Goal: Task Accomplishment & Management: Use online tool/utility

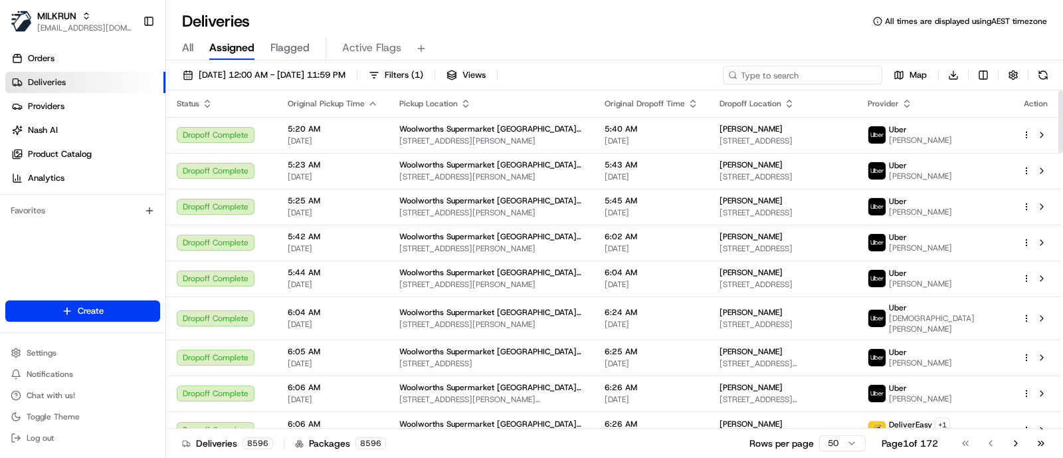
click at [834, 77] on input at bounding box center [802, 75] width 159 height 19
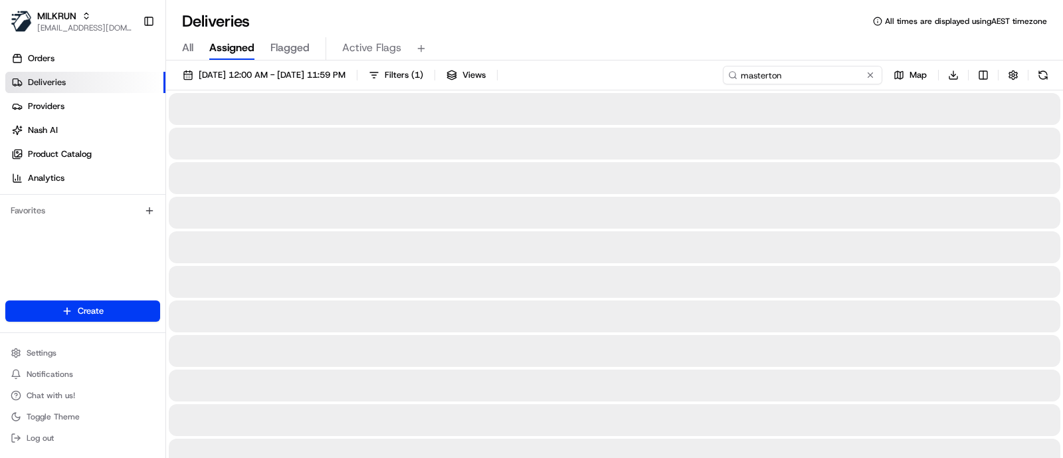
type input "masterton"
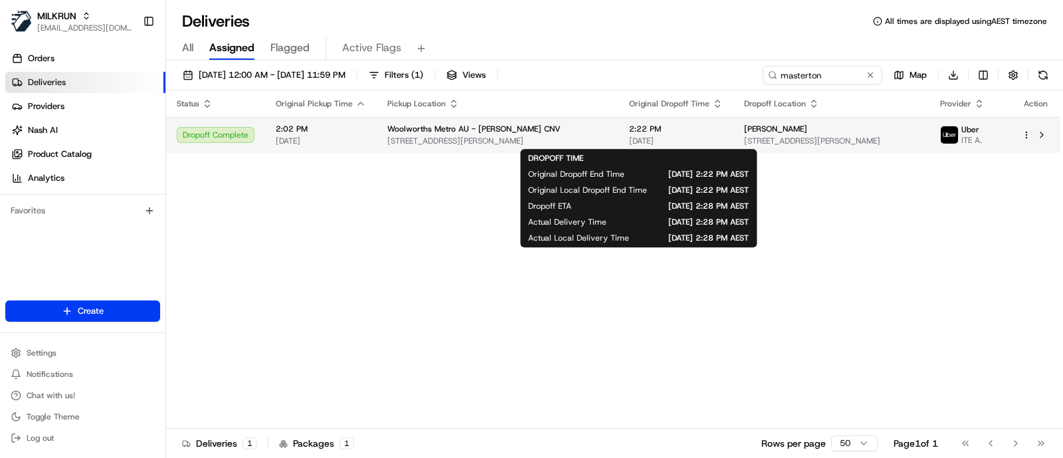
click at [664, 132] on span "2:22 PM" at bounding box center [676, 129] width 94 height 11
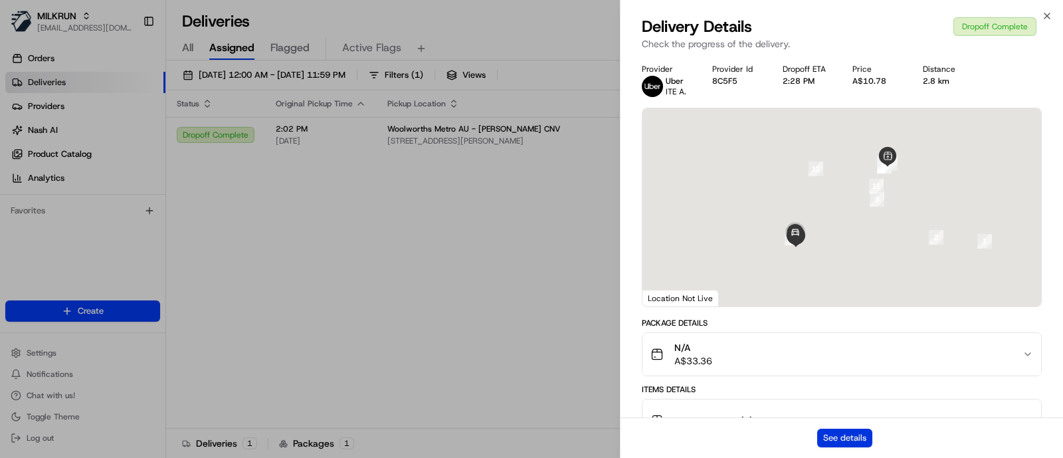
click at [852, 436] on button "See details" at bounding box center [844, 438] width 55 height 19
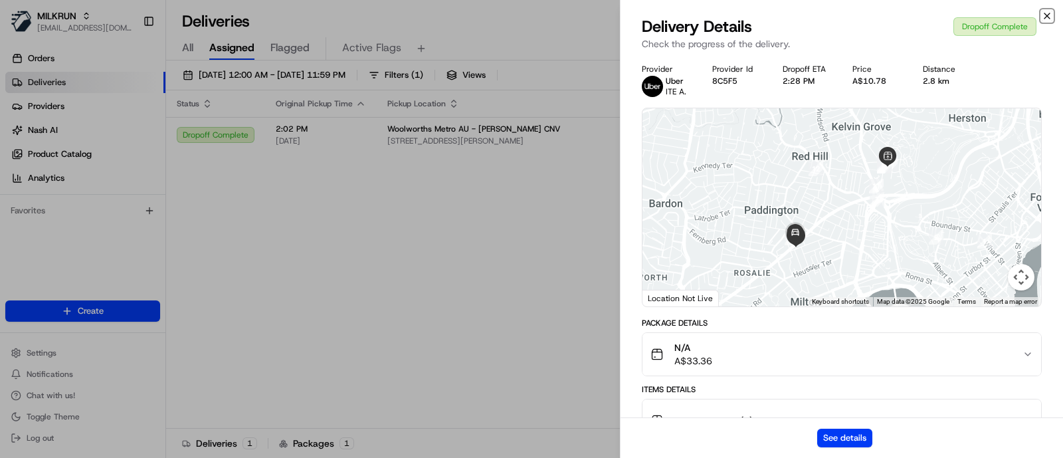
click at [1049, 15] on icon "button" at bounding box center [1047, 16] width 11 height 11
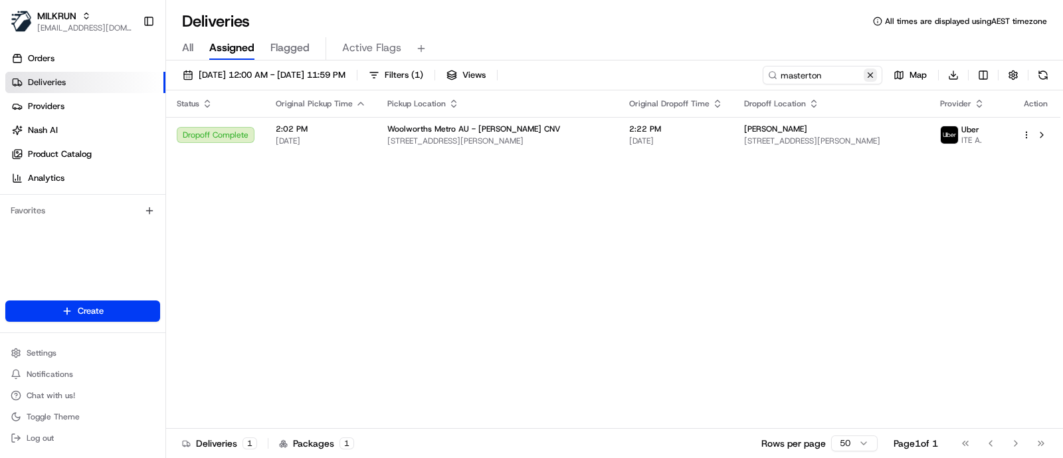
click at [873, 71] on button at bounding box center [870, 74] width 13 height 13
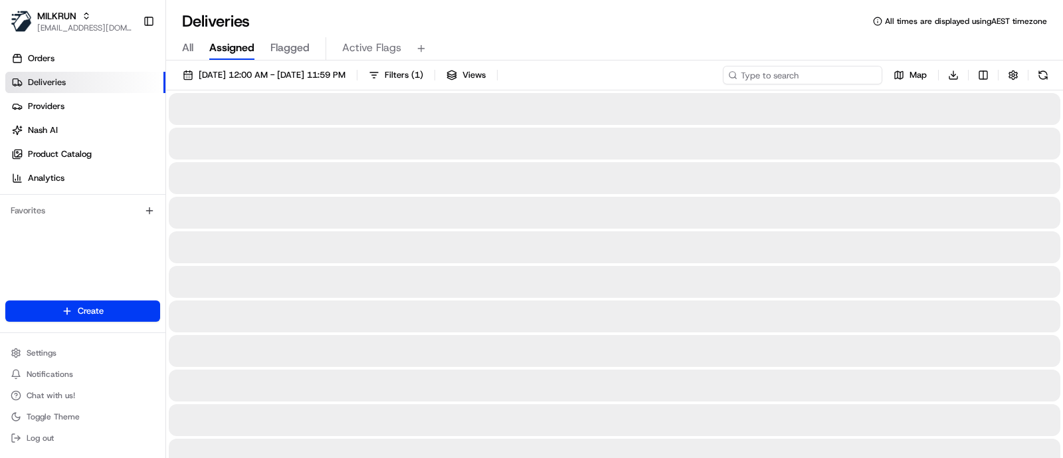
click at [829, 68] on input at bounding box center [802, 75] width 159 height 19
paste input "Whakatane"
type input "Whakatane"
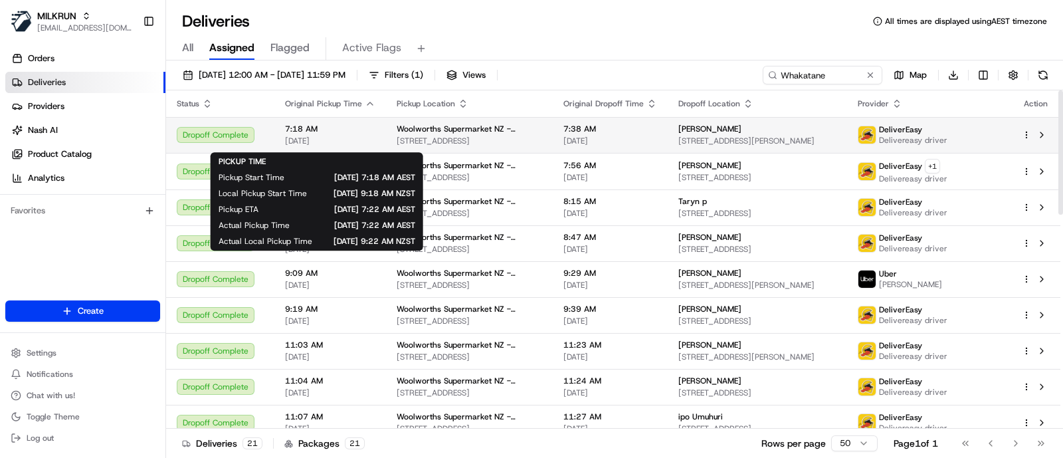
click at [357, 134] on span "7:18 AM" at bounding box center [330, 129] width 90 height 11
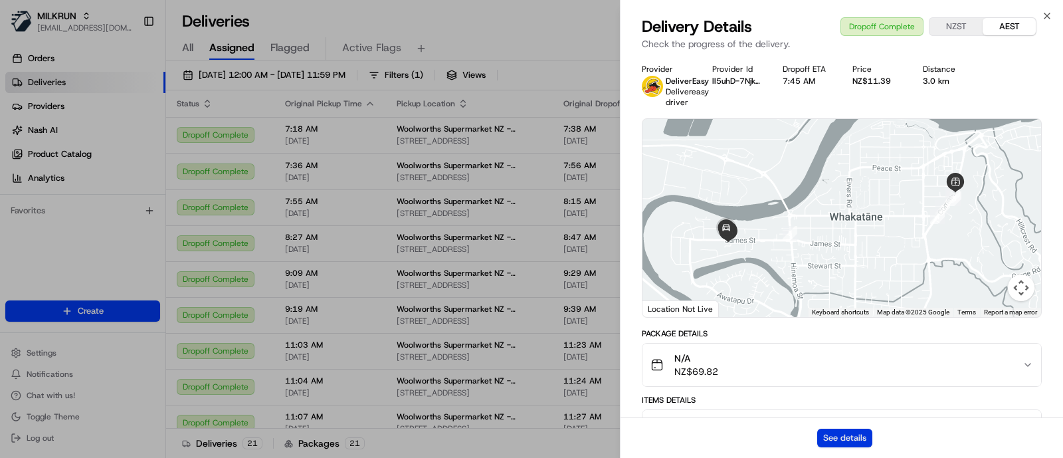
click at [847, 439] on button "See details" at bounding box center [844, 438] width 55 height 19
drag, startPoint x: 550, startPoint y: 40, endPoint x: 558, endPoint y: 44, distance: 8.9
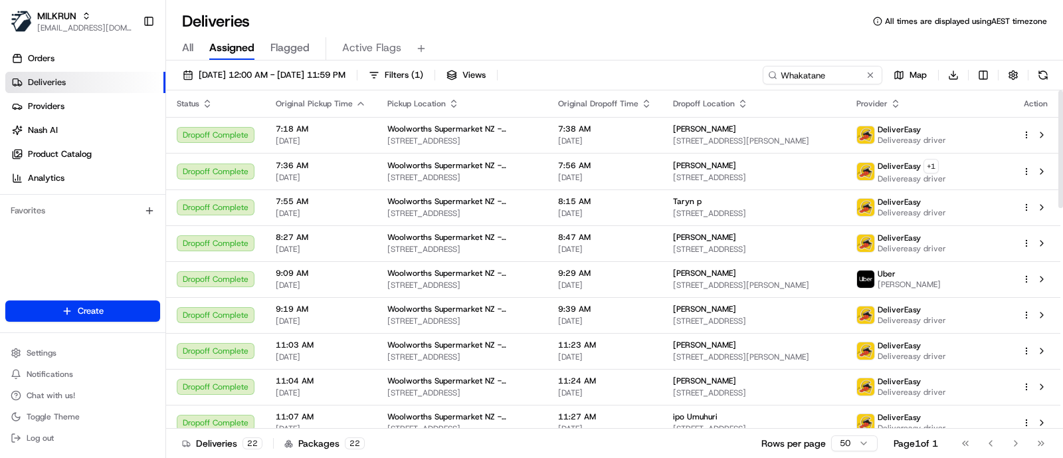
click at [915, 37] on div "All Assigned Flagged Active Flags" at bounding box center [614, 48] width 897 height 23
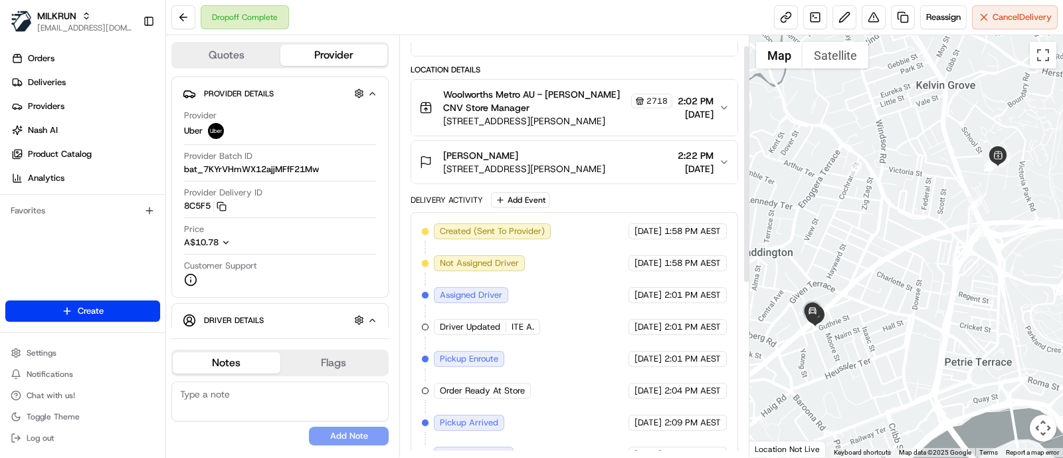
scroll to position [322, 0]
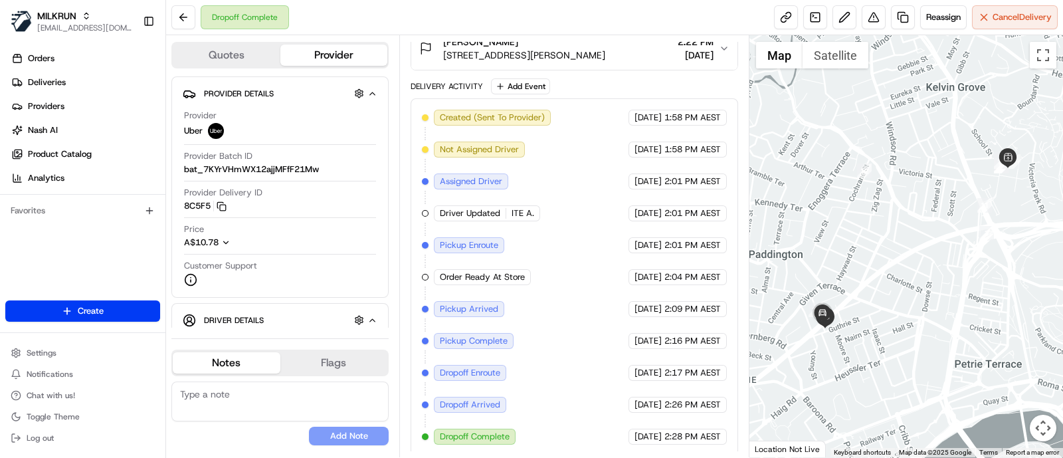
drag, startPoint x: 855, startPoint y: 277, endPoint x: 867, endPoint y: 279, distance: 12.1
click at [867, 279] on div at bounding box center [906, 246] width 314 height 422
click at [189, 20] on button at bounding box center [183, 17] width 24 height 24
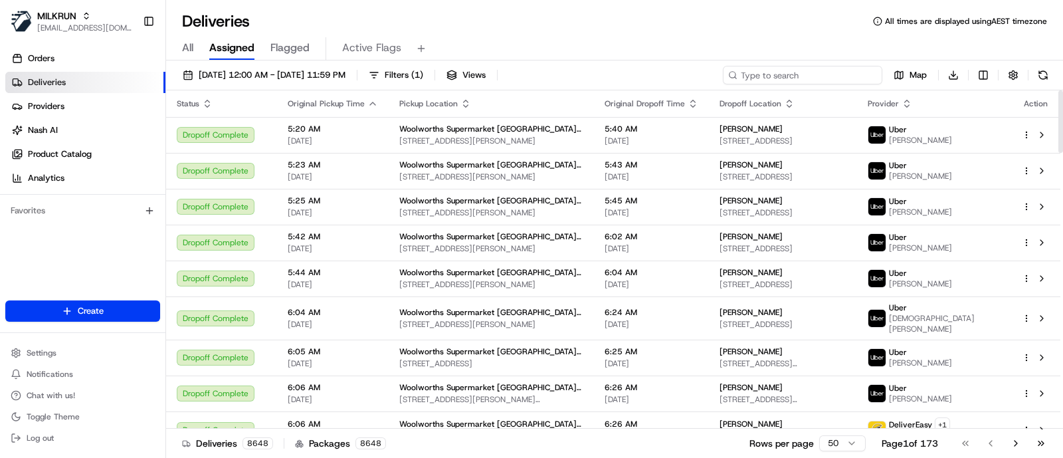
click at [821, 68] on input at bounding box center [802, 75] width 159 height 19
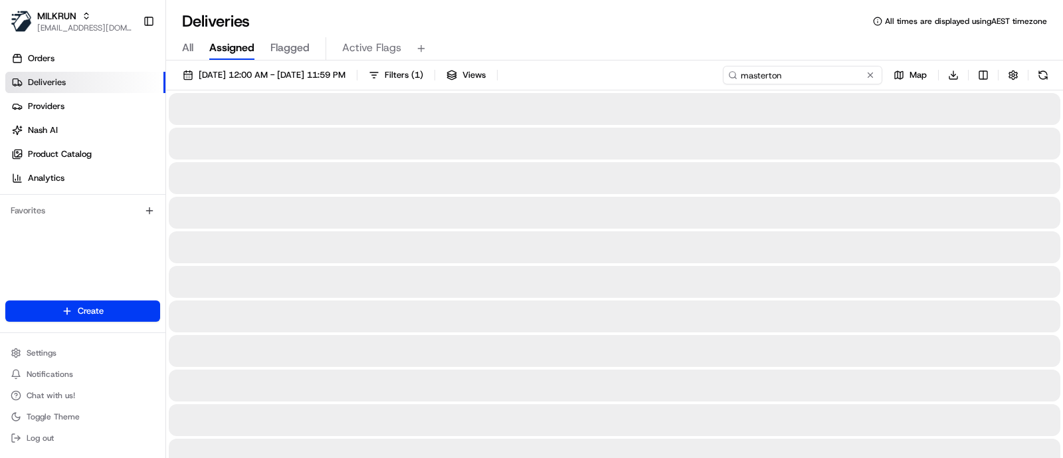
type input "masterton"
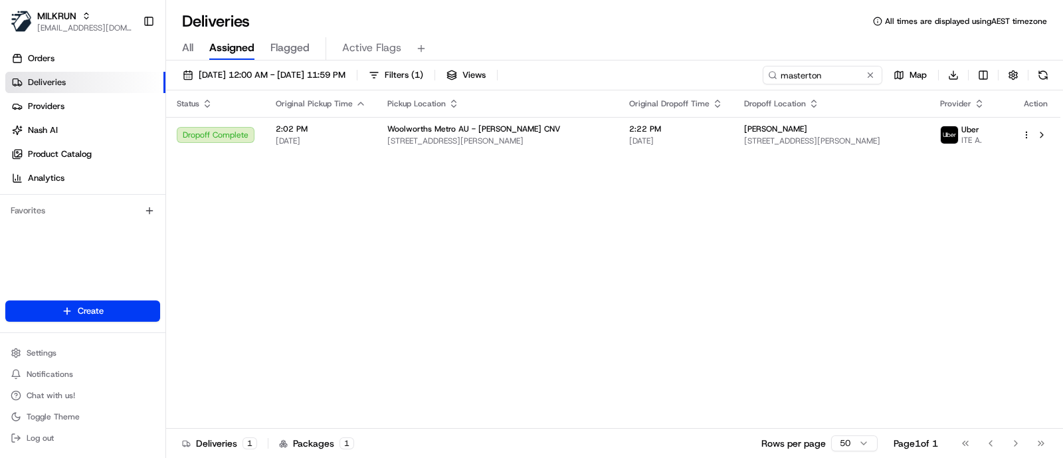
click at [963, 277] on div "Status Original Pickup Time Pickup Location Original Dropoff Time Dropoff Locat…" at bounding box center [613, 259] width 894 height 338
click at [282, 77] on span "[DATE] 12:00 AM - [DATE] 11:59 PM" at bounding box center [272, 75] width 147 height 12
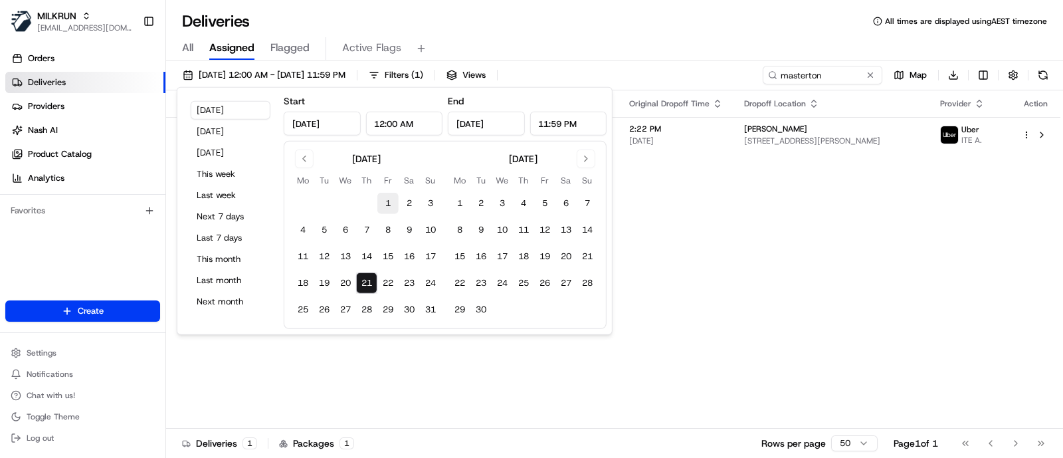
click at [392, 201] on button "1" at bounding box center [387, 203] width 21 height 21
type input "Aug 1, 2025"
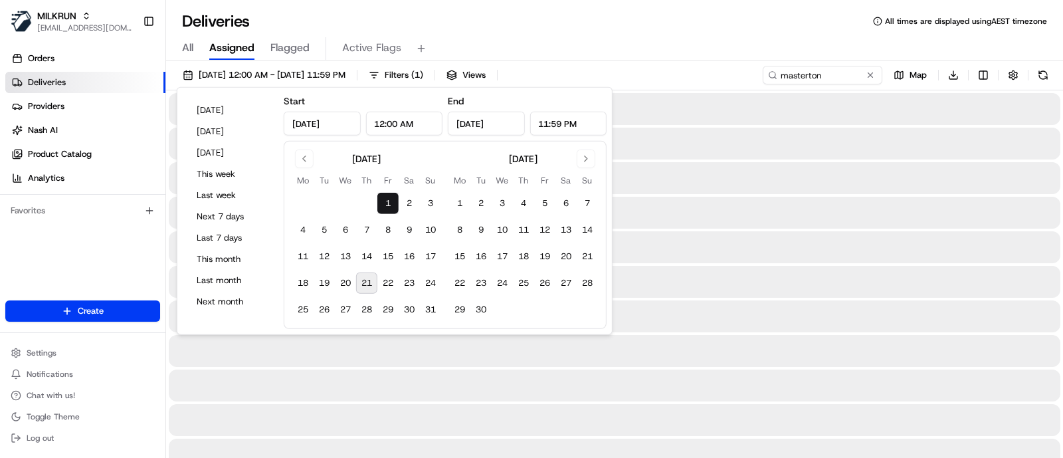
click at [367, 280] on button "21" at bounding box center [366, 282] width 21 height 21
type input "Aug 21, 2025"
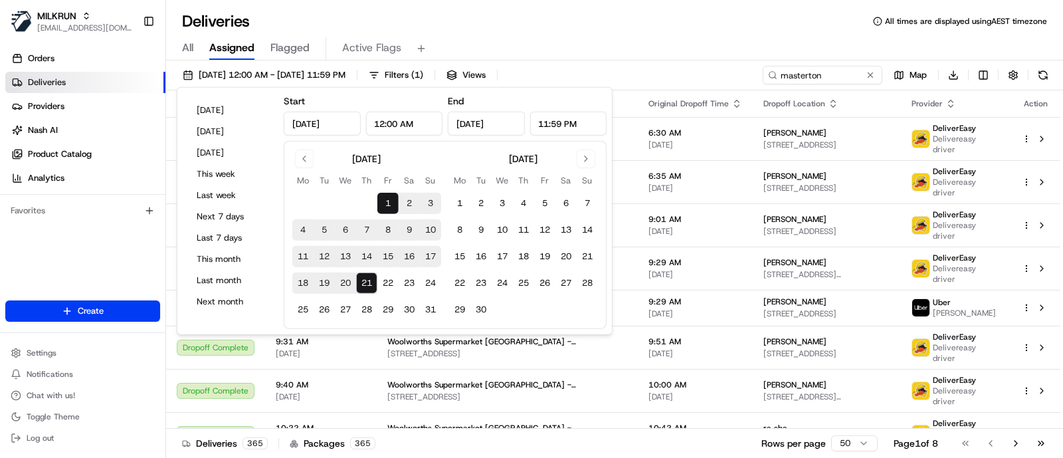
click at [615, 44] on div "All Assigned Flagged Active Flags" at bounding box center [614, 48] width 897 height 23
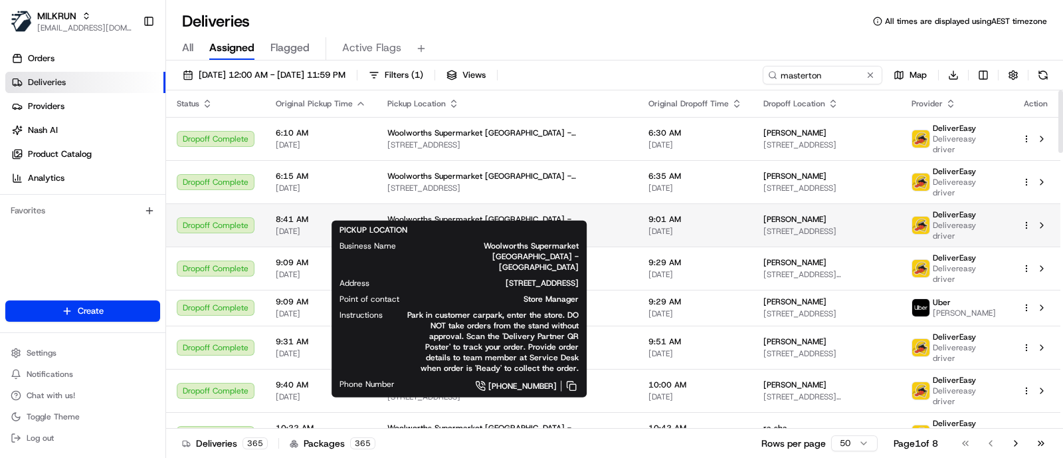
click at [448, 214] on span "Woolworths Supermarket NZ - Masterton" at bounding box center [507, 219] width 240 height 11
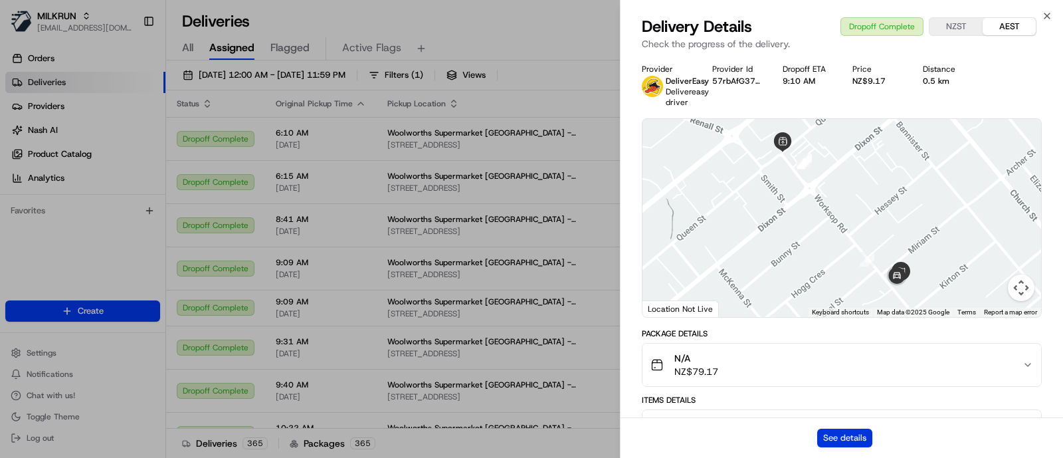
click at [856, 437] on button "See details" at bounding box center [844, 438] width 55 height 19
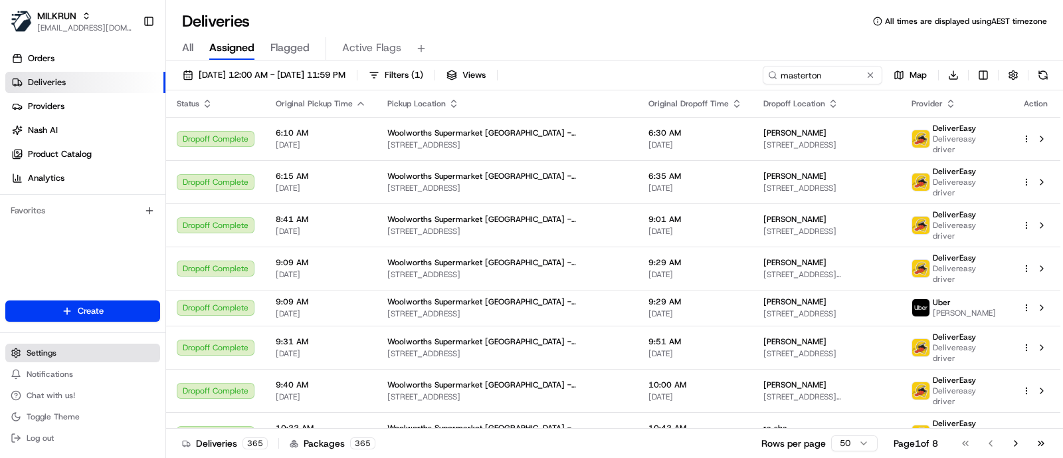
click at [94, 356] on button "Settings" at bounding box center [82, 353] width 155 height 19
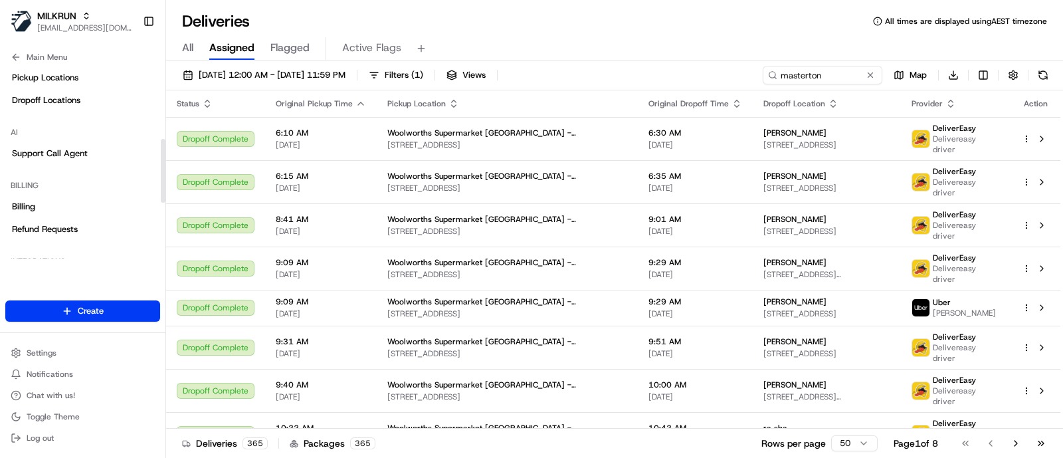
scroll to position [217, 0]
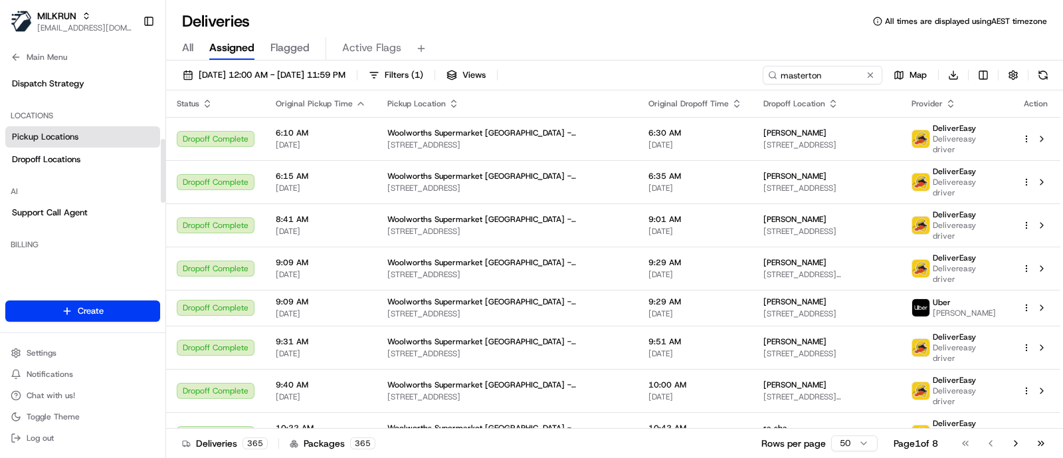
click at [45, 141] on span "Pickup Locations" at bounding box center [45, 137] width 66 height 12
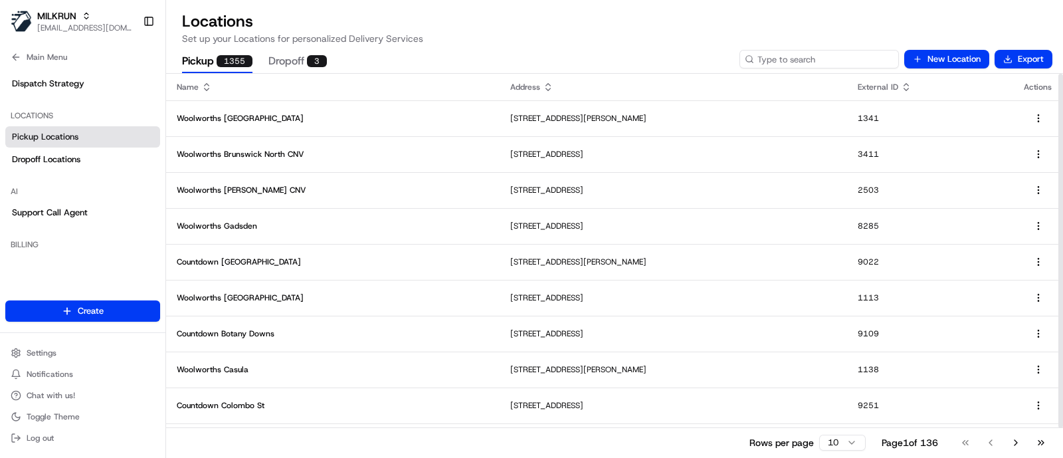
click at [840, 54] on input at bounding box center [818, 59] width 159 height 19
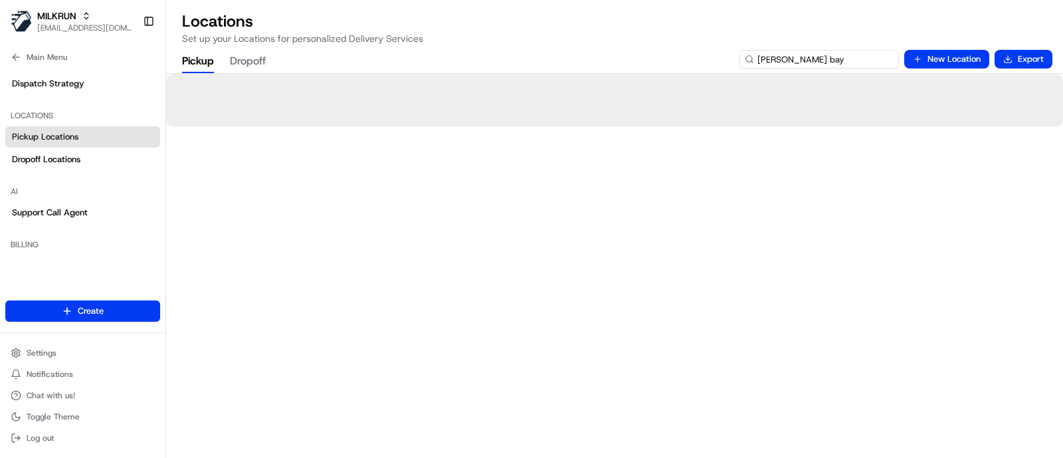
type input "byron bay"
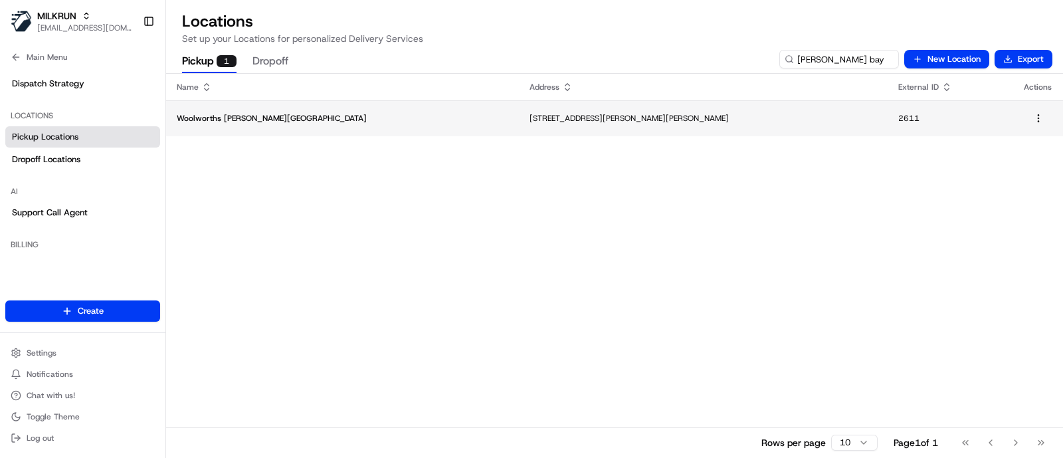
click at [349, 111] on td "Woolworths Byron Bay" at bounding box center [342, 118] width 353 height 36
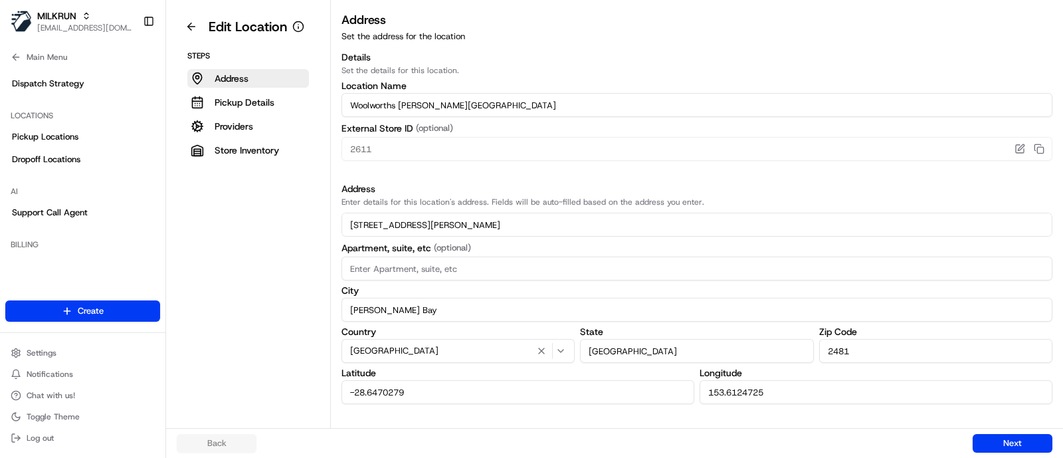
click at [931, 96] on input "Woolworths Byron Bay" at bounding box center [697, 105] width 711 height 24
click at [237, 108] on p "Pickup Details" at bounding box center [245, 102] width 60 height 13
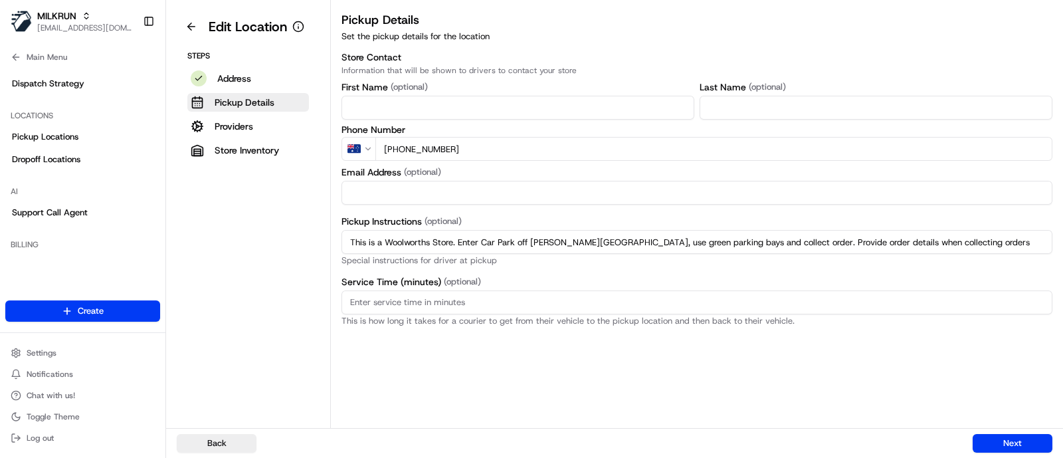
click at [355, 246] on input "This is a Woolworths Store. Enter Car Park off Jonson St, use green parking bay…" at bounding box center [697, 242] width 711 height 24
paste input ". Notify team member instore at Online Room on arrival"
type input "This is a Woolworths Store. Enter Car Park off Jonson St. Notify team member in…"
click at [1026, 438] on button "Next" at bounding box center [1013, 443] width 80 height 19
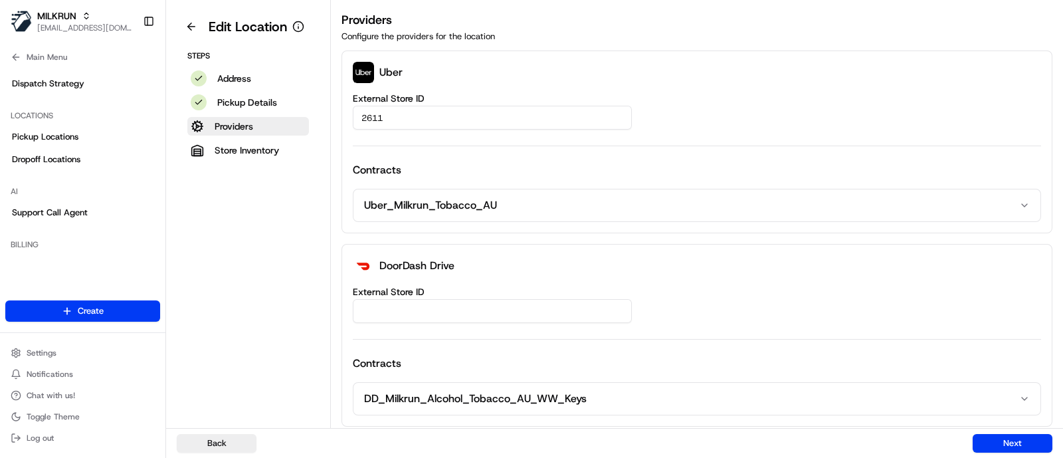
click at [518, 312] on input "External Store ID" at bounding box center [492, 311] width 279 height 24
type input "2611"
click at [1007, 444] on button "Next" at bounding box center [1013, 443] width 80 height 19
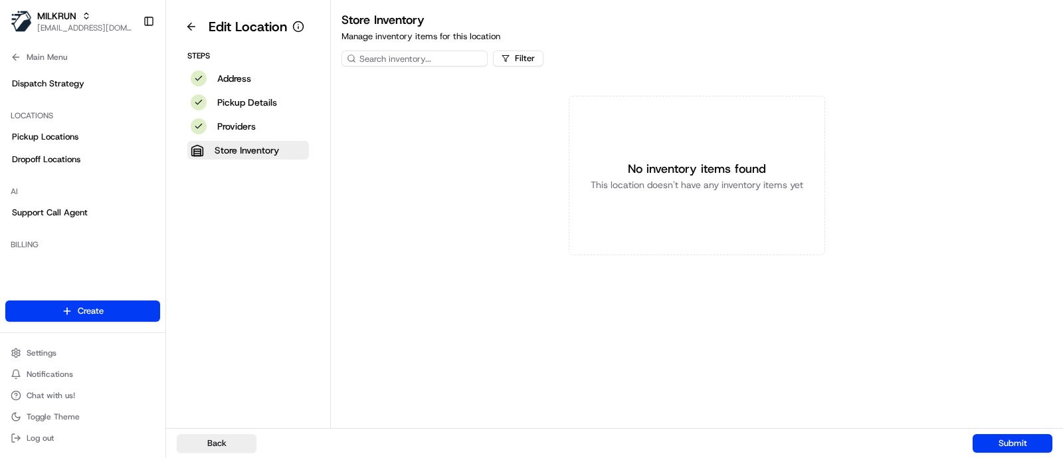
click at [845, 103] on div "No inventory items found This location doesn't have any inventory items yet" at bounding box center [697, 175] width 732 height 213
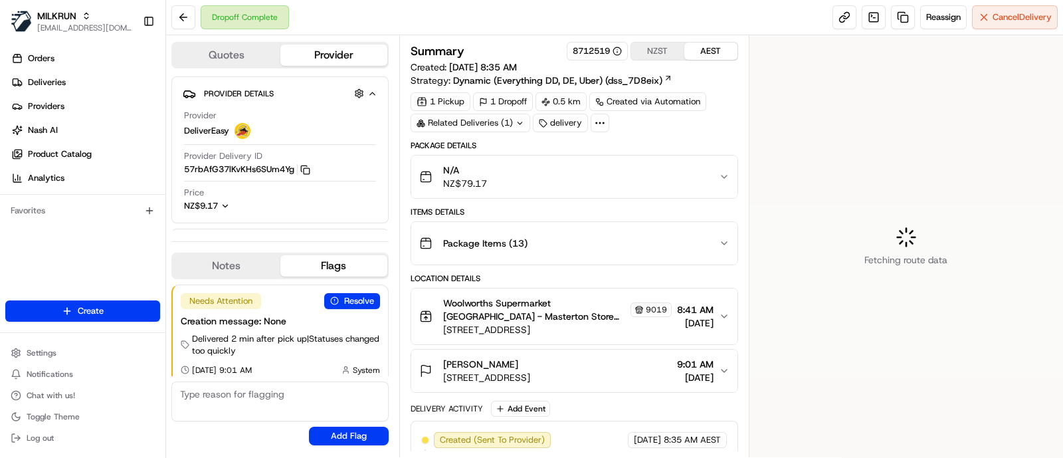
scroll to position [7, 0]
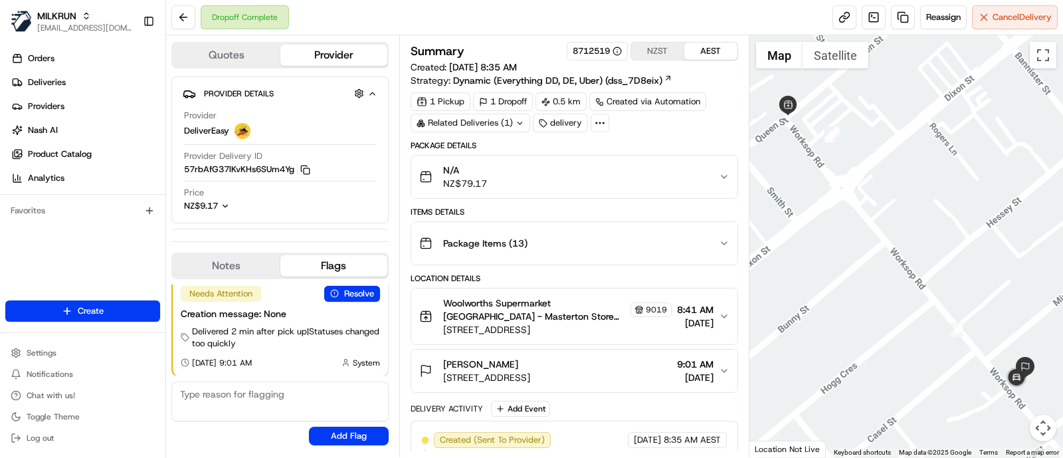
click at [219, 49] on button "Quotes" at bounding box center [227, 55] width 108 height 21
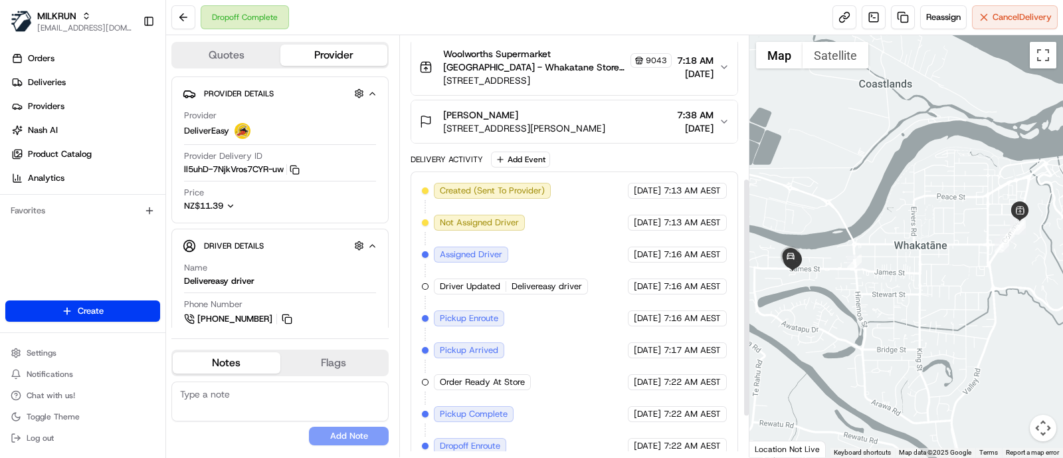
scroll to position [322, 0]
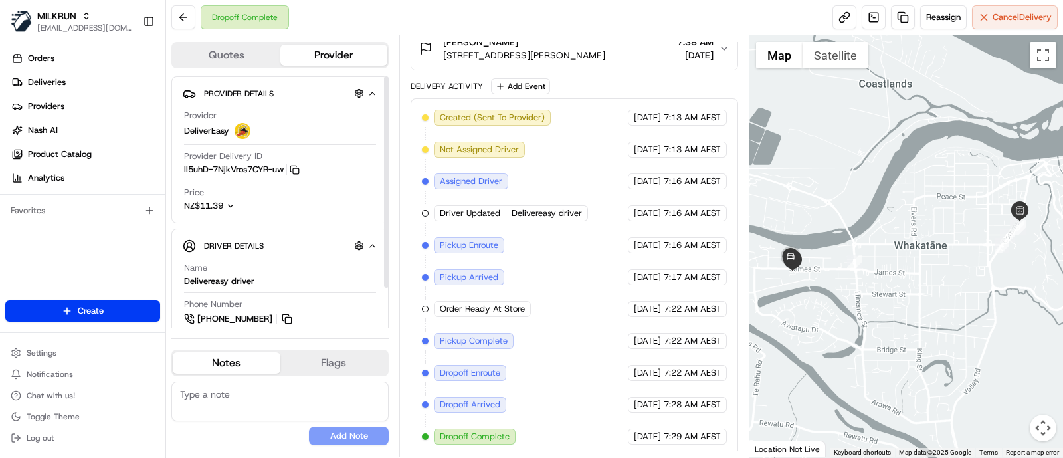
click at [235, 37] on div "Quotes Provider Provider Details Hidden ( 4 ) Provider DeliverEasy Provider Del…" at bounding box center [282, 246] width 233 height 422
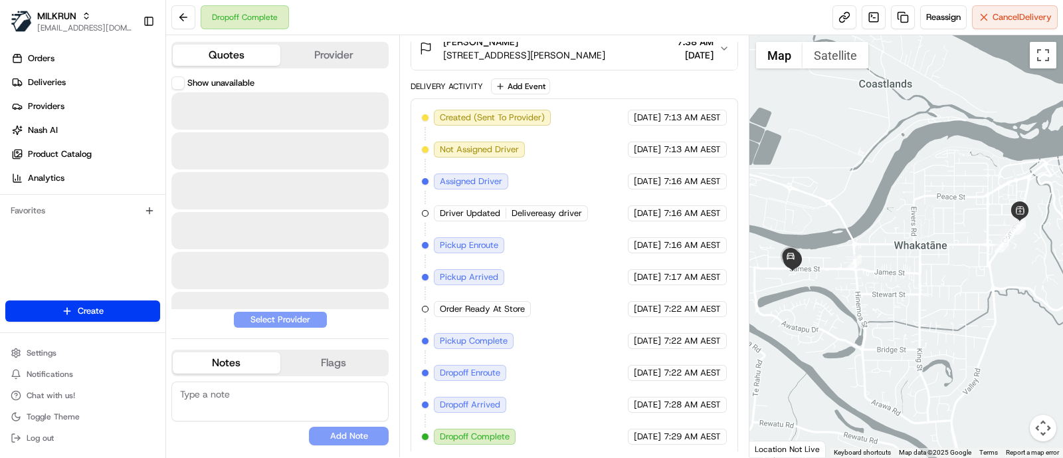
click at [231, 49] on button "Quotes" at bounding box center [227, 55] width 108 height 21
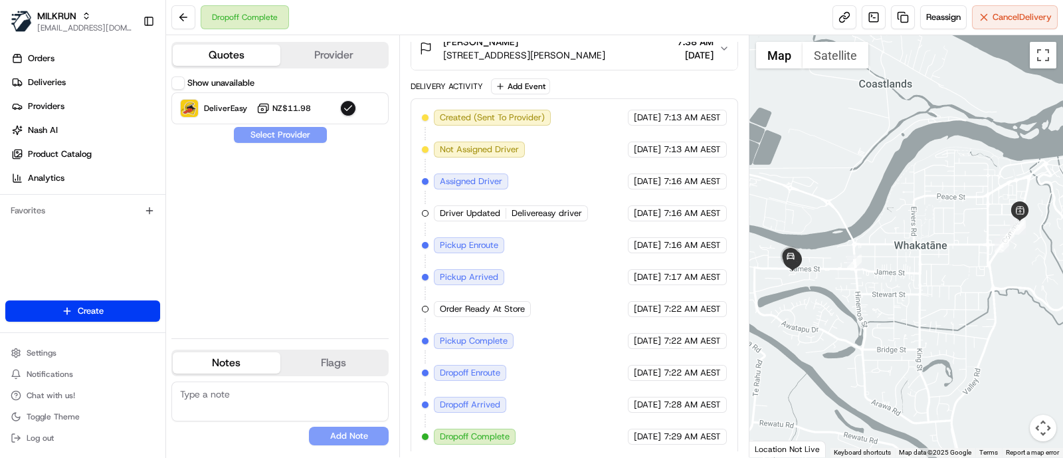
click at [175, 81] on button "Show unavailable" at bounding box center [177, 82] width 13 height 13
click at [896, 21] on link at bounding box center [903, 17] width 24 height 24
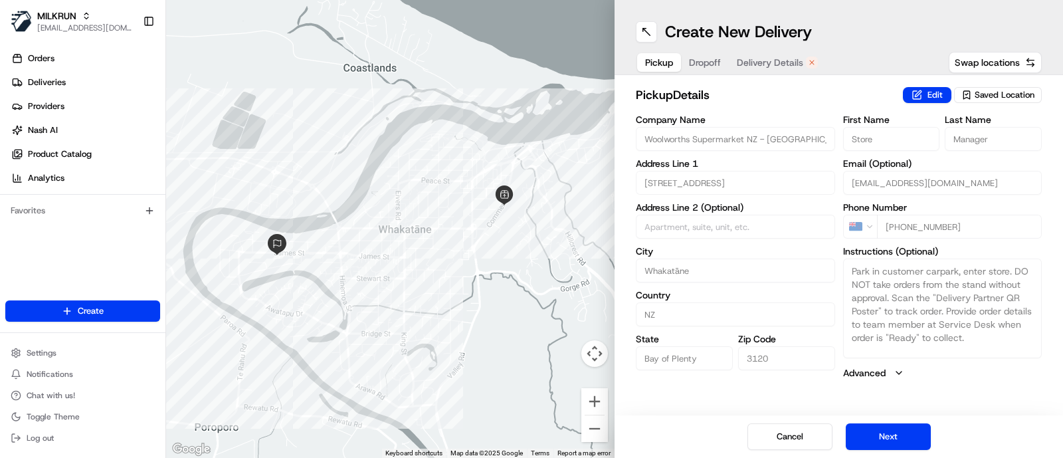
click at [772, 65] on span "Delivery Details" at bounding box center [770, 62] width 66 height 13
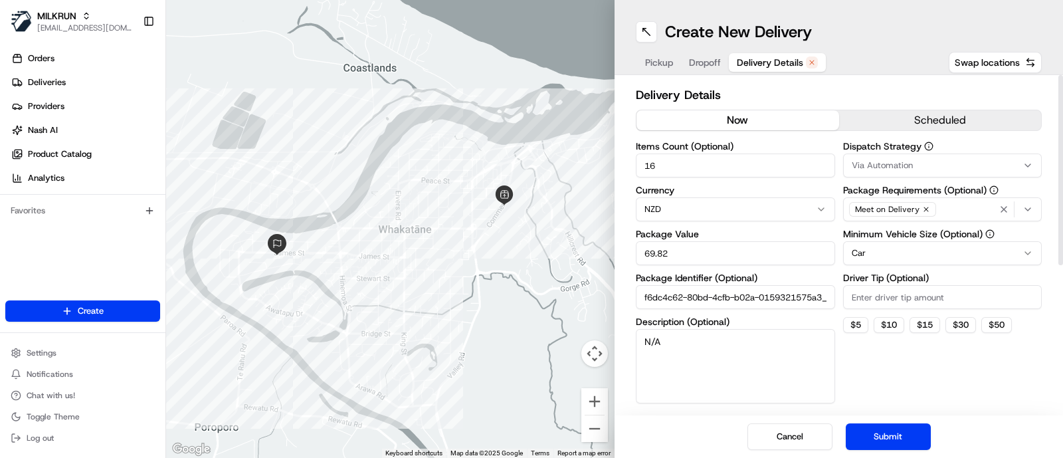
click at [753, 128] on button "now" at bounding box center [738, 120] width 203 height 20
click at [884, 439] on button "Submit" at bounding box center [888, 436] width 85 height 27
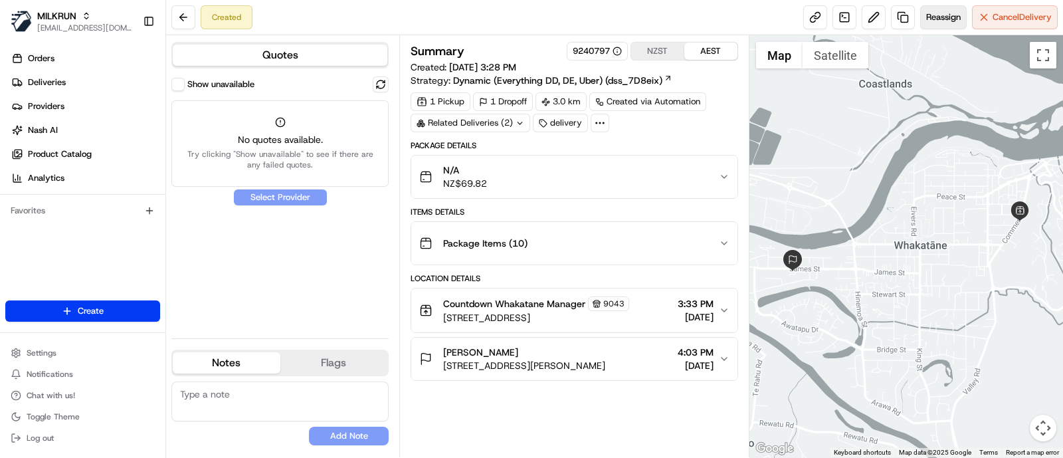
click at [935, 25] on button "Reassign" at bounding box center [943, 17] width 47 height 24
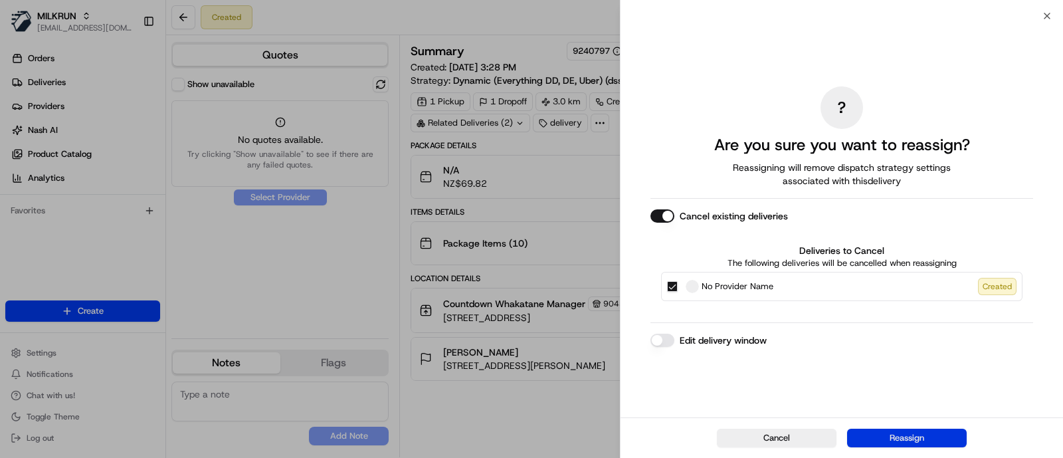
click at [930, 432] on button "Reassign" at bounding box center [907, 438] width 120 height 19
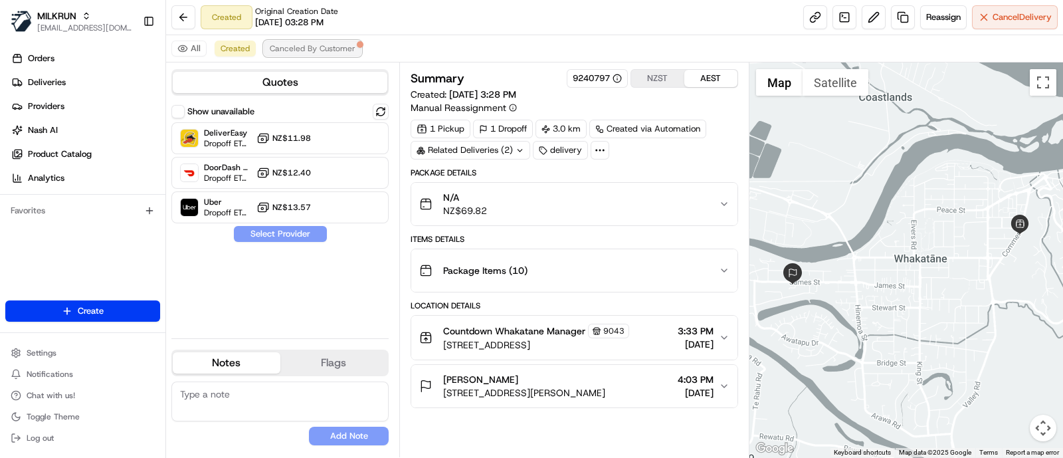
click at [343, 47] on span "Canceled By Customer" at bounding box center [313, 48] width 86 height 11
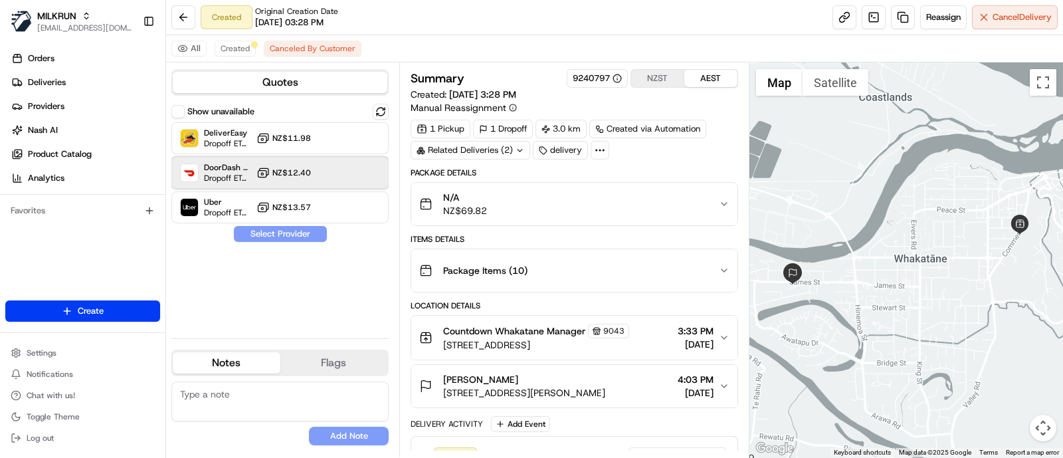
click at [333, 183] on div "DoorDash Drive Dropoff ETA 46 minutes NZ$12.40" at bounding box center [279, 173] width 217 height 32
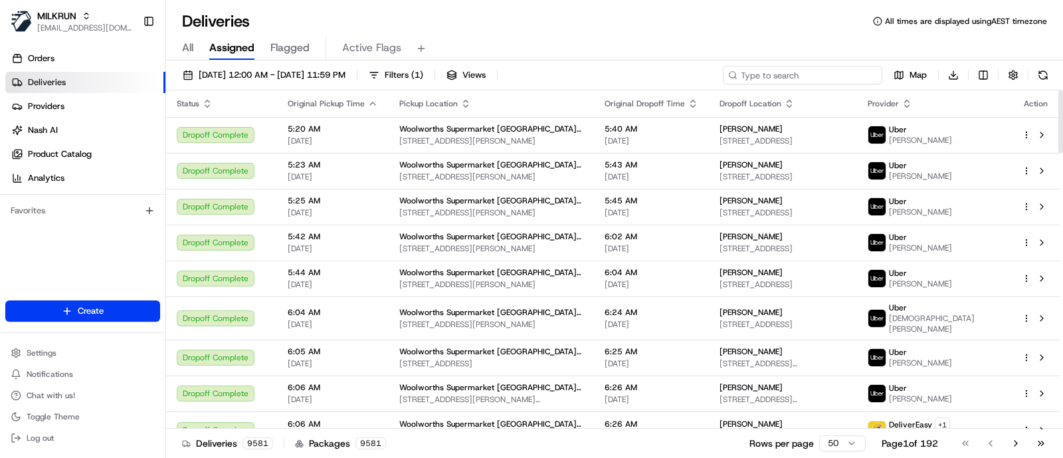
click at [778, 68] on input at bounding box center [802, 75] width 159 height 19
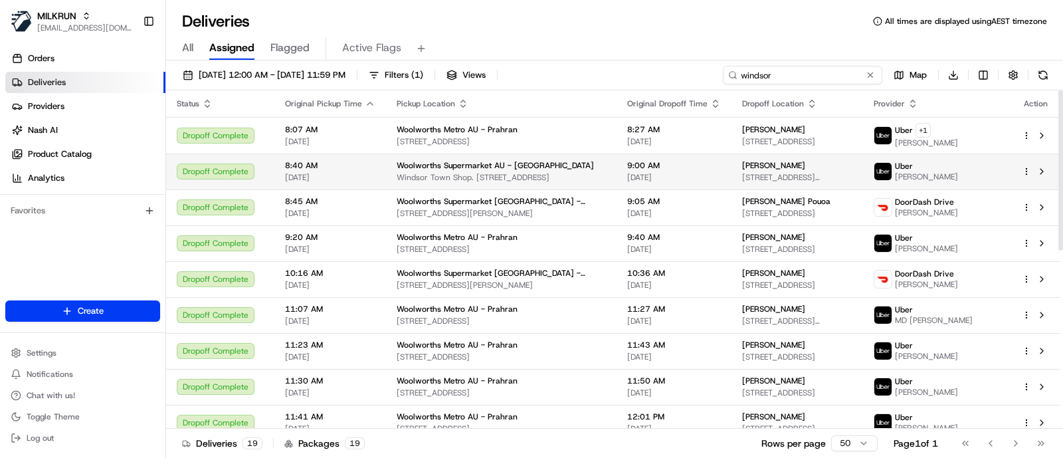
type input "windsor"
click at [541, 160] on div "Woolworths Supermarket AU - [GEOGRAPHIC_DATA]" at bounding box center [501, 165] width 209 height 11
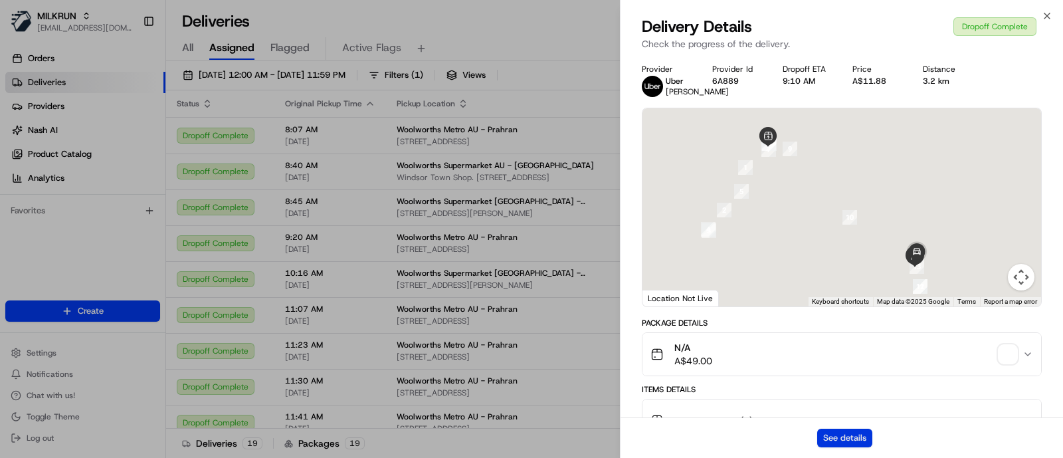
click at [864, 439] on button "See details" at bounding box center [844, 438] width 55 height 19
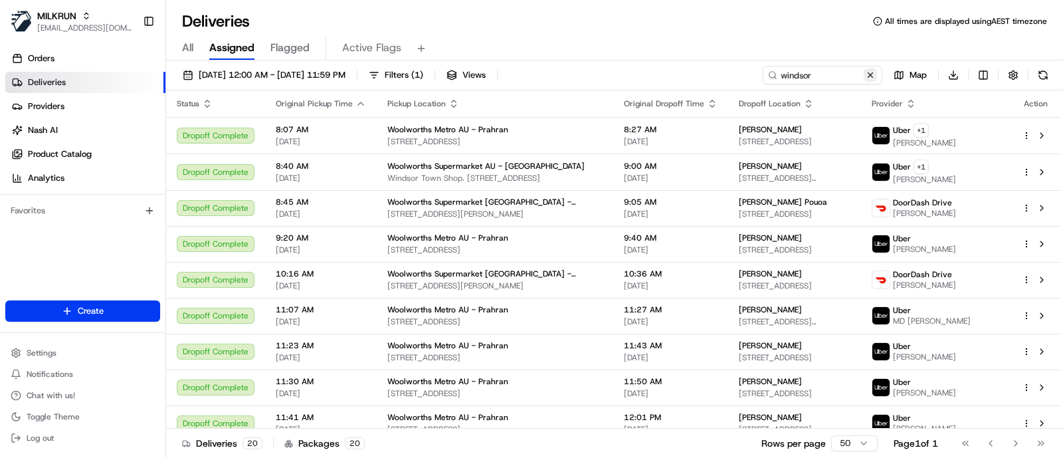
click at [873, 72] on button at bounding box center [870, 74] width 13 height 13
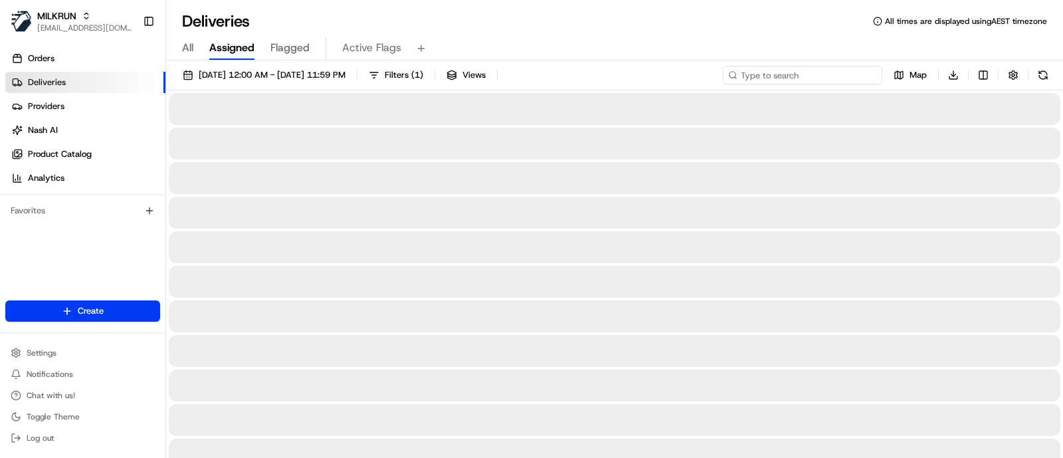
click at [803, 74] on input at bounding box center [802, 75] width 159 height 19
type input "tuncurry"
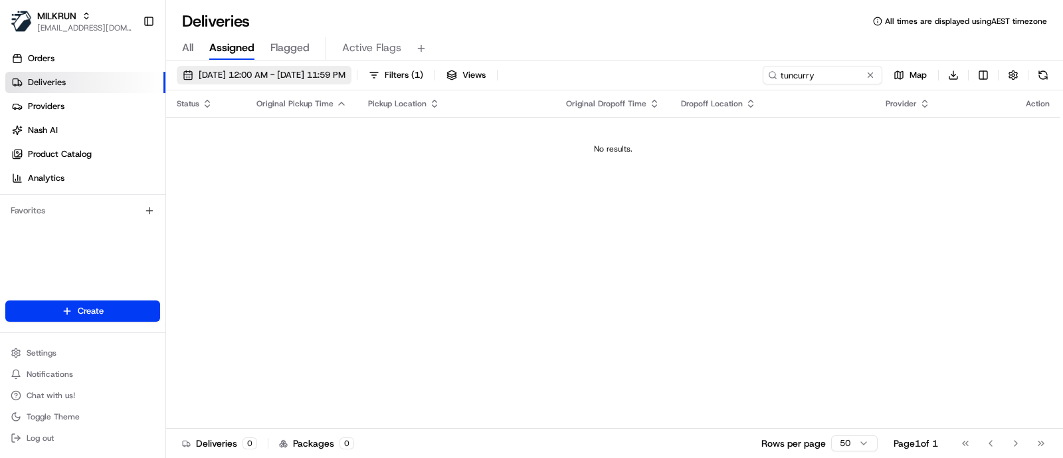
click at [229, 70] on span "[DATE] 12:00 AM - [DATE] 11:59 PM" at bounding box center [272, 75] width 147 height 12
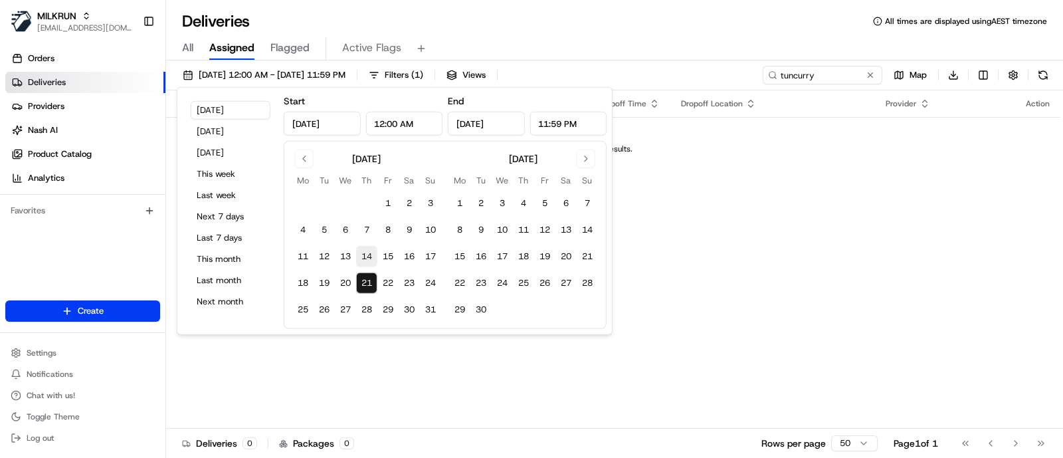
drag, startPoint x: 387, startPoint y: 207, endPoint x: 368, endPoint y: 246, distance: 44.0
click at [387, 206] on button "1" at bounding box center [387, 203] width 21 height 21
type input "[DATE]"
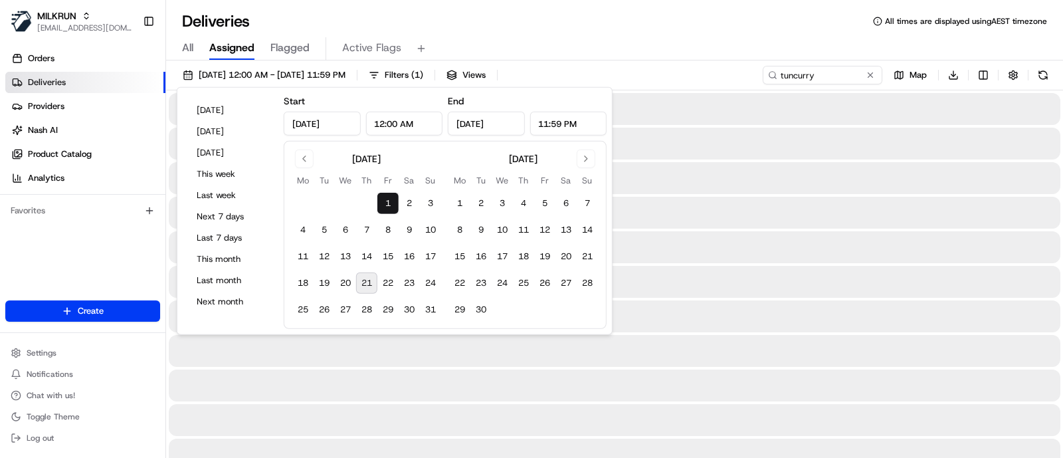
click at [365, 278] on button "21" at bounding box center [366, 282] width 21 height 21
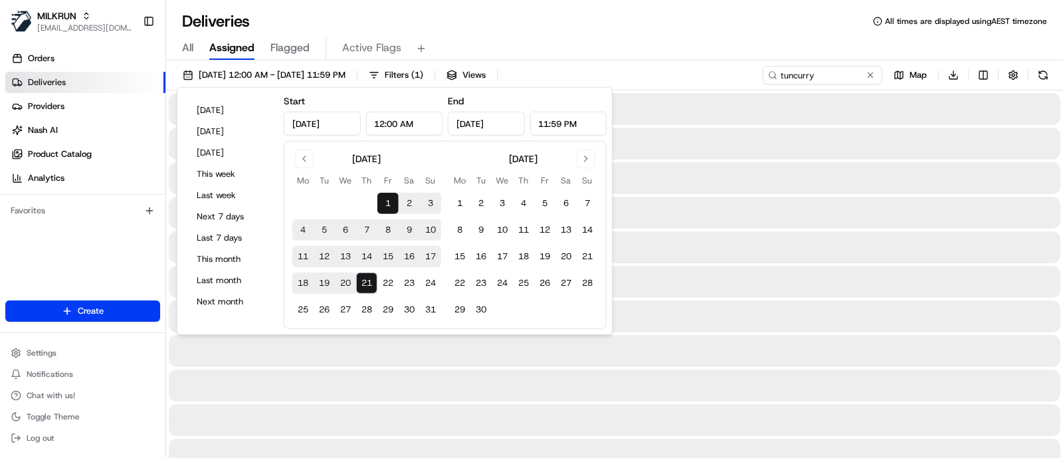
type input "[DATE]"
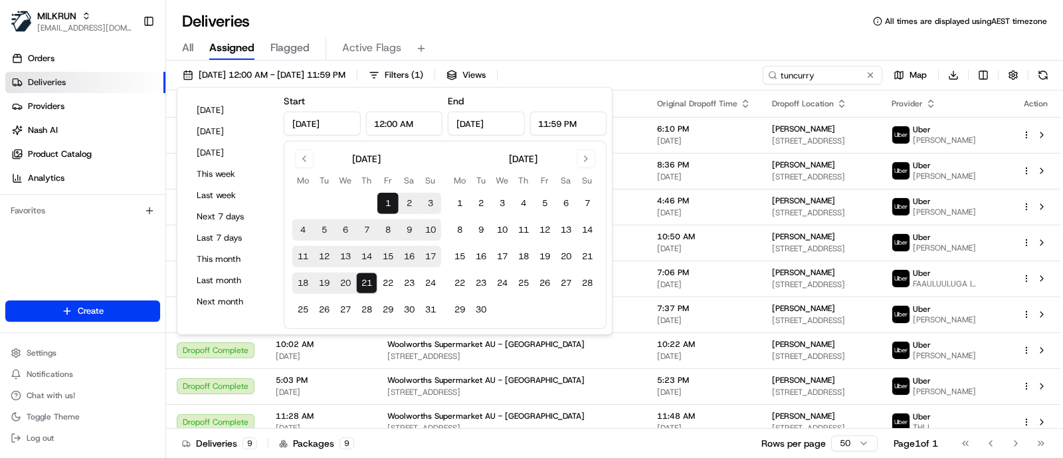
click at [677, 28] on div "Deliveries All times are displayed using AEST timezone" at bounding box center [614, 21] width 897 height 21
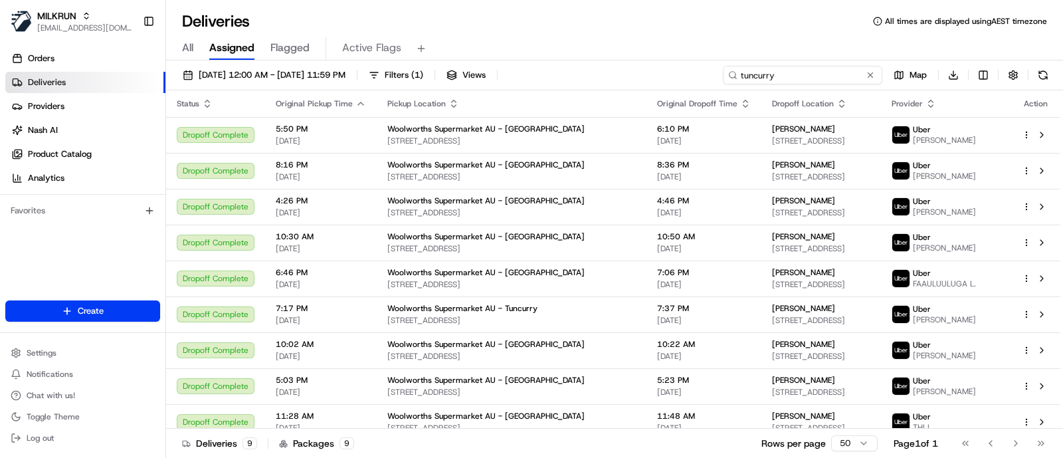
click at [831, 75] on input "tuncurry" at bounding box center [802, 75] width 159 height 19
click at [429, 72] on button "Filters ( 1 )" at bounding box center [396, 75] width 66 height 19
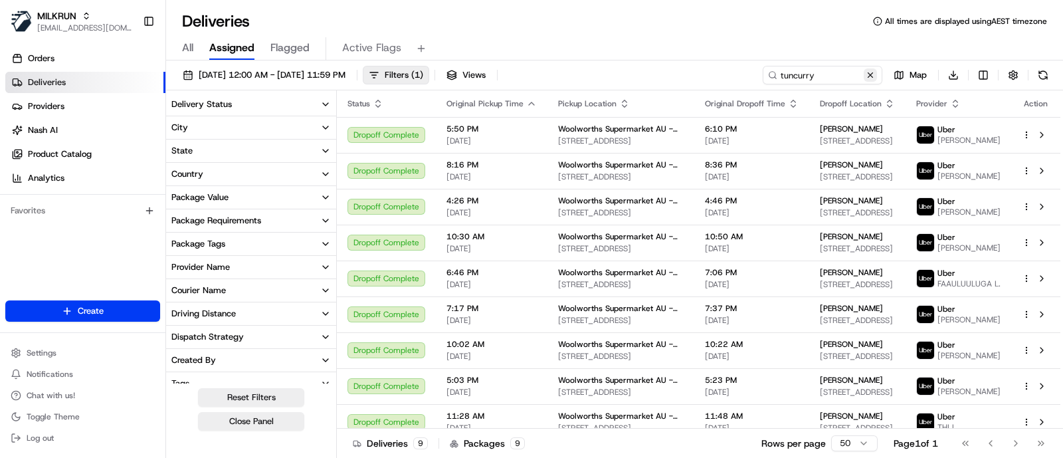
click at [872, 73] on button at bounding box center [870, 74] width 13 height 13
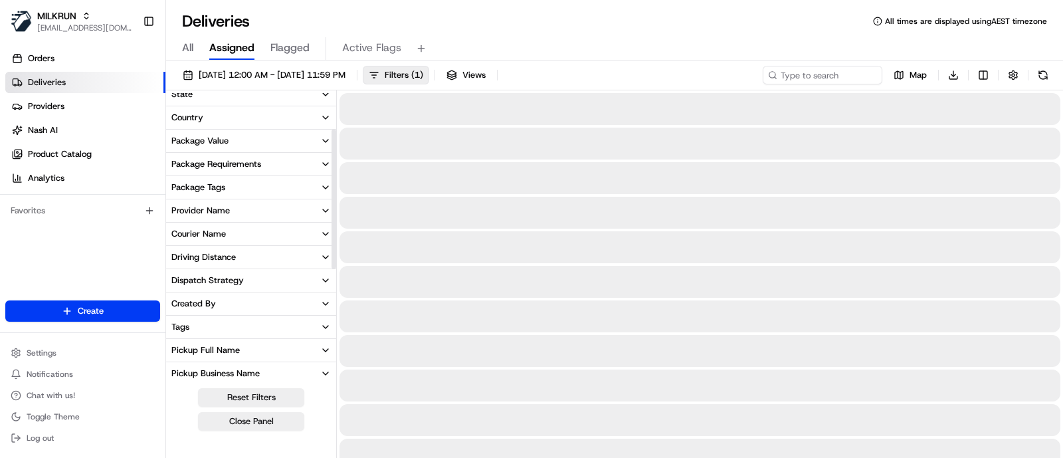
scroll to position [82, 0]
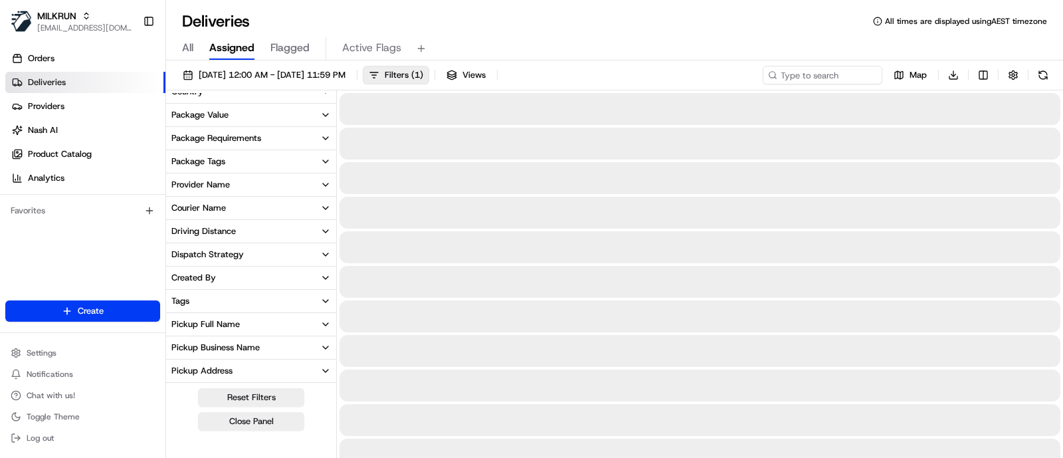
click at [246, 350] on div "Pickup Business Name" at bounding box center [215, 348] width 88 height 12
click at [239, 369] on input at bounding box center [259, 371] width 149 height 21
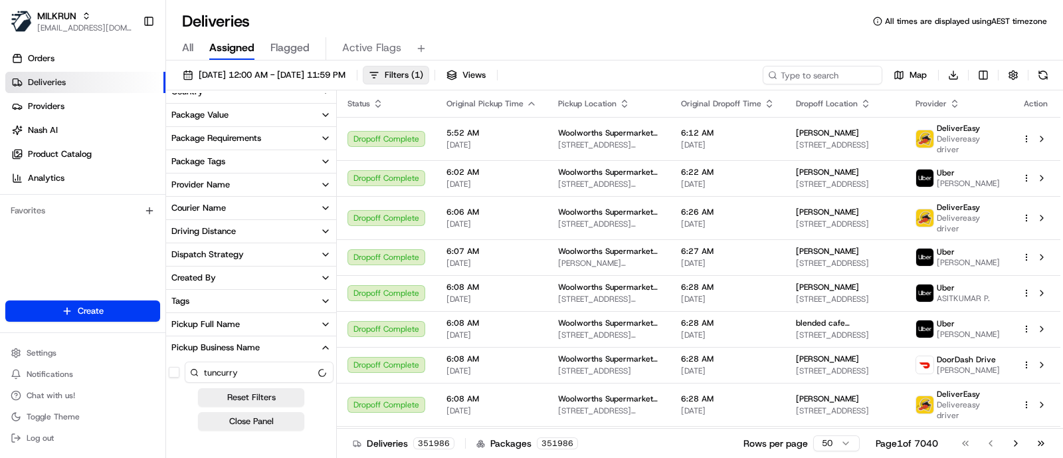
click at [269, 373] on input "tuncurry" at bounding box center [259, 371] width 149 height 21
paste input "T"
drag, startPoint x: 205, startPoint y: 369, endPoint x: 177, endPoint y: 364, distance: 28.4
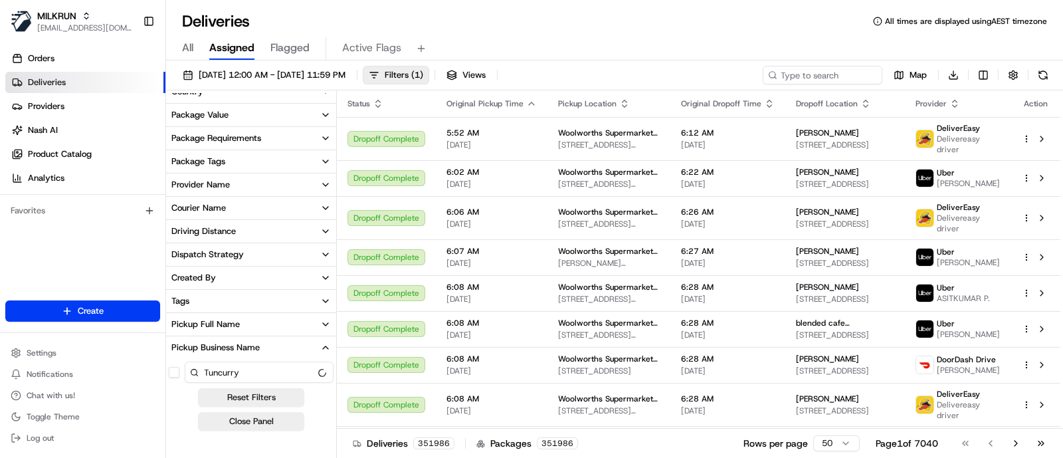
click at [178, 365] on div "Tuncurry" at bounding box center [251, 372] width 170 height 27
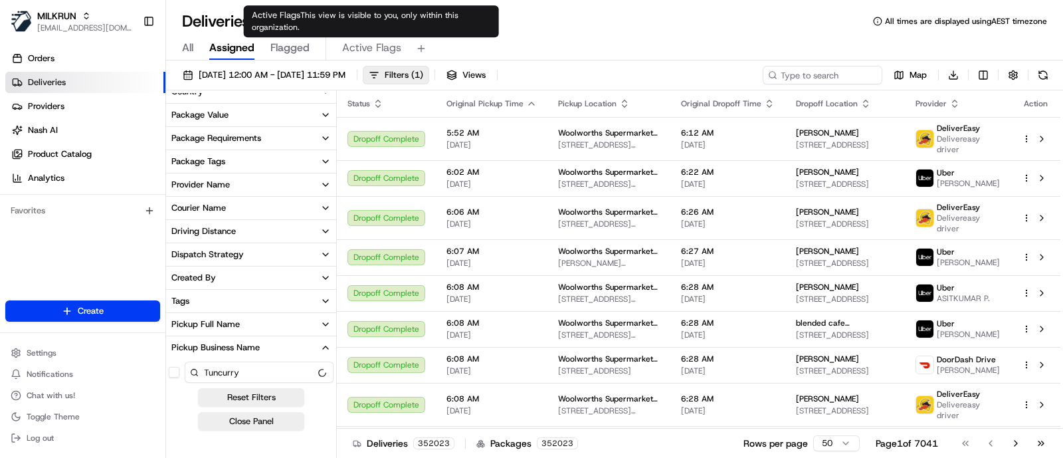
type input "Tuncurry"
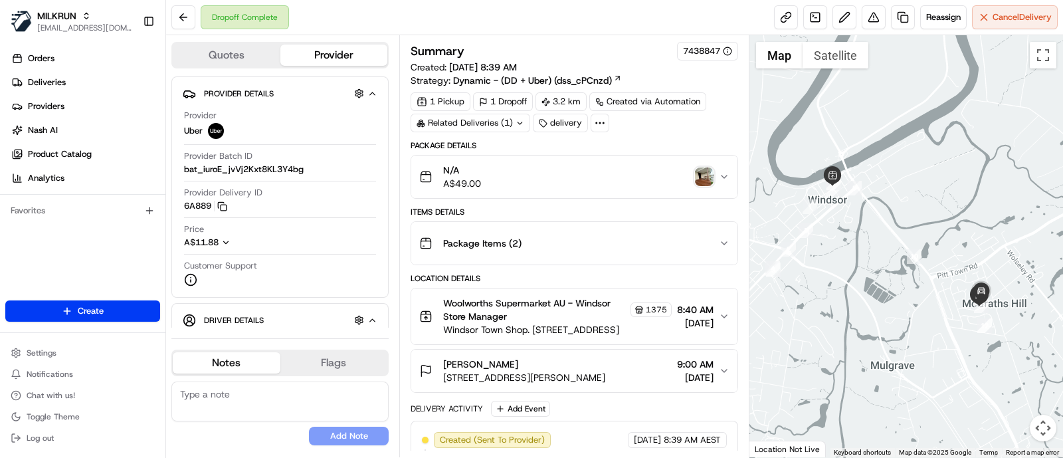
drag, startPoint x: 966, startPoint y: 209, endPoint x: 961, endPoint y: 214, distance: 7.1
click at [966, 209] on div at bounding box center [906, 246] width 314 height 422
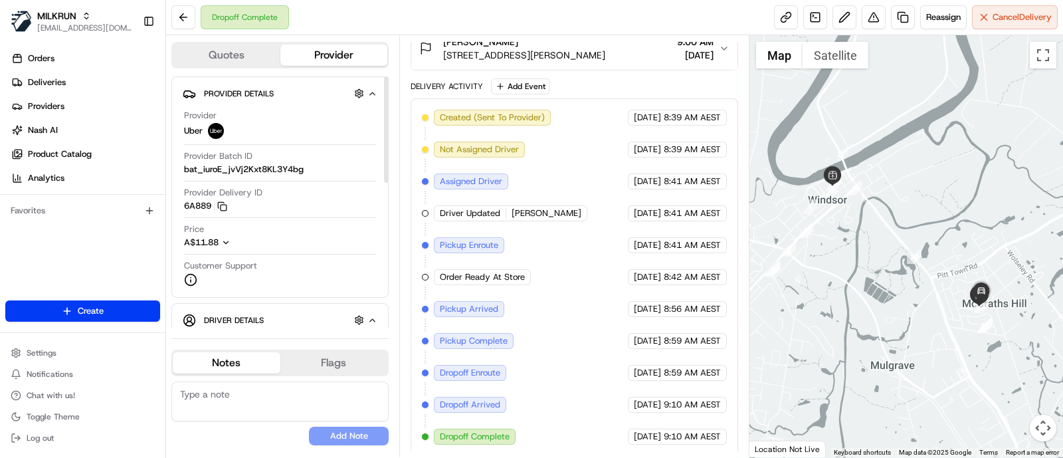
click at [233, 45] on button "Quotes" at bounding box center [227, 55] width 108 height 21
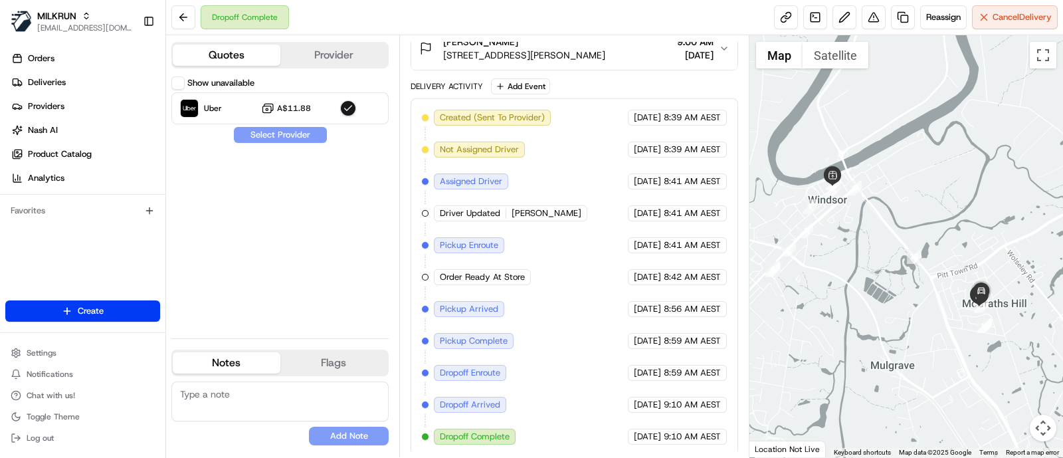
click at [178, 81] on button "Show unavailable" at bounding box center [177, 82] width 13 height 13
click at [944, 17] on span "Reassign" at bounding box center [943, 17] width 35 height 12
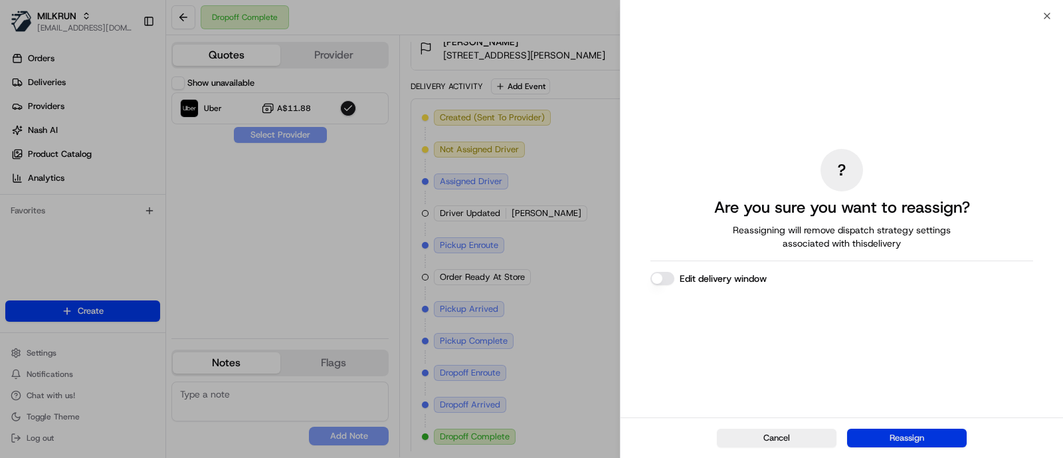
click at [901, 430] on button "Reassign" at bounding box center [907, 438] width 120 height 19
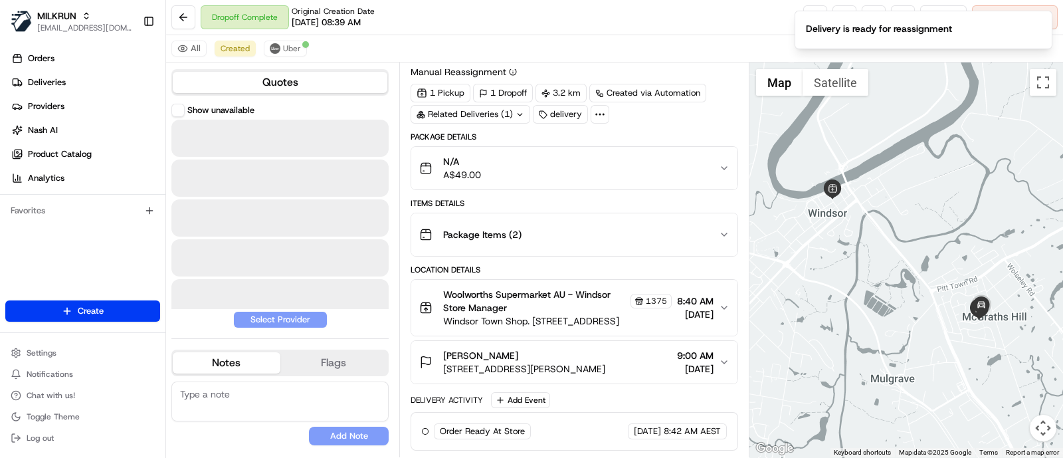
scroll to position [33, 0]
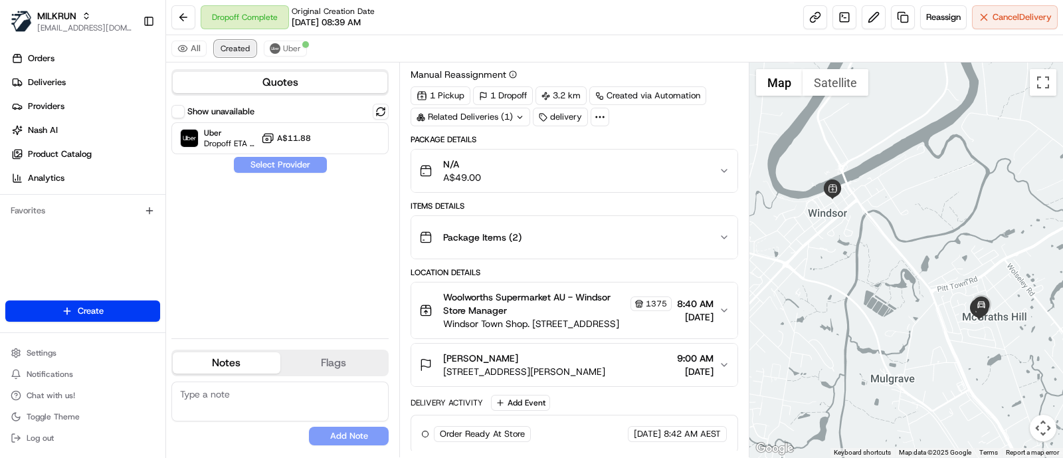
click at [224, 49] on span "Created" at bounding box center [235, 48] width 29 height 11
click at [179, 111] on button "Show unavailable" at bounding box center [177, 111] width 13 height 13
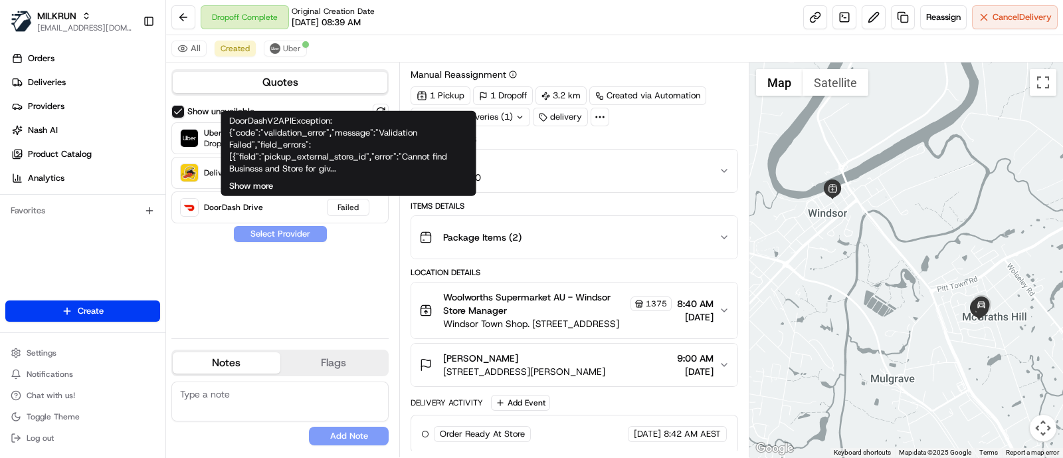
click at [269, 184] on button "Show more" at bounding box center [251, 186] width 44 height 12
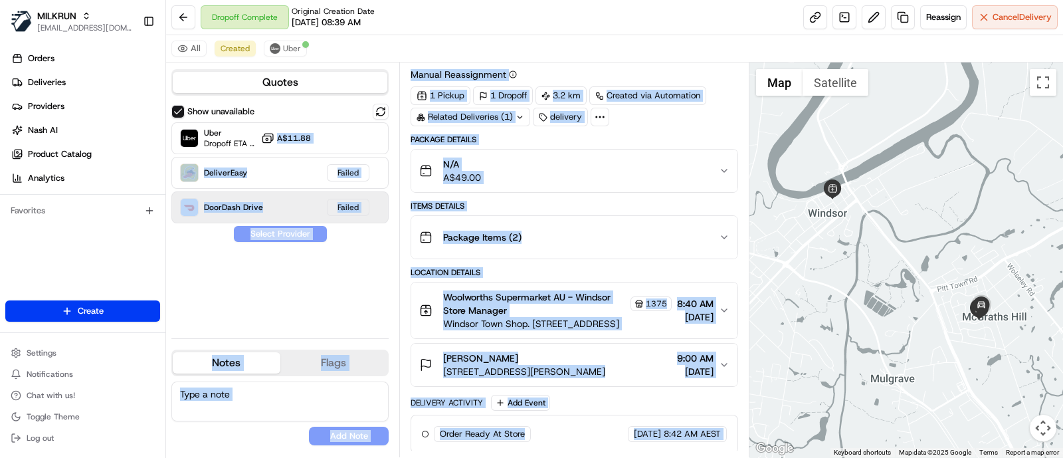
drag, startPoint x: 430, startPoint y: 167, endPoint x: 276, endPoint y: 204, distance: 157.8
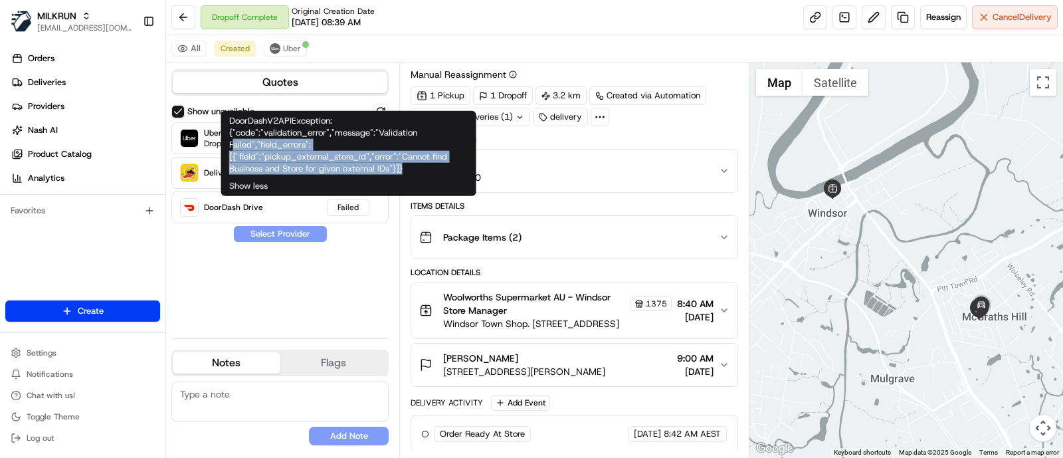
scroll to position [65, 0]
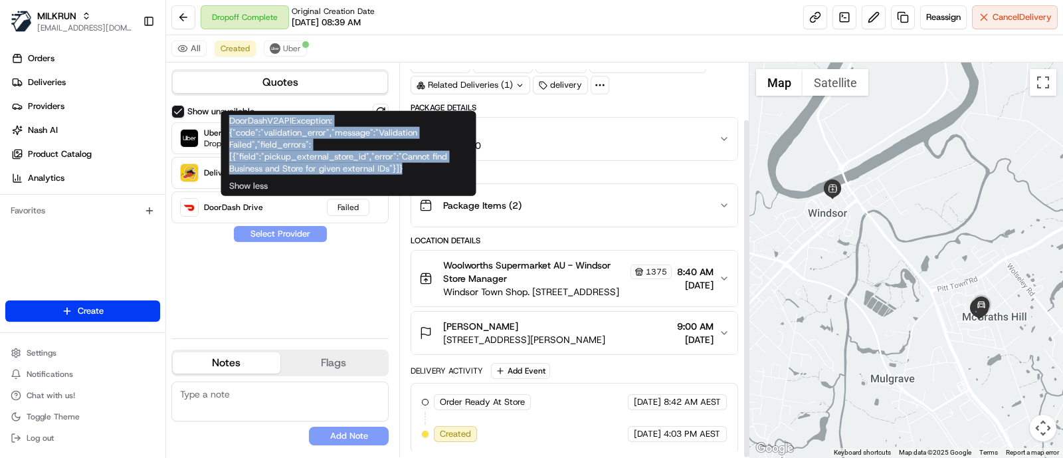
drag, startPoint x: 414, startPoint y: 167, endPoint x: 225, endPoint y: 125, distance: 194.1
click at [225, 125] on div "DoorDashV2APIException: {"code":"validation_error","message":"Validation Failed…" at bounding box center [348, 153] width 255 height 85
copy div "DoorDashV2APIException: {"code":"validation_error","message":"Validation Failed…"
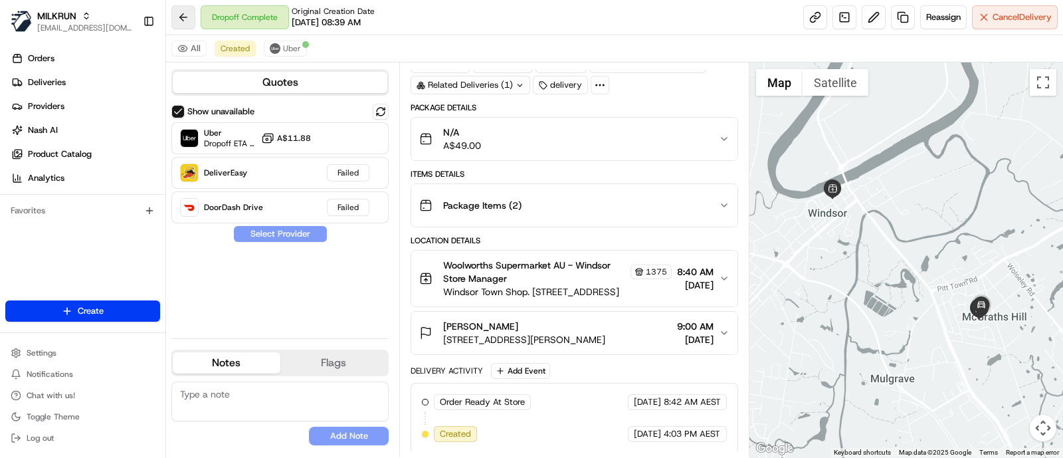
click at [179, 13] on button at bounding box center [183, 17] width 24 height 24
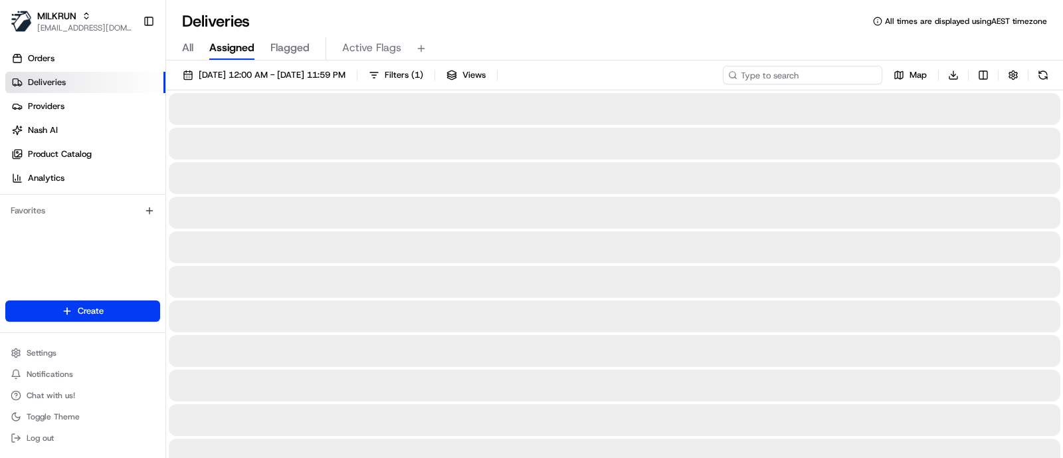
click at [817, 73] on input at bounding box center [802, 75] width 159 height 19
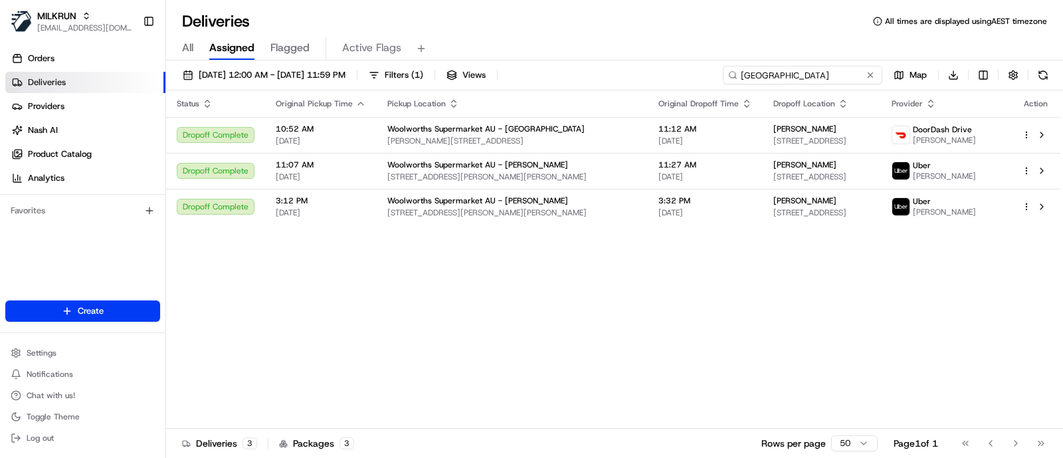
type input "canberra airport"
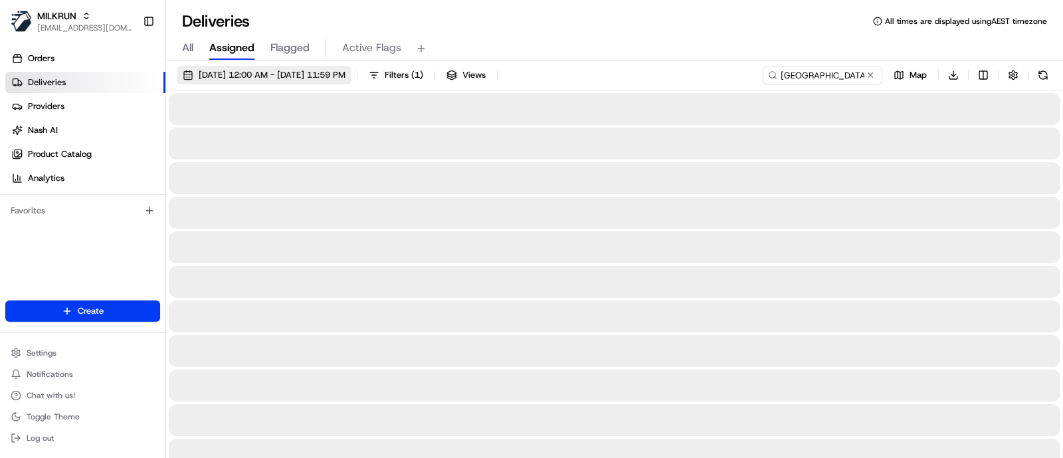
click at [247, 81] on button "21/08/2025 12:00 AM - 21/08/2025 11:59 PM" at bounding box center [264, 75] width 175 height 19
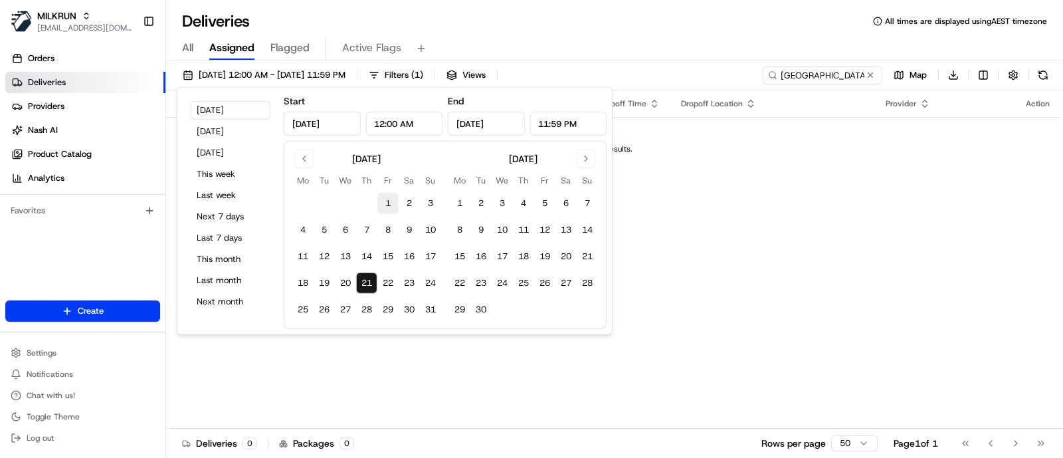
click at [386, 199] on button "1" at bounding box center [387, 203] width 21 height 21
type input "Aug 1, 2025"
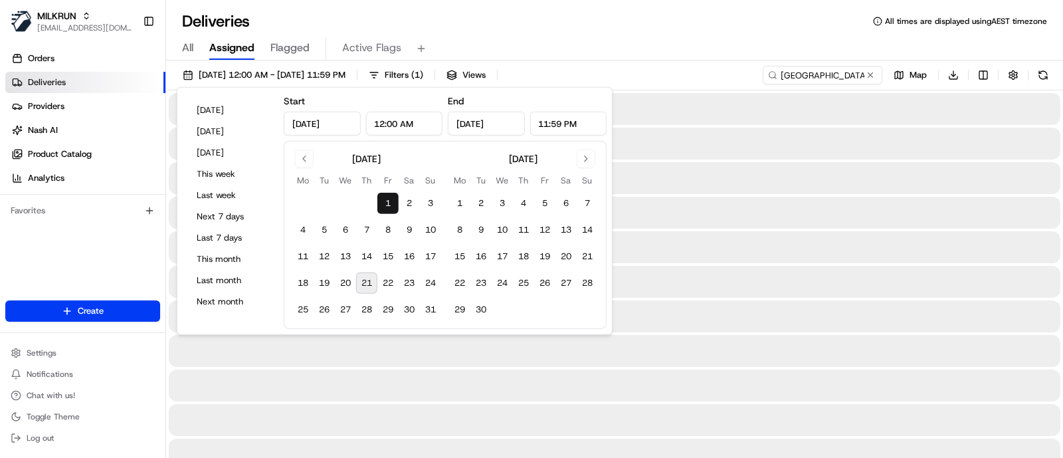
click at [373, 282] on button "21" at bounding box center [366, 282] width 21 height 21
type input "Aug 21, 2025"
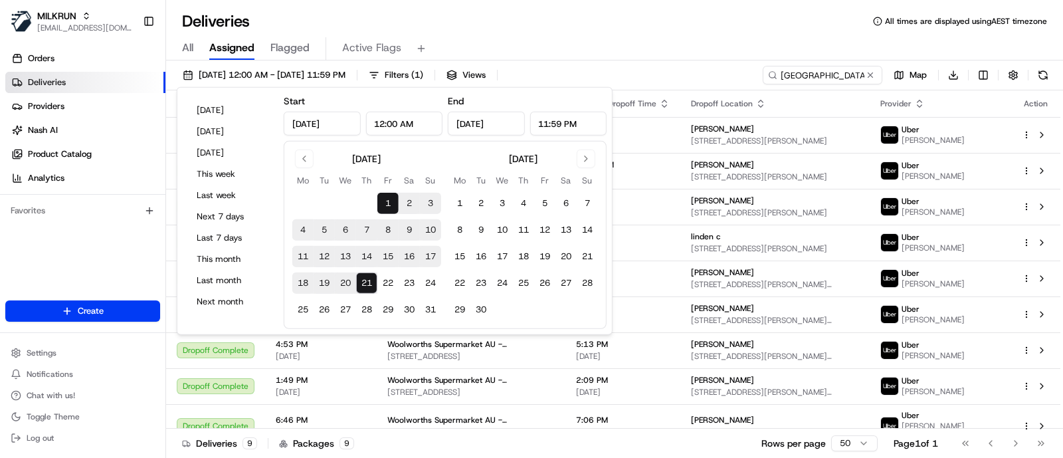
click at [676, 54] on div "All Assigned Flagged Active Flags" at bounding box center [614, 48] width 897 height 23
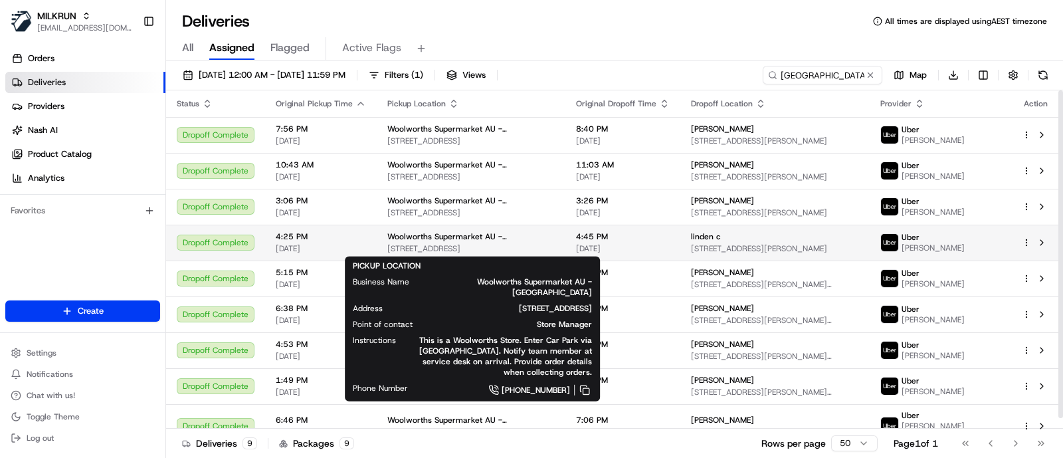
click at [488, 241] on span "Woolworths Supermarket AU - Canberra Airport" at bounding box center [470, 236] width 167 height 11
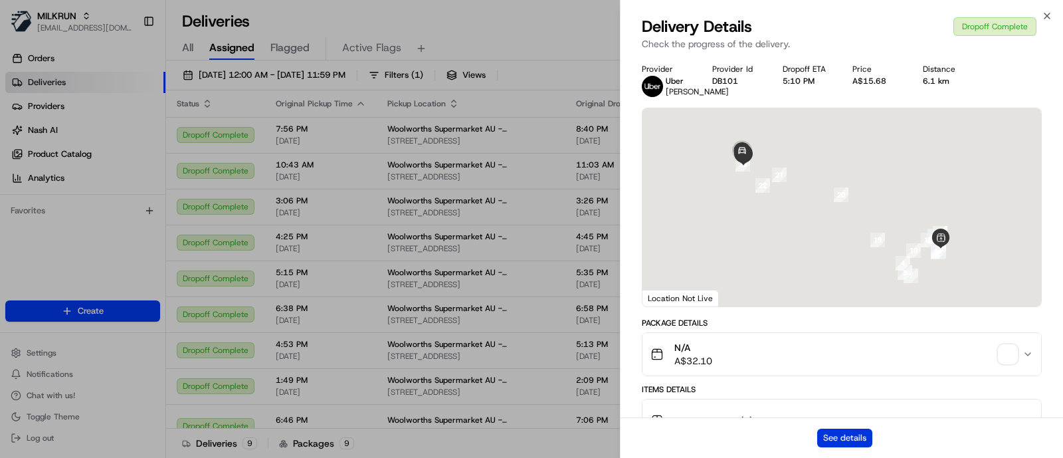
click at [844, 437] on button "See details" at bounding box center [844, 438] width 55 height 19
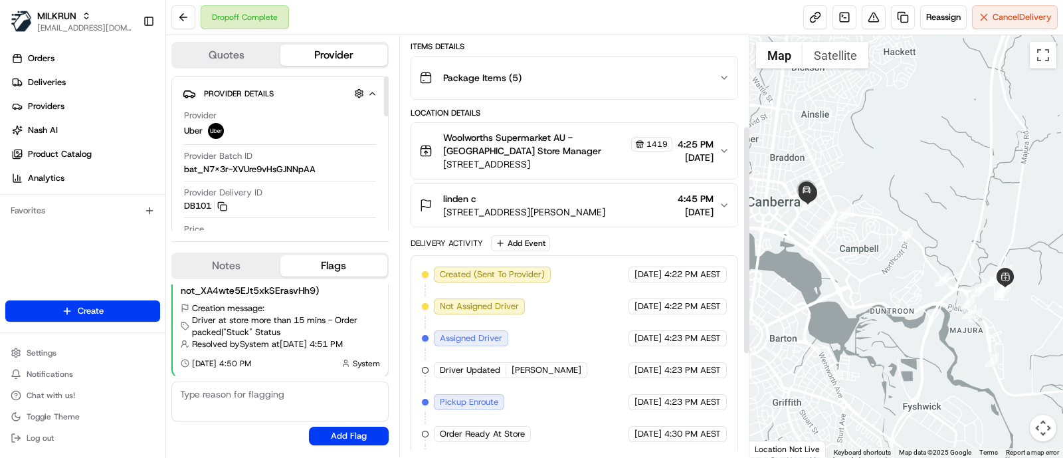
scroll to position [165, 0]
click at [252, 56] on button "Quotes" at bounding box center [227, 55] width 108 height 21
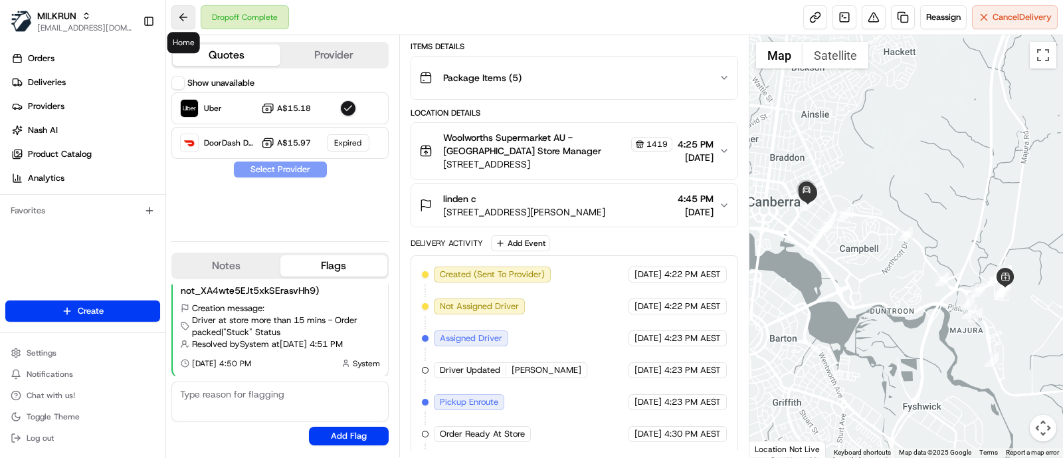
click at [174, 11] on button at bounding box center [183, 17] width 24 height 24
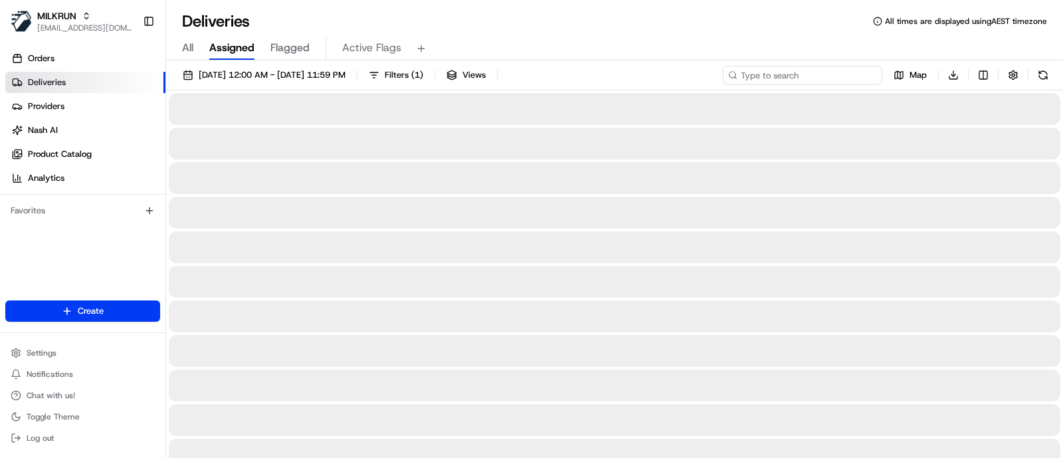
click at [826, 69] on input at bounding box center [802, 75] width 159 height 19
click at [822, 69] on input "1577" at bounding box center [802, 75] width 159 height 19
type input "[PERSON_NAME]"
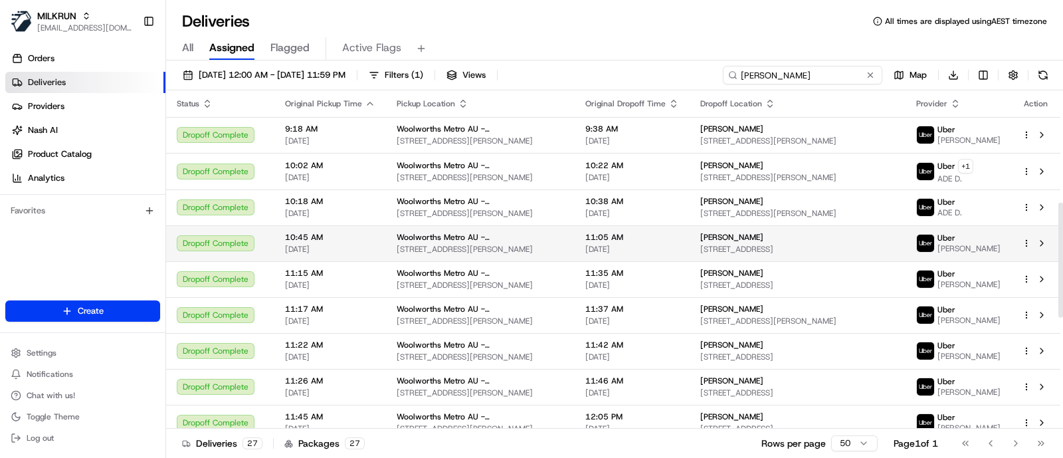
scroll to position [657, 0]
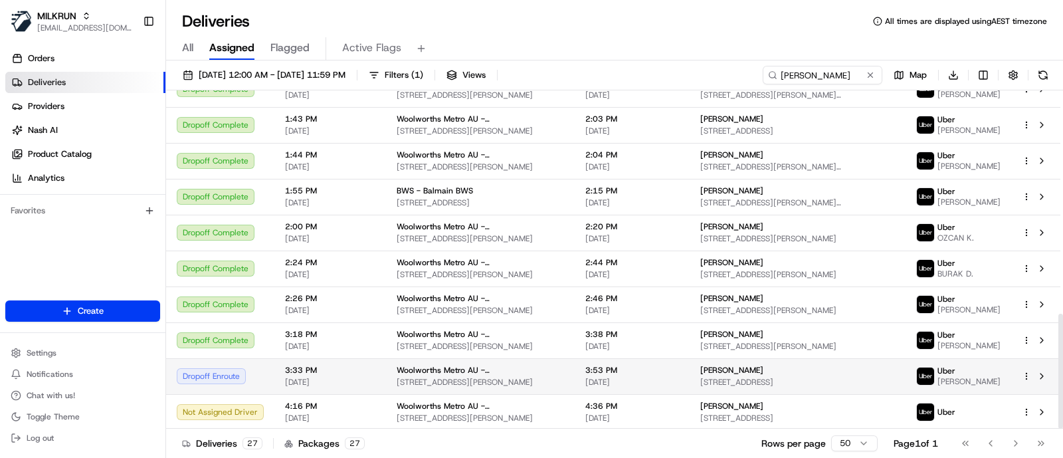
click at [833, 377] on span "[STREET_ADDRESS]" at bounding box center [797, 382] width 195 height 11
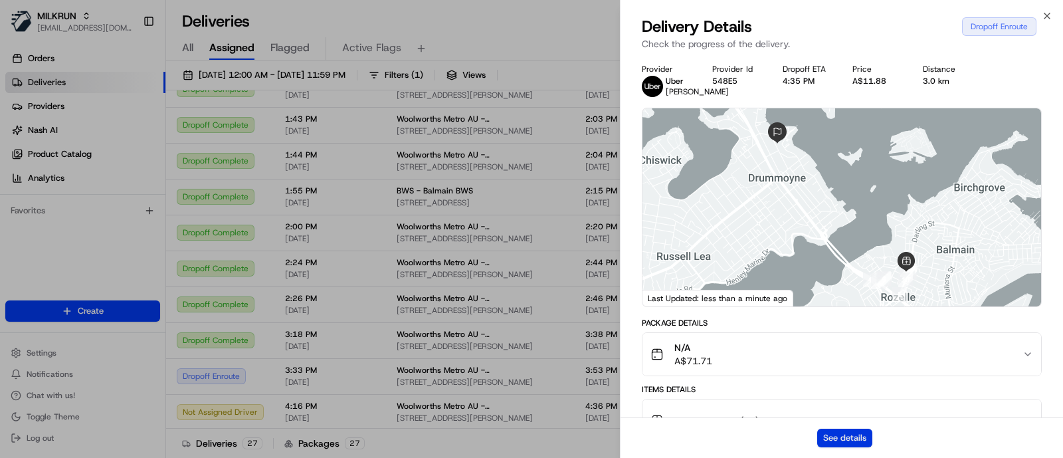
click at [853, 440] on button "See details" at bounding box center [844, 438] width 55 height 19
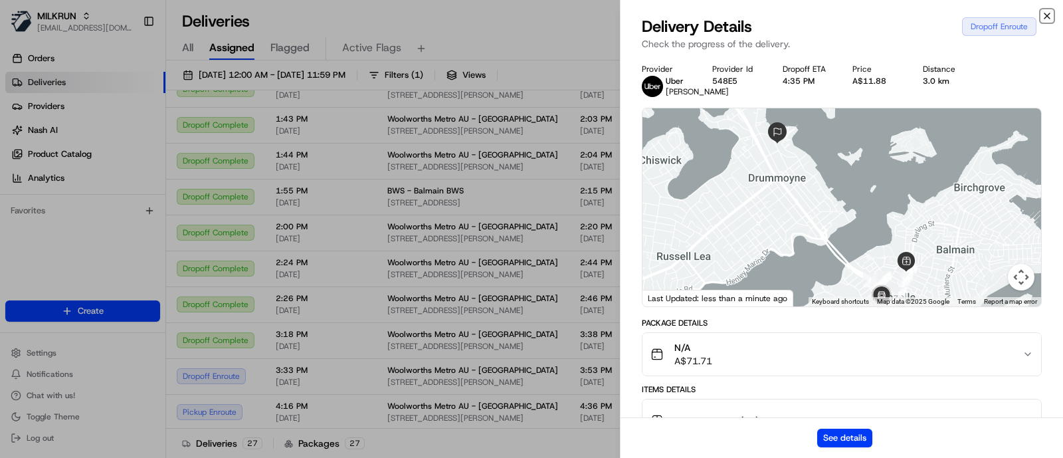
click at [1047, 15] on icon "button" at bounding box center [1047, 16] width 11 height 11
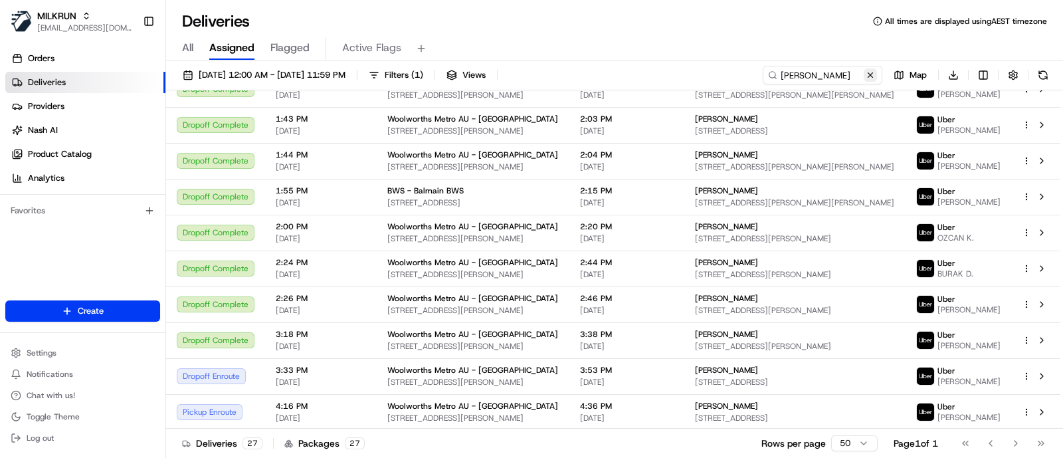
click at [872, 72] on button at bounding box center [870, 74] width 13 height 13
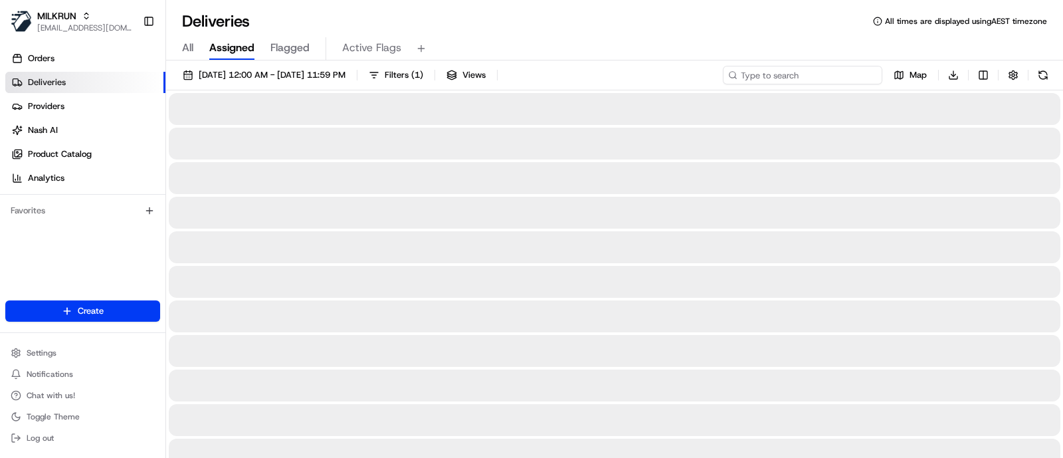
click at [792, 72] on input at bounding box center [802, 75] width 159 height 19
paste input "[PERSON_NAME] ([GEOGRAPHIC_DATA])"
type input "[PERSON_NAME] ([GEOGRAPHIC_DATA])"
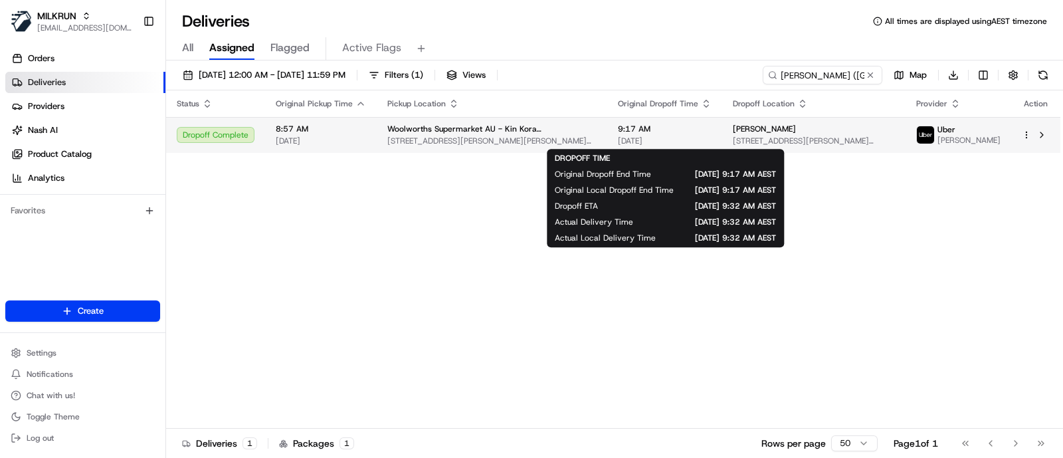
click at [658, 132] on span "9:17 AM" at bounding box center [665, 129] width 94 height 11
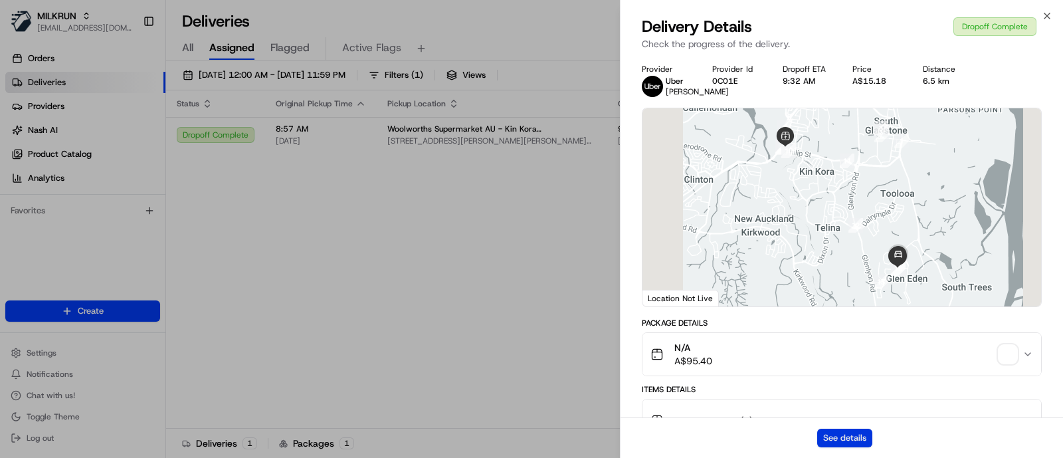
click at [853, 438] on button "See details" at bounding box center [844, 438] width 55 height 19
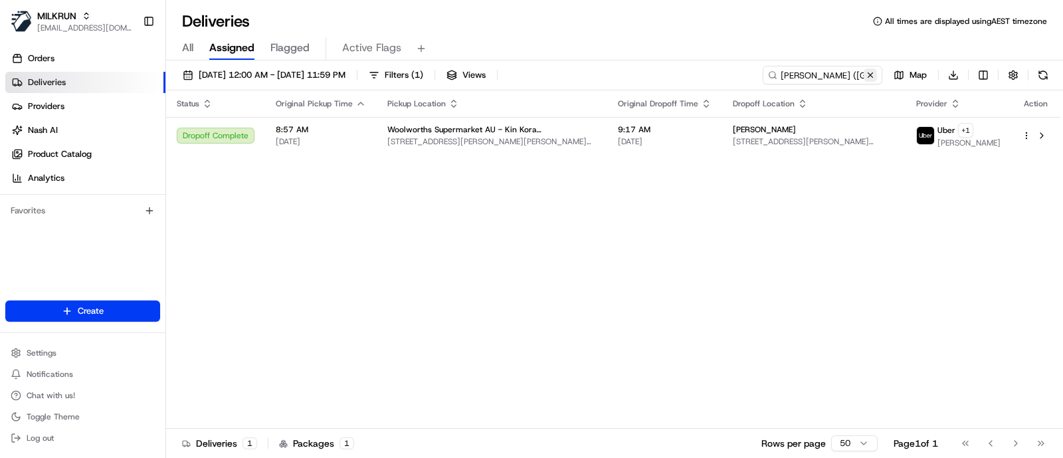
click at [872, 72] on button at bounding box center [870, 74] width 13 height 13
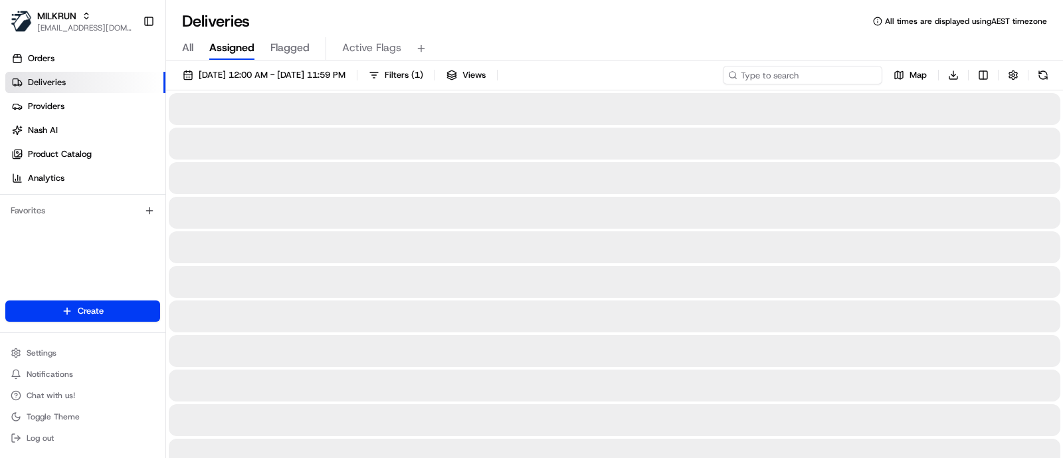
click at [827, 76] on input at bounding box center [802, 75] width 159 height 19
paste input "Kew"
type input "Kew"
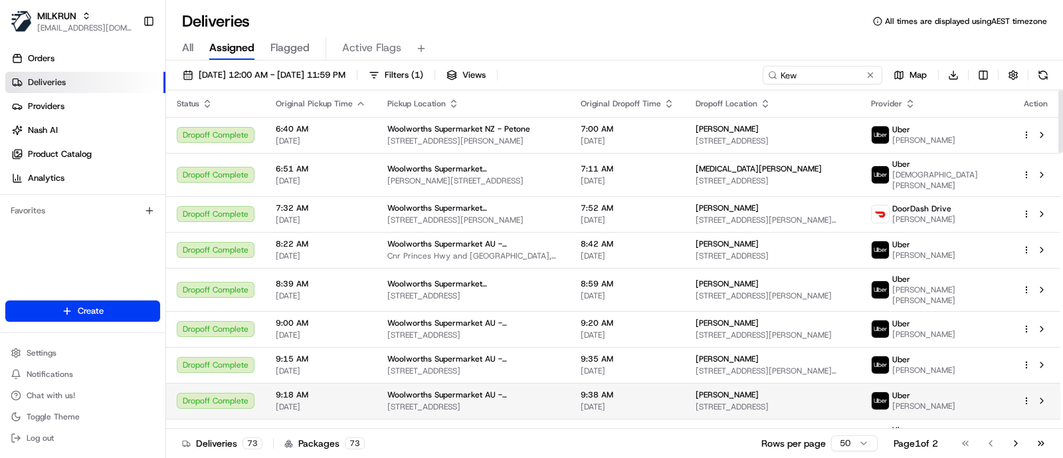
click at [417, 401] on span "[STREET_ADDRESS]" at bounding box center [473, 406] width 172 height 11
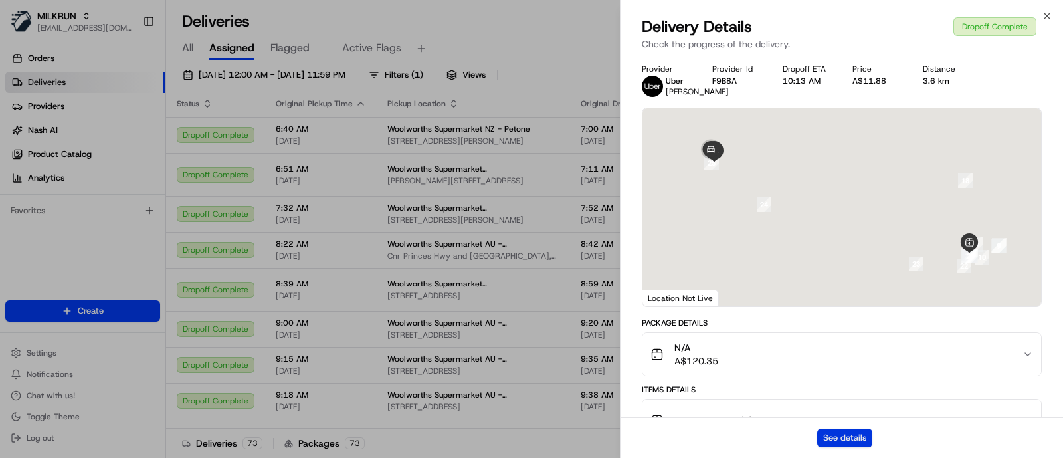
click at [840, 435] on button "See details" at bounding box center [844, 438] width 55 height 19
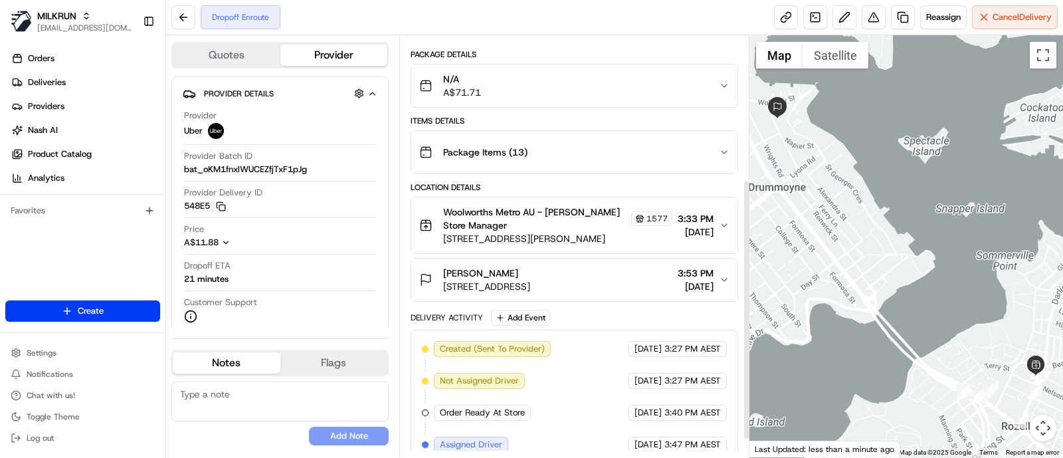
scroll to position [258, 0]
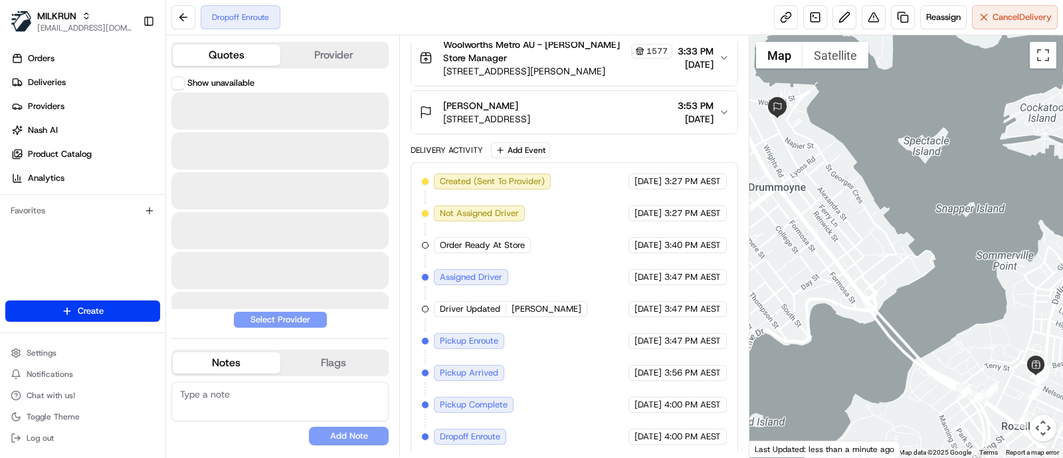
click at [215, 45] on button "Quotes" at bounding box center [227, 55] width 108 height 21
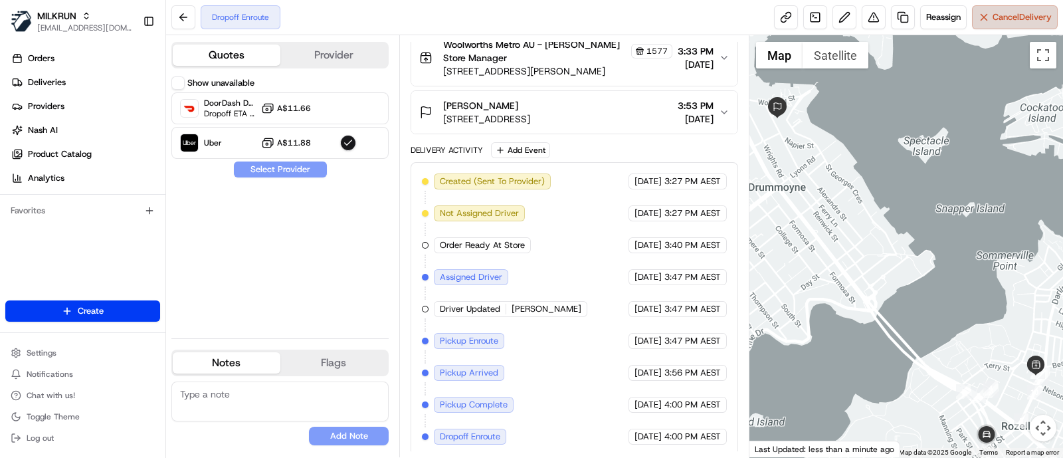
click at [1020, 25] on button "Cancel Delivery" at bounding box center [1015, 17] width 86 height 24
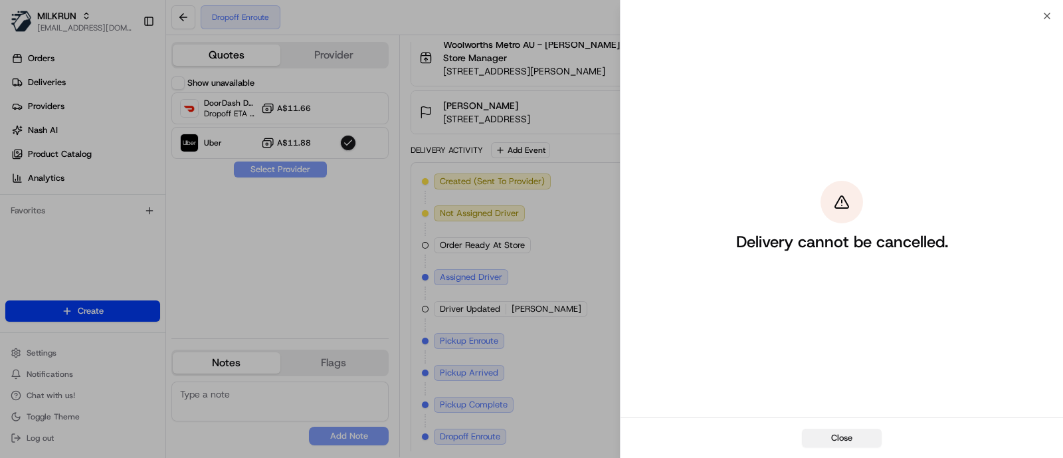
click at [835, 429] on button "Close" at bounding box center [842, 438] width 80 height 19
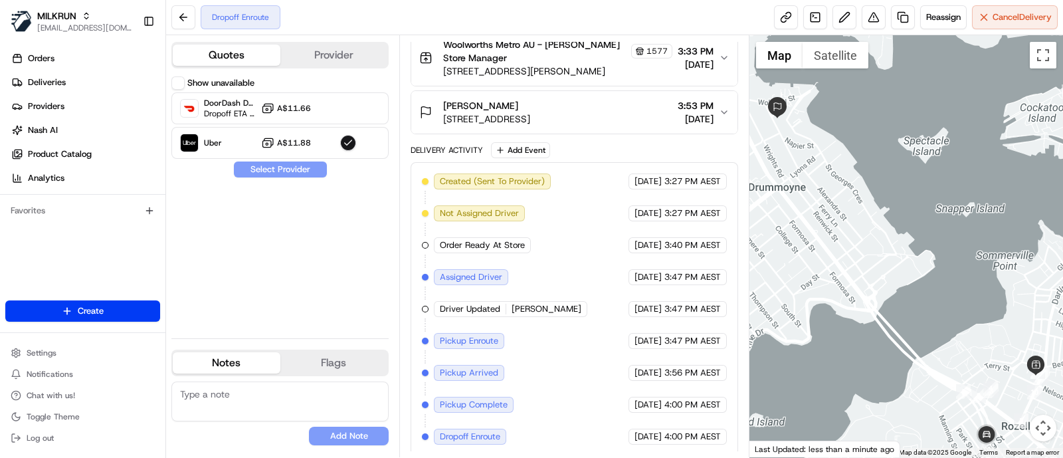
click at [345, 231] on div "Show unavailable DoorDash Drive Dropoff ETA 2 minutes A$11.66 Uber A$11.88 Sele…" at bounding box center [279, 201] width 217 height 251
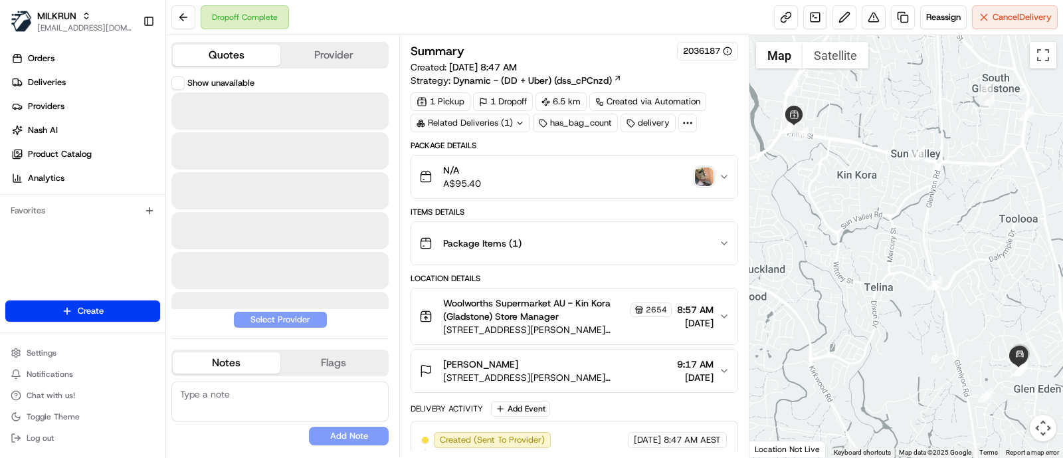
click at [216, 47] on button "Quotes" at bounding box center [227, 55] width 108 height 21
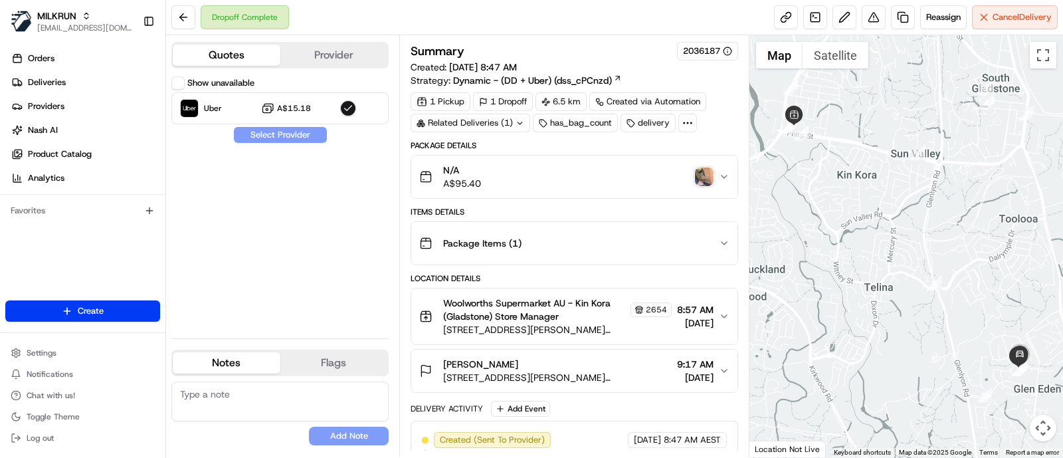
click at [174, 81] on button "Show unavailable" at bounding box center [177, 82] width 13 height 13
click at [934, 21] on span "Reassign" at bounding box center [943, 17] width 35 height 12
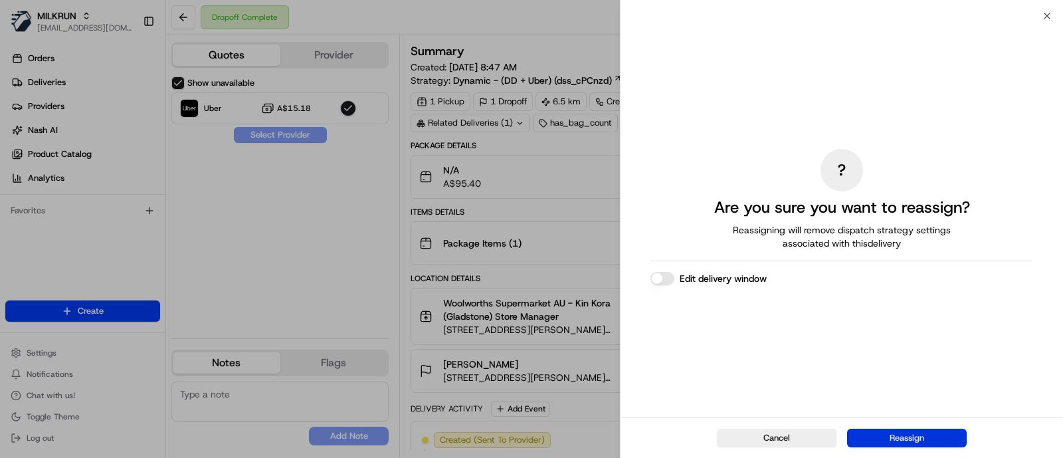
click at [933, 437] on button "Reassign" at bounding box center [907, 438] width 120 height 19
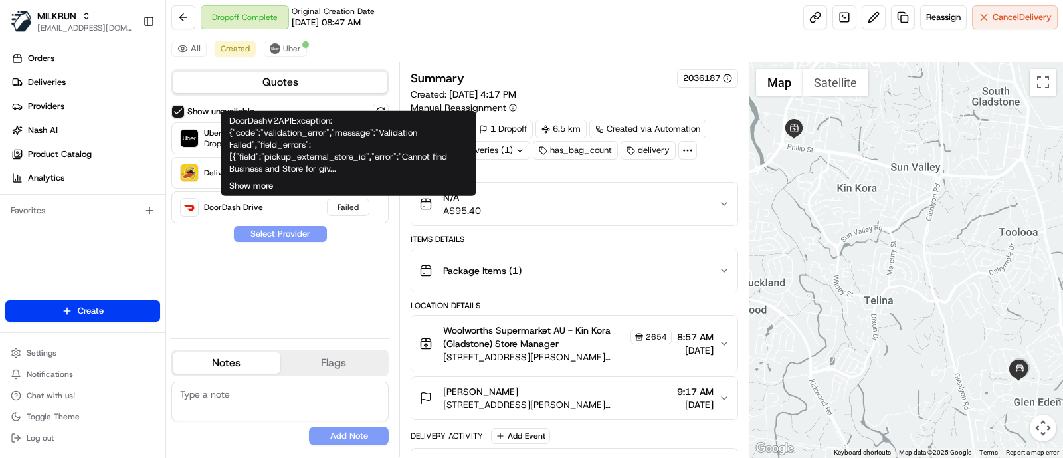
click at [264, 187] on button "Show more" at bounding box center [251, 186] width 44 height 12
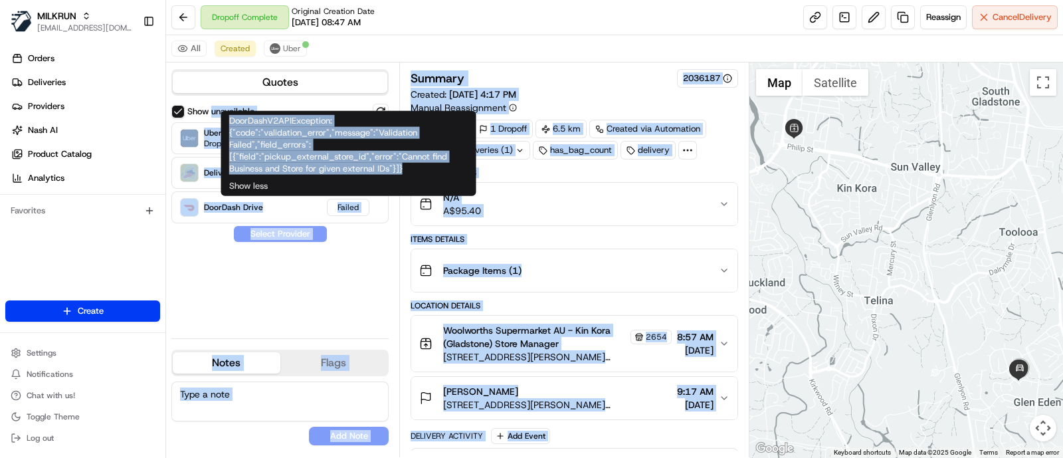
drag, startPoint x: 411, startPoint y: 167, endPoint x: 210, endPoint y: 114, distance: 208.4
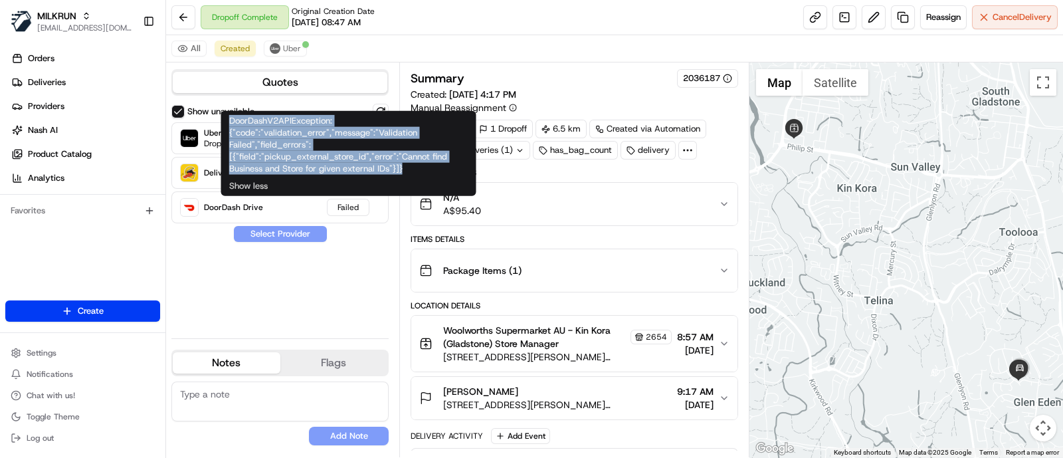
drag, startPoint x: 429, startPoint y: 163, endPoint x: 227, endPoint y: 120, distance: 206.4
click at [227, 120] on div "DoorDashV2APIException: {"code":"validation_error","message":"Validation Failed…" at bounding box center [348, 153] width 255 height 85
copy div "DoorDashV2APIException: {"code":"validation_error","message":"Validation Failed…"
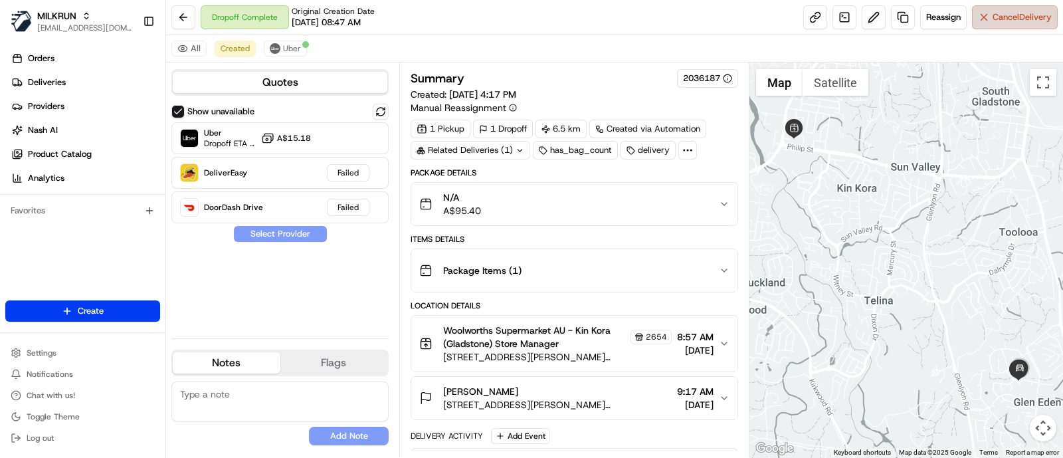
click at [1020, 11] on span "Cancel Delivery" at bounding box center [1022, 17] width 59 height 12
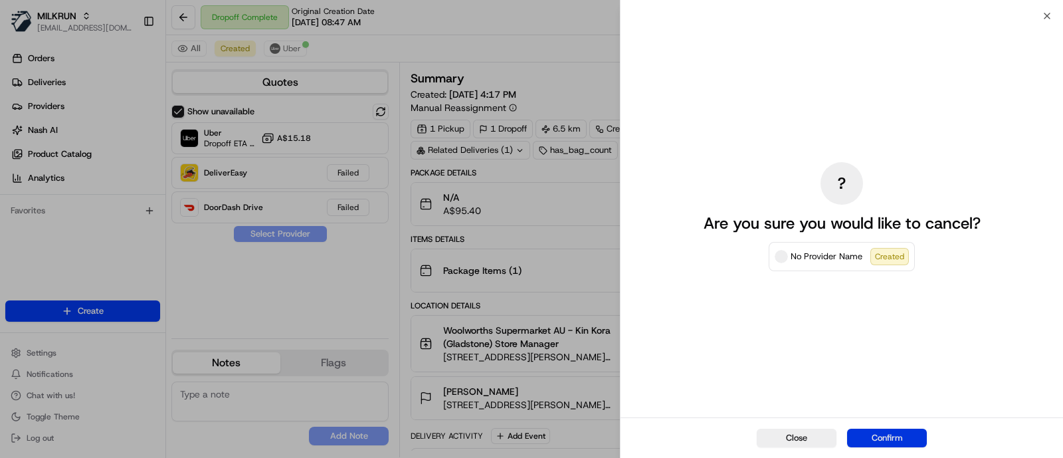
click at [864, 433] on button "Confirm" at bounding box center [887, 438] width 80 height 19
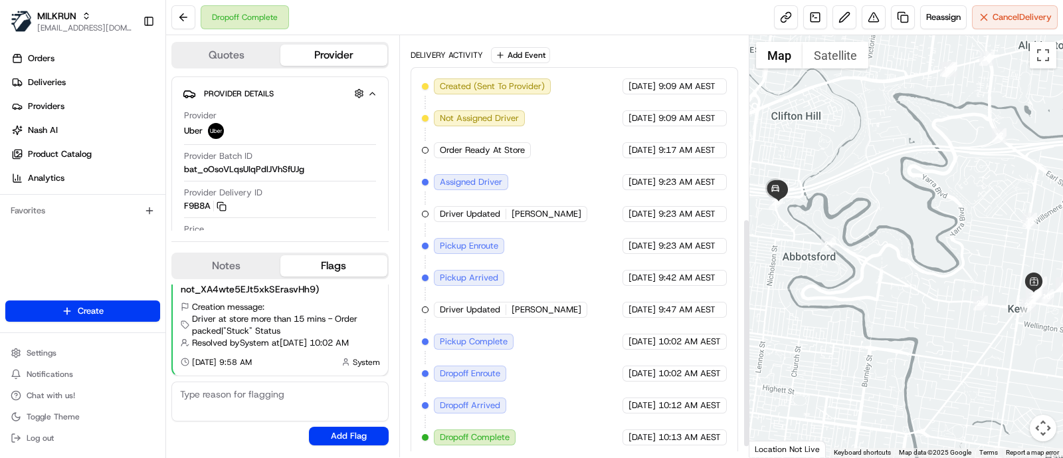
scroll to position [354, 0]
click at [946, 24] on button "Reassign" at bounding box center [943, 17] width 47 height 24
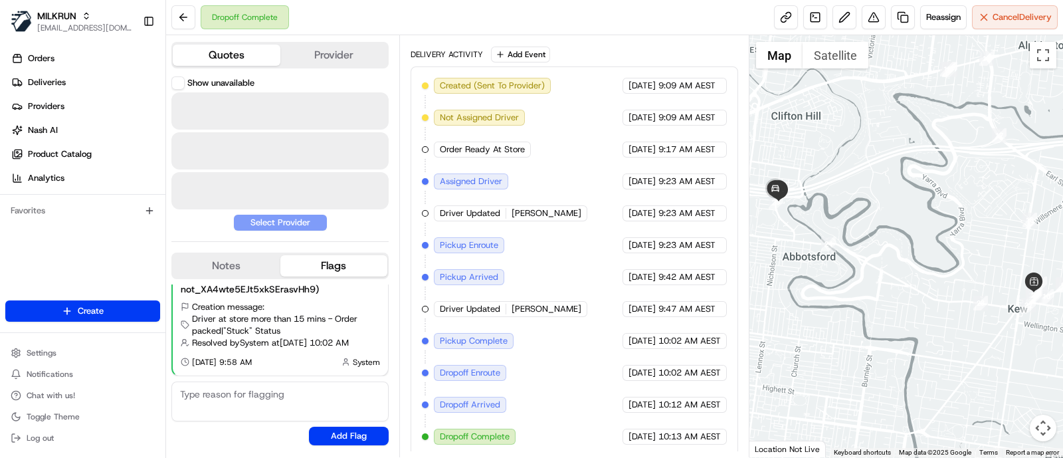
click at [213, 49] on button "Quotes" at bounding box center [227, 55] width 108 height 21
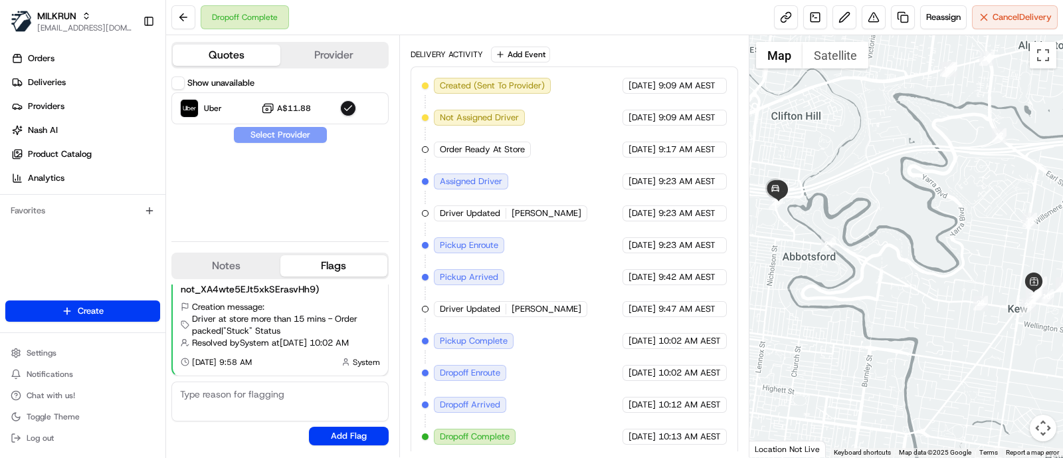
click at [186, 84] on div "Show unavailable" at bounding box center [212, 82] width 83 height 13
click at [177, 80] on button "Show unavailable" at bounding box center [177, 82] width 13 height 13
click at [242, 56] on button "Quotes" at bounding box center [227, 55] width 108 height 21
click at [236, 55] on button "Quotes" at bounding box center [227, 55] width 108 height 21
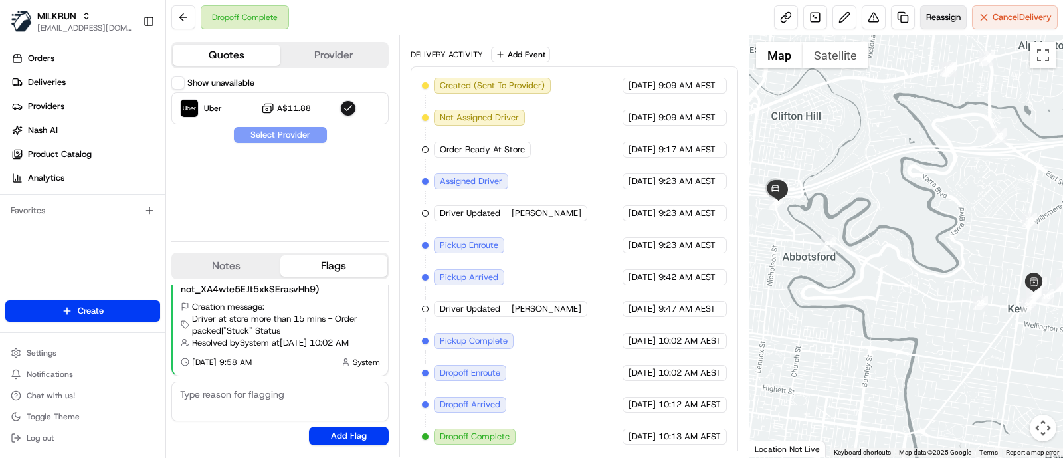
click at [937, 21] on span "Reassign" at bounding box center [943, 17] width 35 height 12
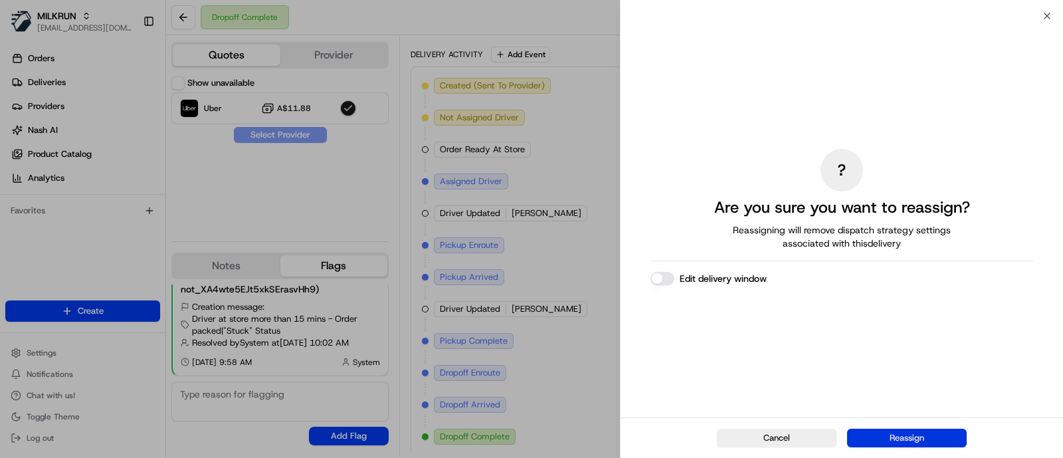
click at [888, 440] on button "Reassign" at bounding box center [907, 438] width 120 height 19
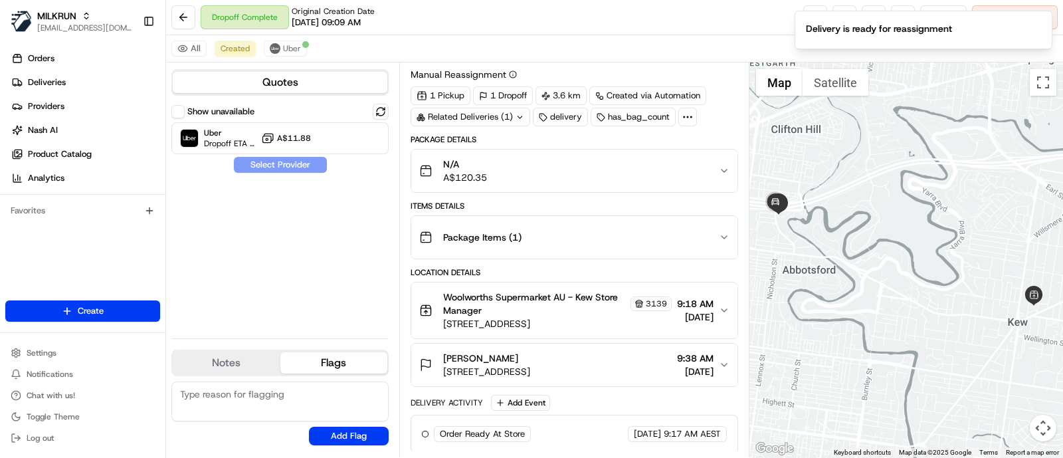
click at [174, 110] on button "Show unavailable" at bounding box center [177, 111] width 13 height 13
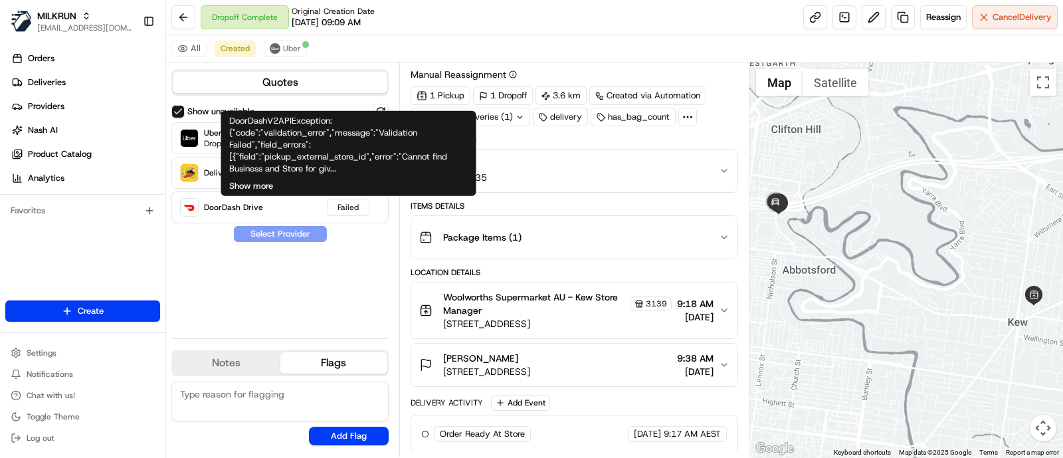
click at [229, 187] on button "Show more" at bounding box center [251, 186] width 44 height 12
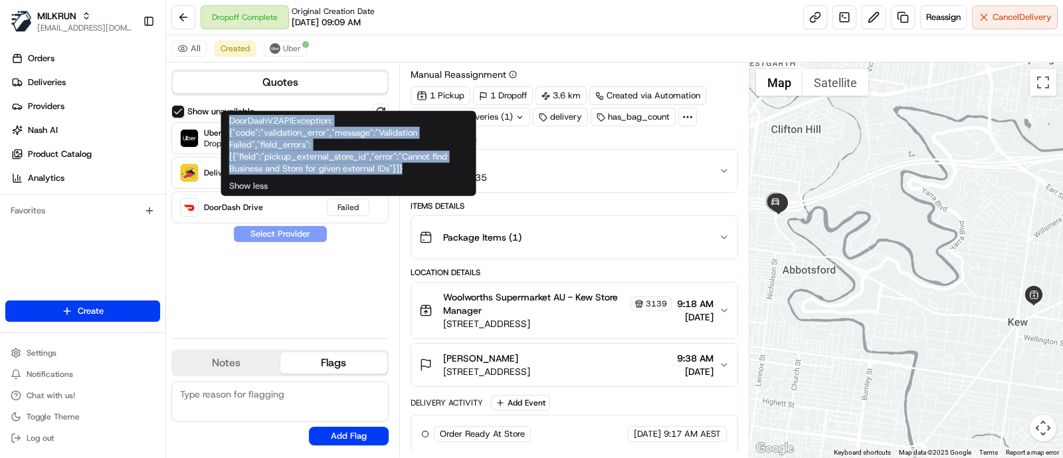
drag, startPoint x: 444, startPoint y: 165, endPoint x: 226, endPoint y: 116, distance: 223.4
click at [226, 116] on div "DoorDashV2APIException: {"code":"validation_error","message":"Validation Failed…" at bounding box center [348, 153] width 255 height 85
copy div "DoorDashV2APIException: {"code":"validation_error","message":"Validation Failed…"
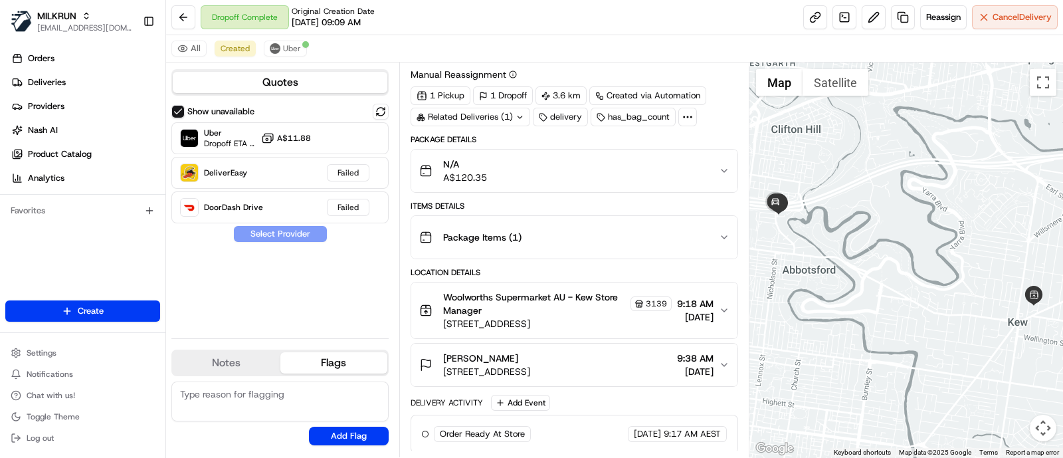
drag, startPoint x: 1023, startPoint y: 155, endPoint x: 990, endPoint y: 181, distance: 41.7
click at [1023, 155] on div at bounding box center [906, 259] width 314 height 395
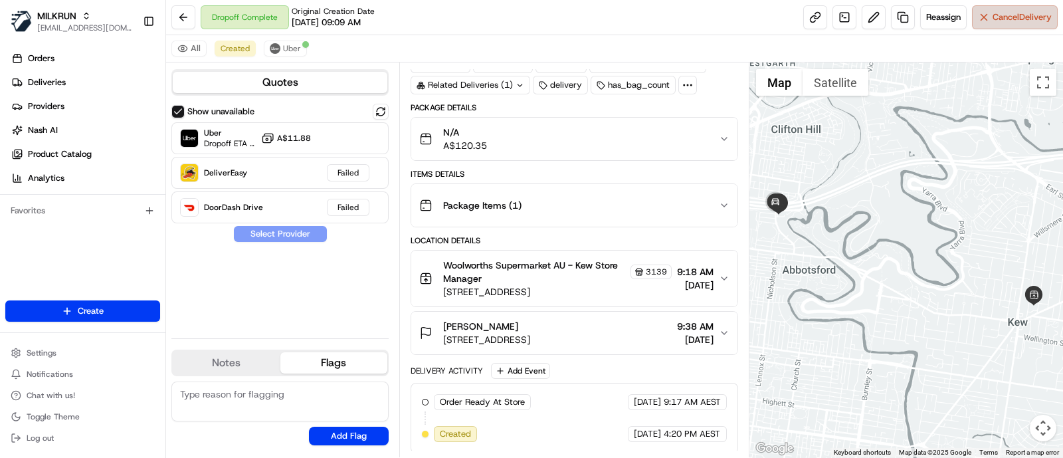
click at [993, 15] on span "Cancel Delivery" at bounding box center [1022, 17] width 59 height 12
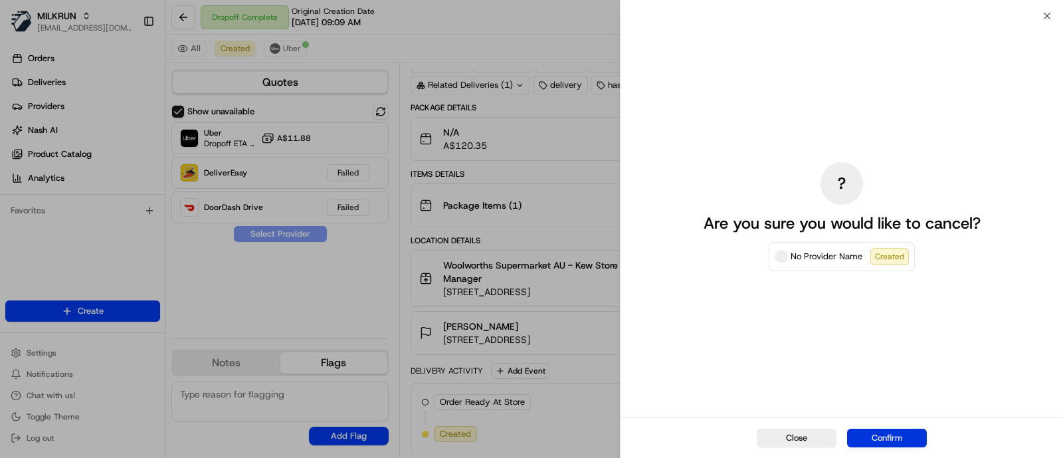
click at [867, 439] on button "Confirm" at bounding box center [887, 438] width 80 height 19
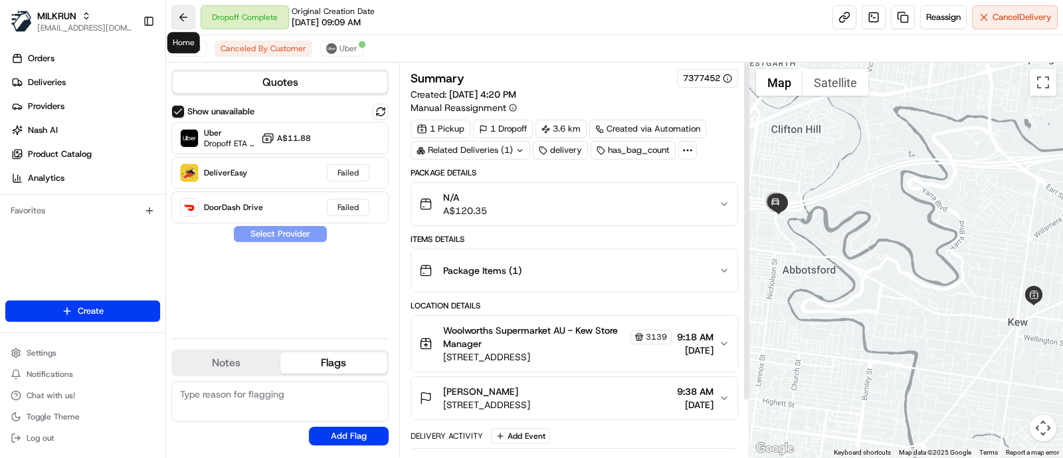
click at [172, 17] on button at bounding box center [183, 17] width 24 height 24
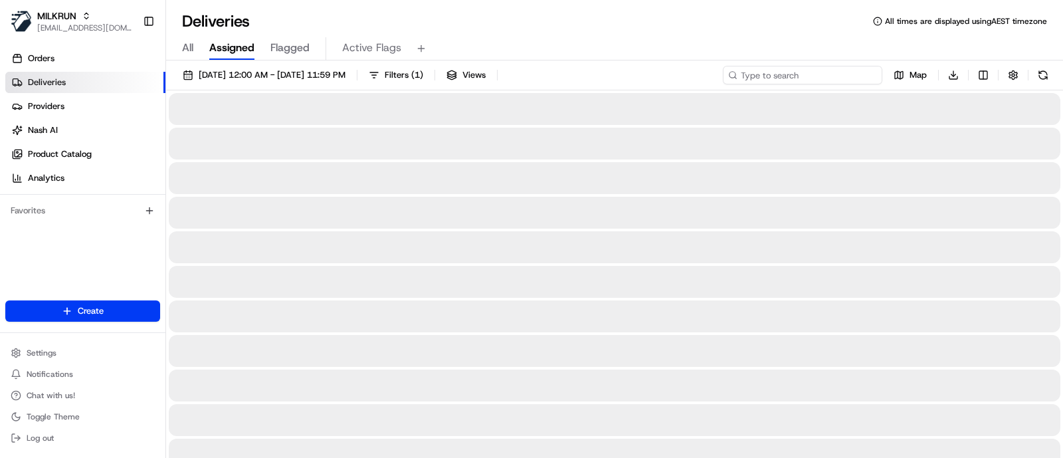
click at [841, 71] on input at bounding box center [802, 75] width 159 height 19
paste input "Treendale"
type input "Treendale"
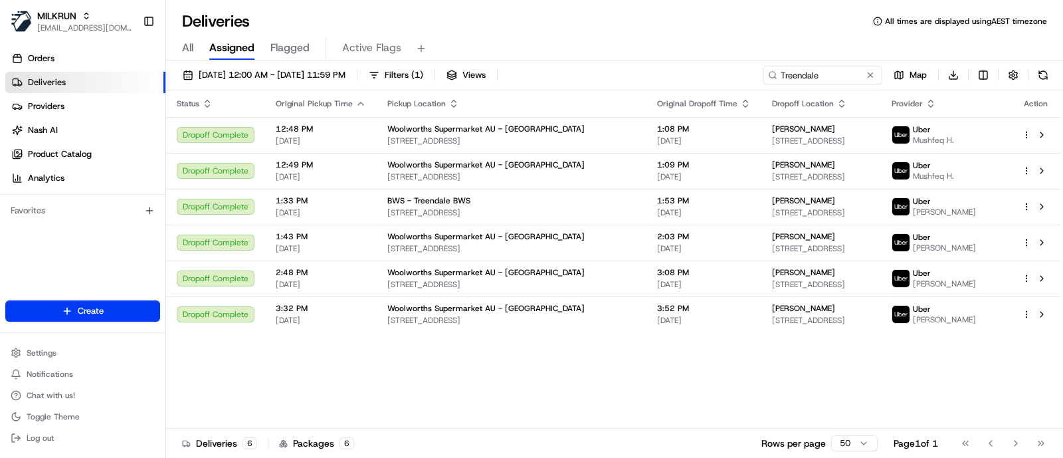
click at [926, 43] on div "All Assigned Flagged Active Flags" at bounding box center [614, 48] width 897 height 23
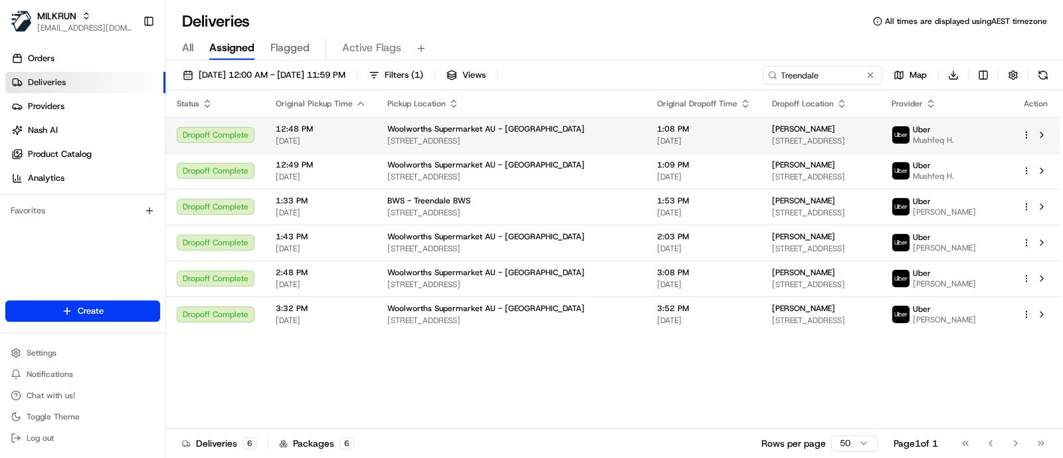
click at [468, 121] on td "Woolworths Supermarket AU - Treendale 10 Ditchingham Pl, Australind, WA 6233, AU" at bounding box center [512, 135] width 270 height 36
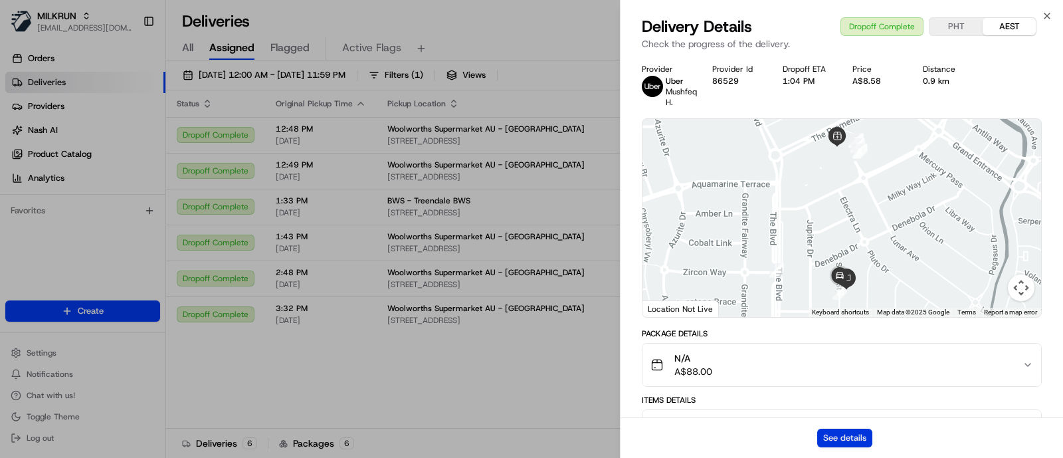
click at [850, 437] on button "See details" at bounding box center [844, 438] width 55 height 19
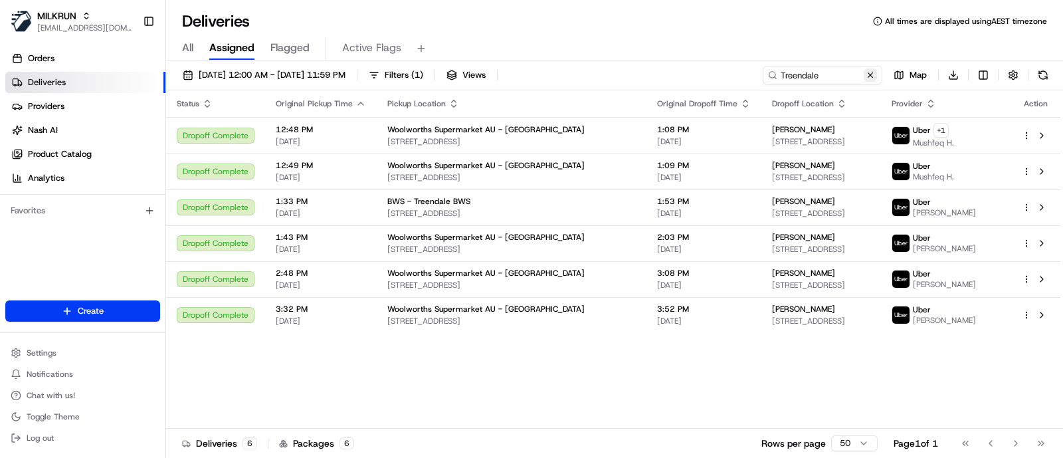
click at [871, 74] on button at bounding box center [870, 74] width 13 height 13
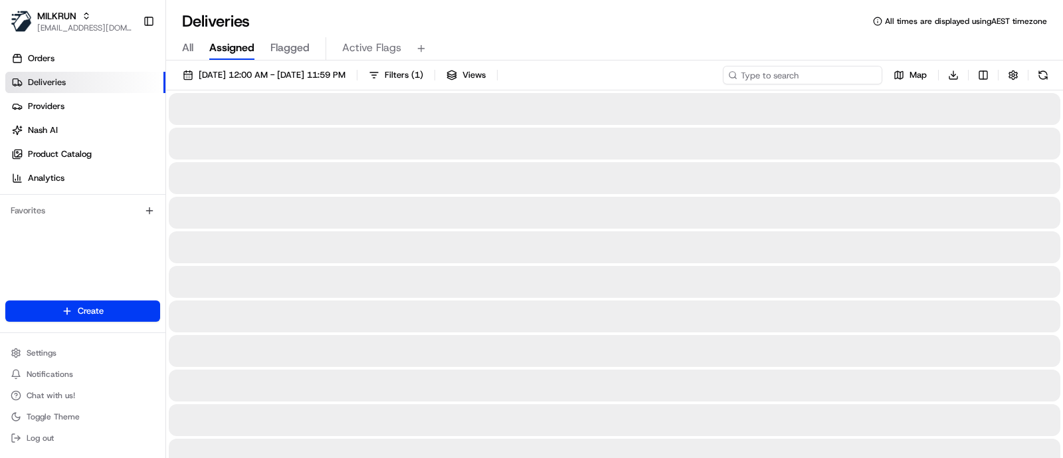
click at [808, 78] on input at bounding box center [802, 75] width 159 height 19
paste input "Albany Dog Rock"
type input "Albany Dog Rock"
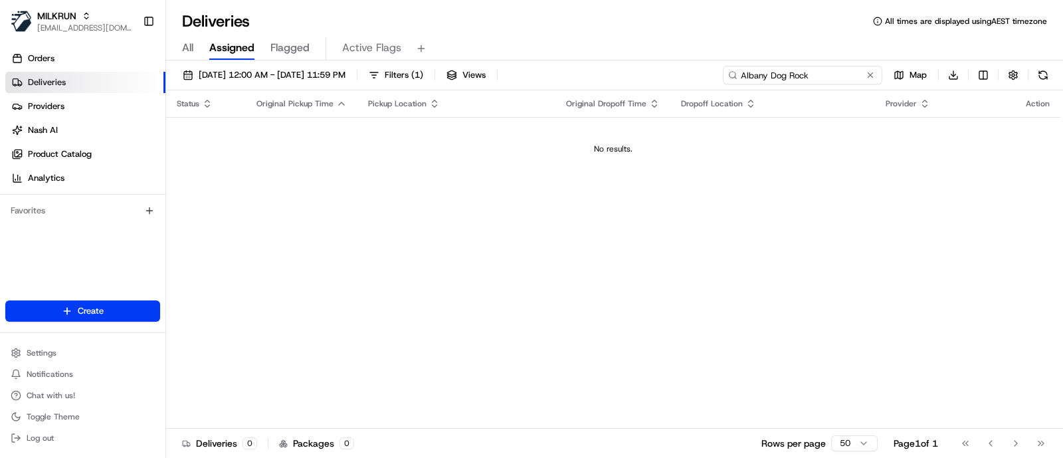
click at [739, 73] on input "Albany Dog Rock" at bounding box center [802, 75] width 159 height 19
drag, startPoint x: 854, startPoint y: 64, endPoint x: 848, endPoint y: 72, distance: 10.0
click at [852, 66] on div "21/08/2025 12:00 AM - 21/08/2025 11:59 PM Filters ( 1 ) Views Albany Dog Rock M…" at bounding box center [614, 260] width 897 height 400
click at [846, 74] on input "Albany Dog Rock" at bounding box center [802, 75] width 159 height 19
click at [282, 71] on span "21/08/2025 12:00 AM - 21/08/2025 11:59 PM" at bounding box center [272, 75] width 147 height 12
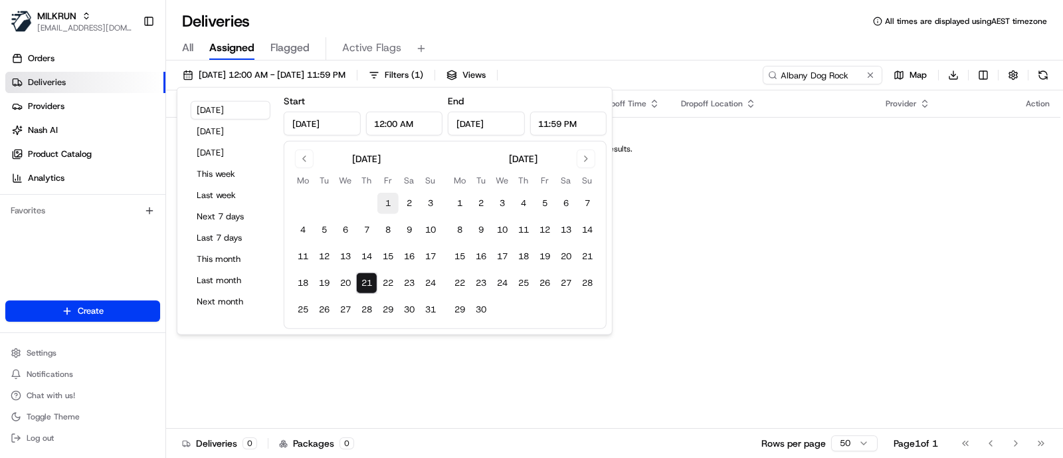
click at [395, 204] on button "1" at bounding box center [387, 203] width 21 height 21
type input "Aug 1, 2025"
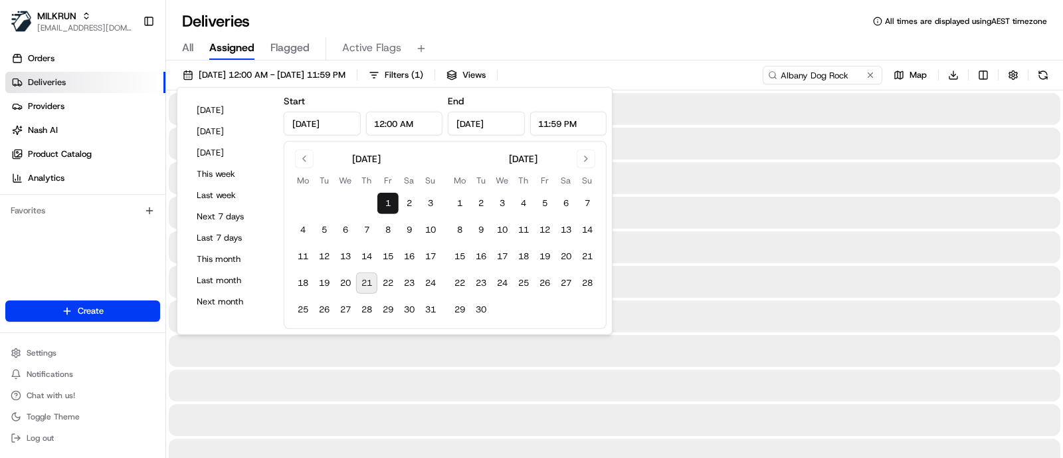
click at [365, 280] on button "21" at bounding box center [366, 282] width 21 height 21
type input "Aug 21, 2025"
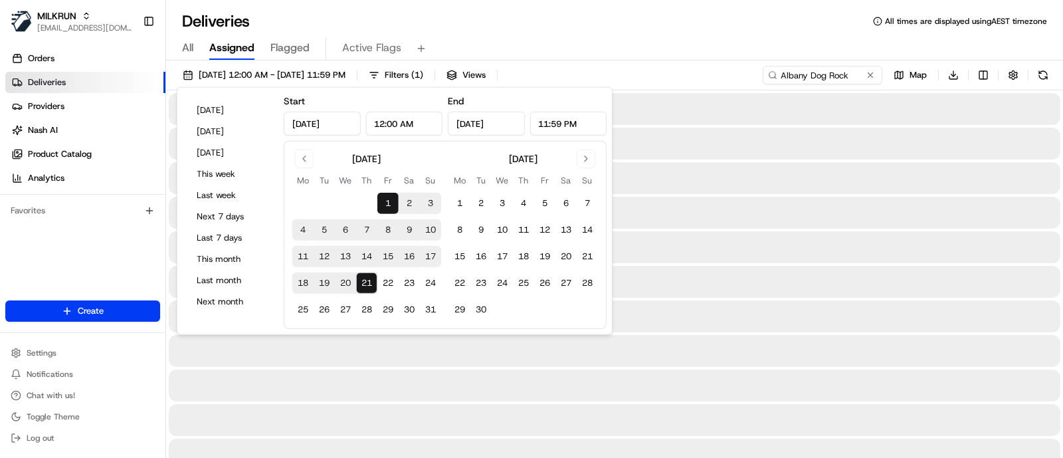
click at [668, 39] on div "All Assigned Flagged Active Flags" at bounding box center [614, 48] width 897 height 23
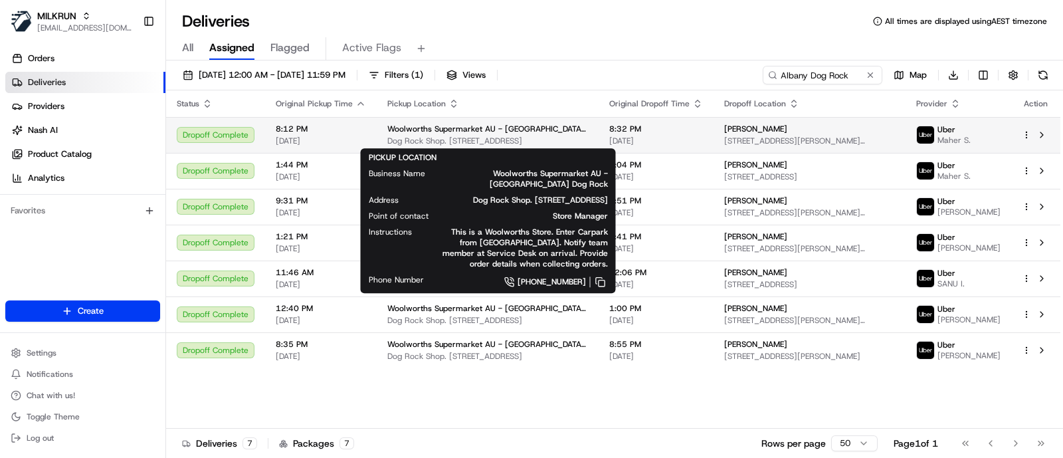
click at [565, 127] on div "Woolworths Supermarket AU - Albany Dog Rock" at bounding box center [487, 129] width 201 height 11
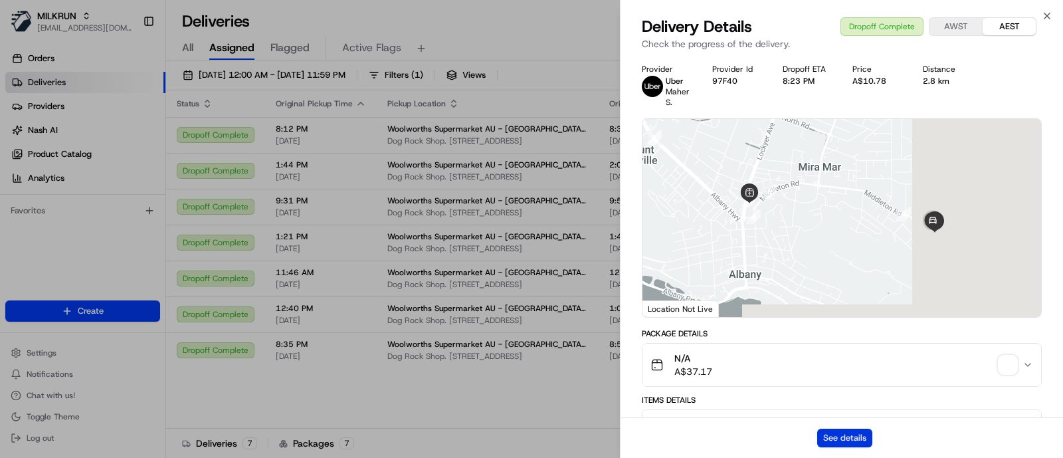
click at [844, 440] on button "See details" at bounding box center [844, 438] width 55 height 19
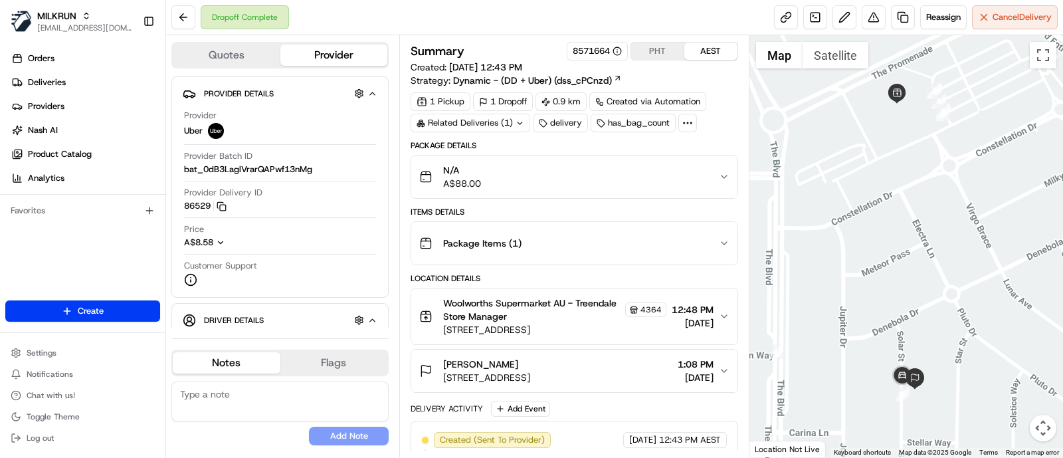
click at [216, 56] on button "Quotes" at bounding box center [227, 55] width 108 height 21
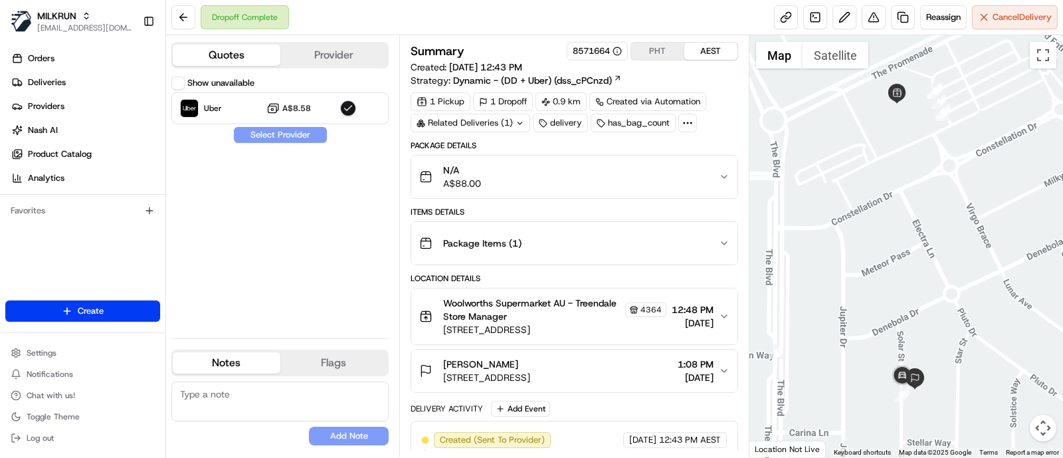
click at [179, 84] on button "Show unavailable" at bounding box center [177, 82] width 13 height 13
click at [920, 9] on button "Reassign" at bounding box center [943, 17] width 47 height 24
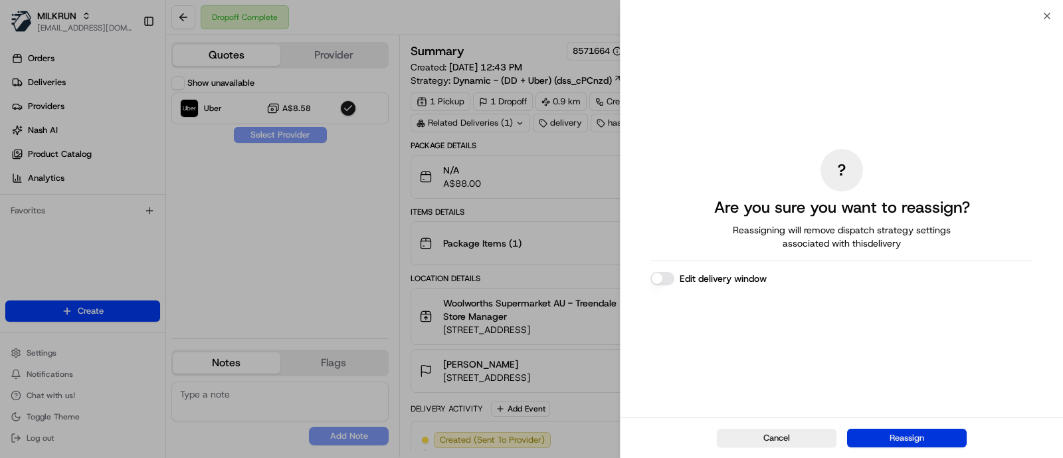
click at [882, 429] on button "Reassign" at bounding box center [907, 438] width 120 height 19
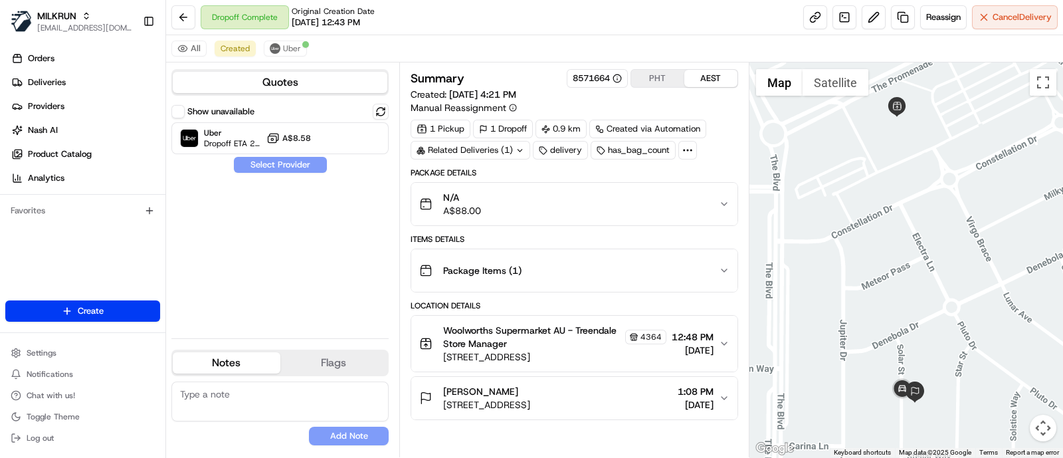
click at [183, 110] on button "Show unavailable" at bounding box center [177, 111] width 13 height 13
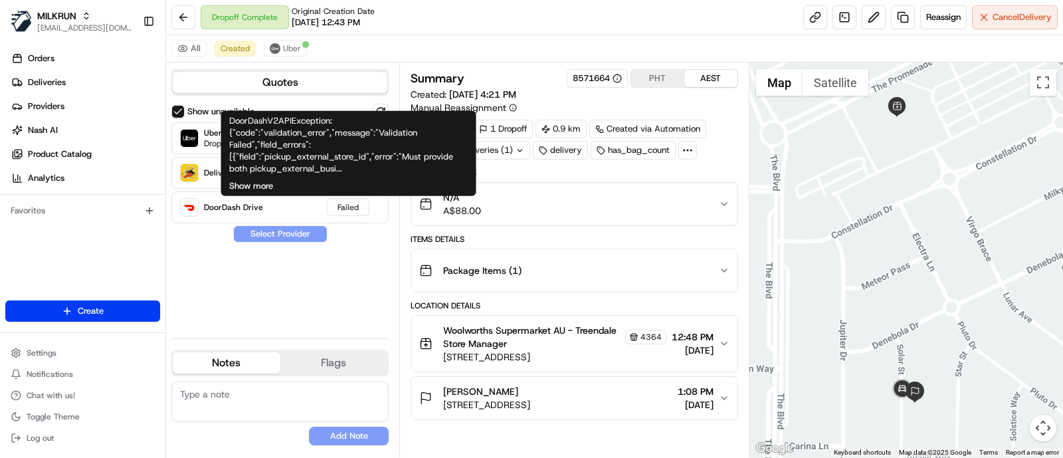
click at [262, 187] on button "Show more" at bounding box center [251, 186] width 44 height 12
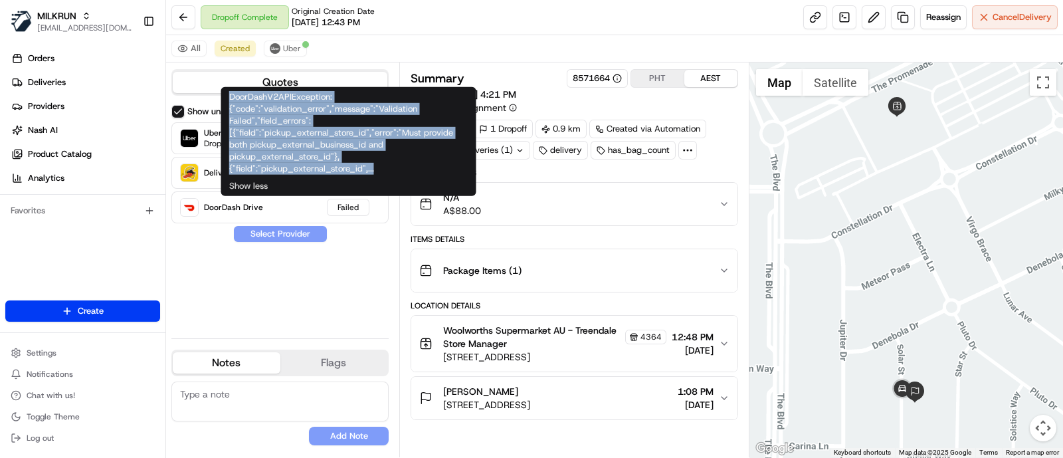
drag, startPoint x: 381, startPoint y: 171, endPoint x: 224, endPoint y: 112, distance: 167.6
click at [224, 112] on div "DoorDashV2APIException: {"code":"validation_error","message":"Validation Failed…" at bounding box center [348, 141] width 255 height 109
copy div "DoorDashV2APIException: {"code":"validation_error","message":"Validation Failed…"
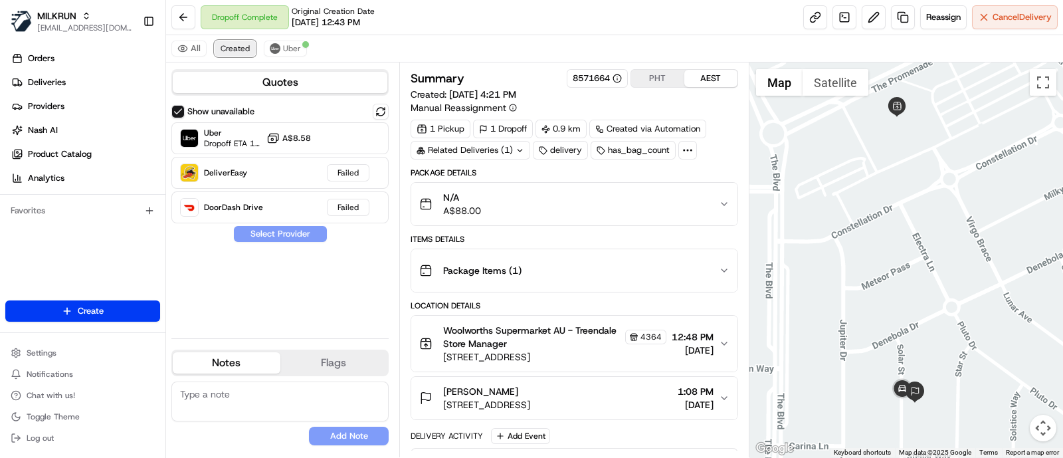
click at [239, 48] on span "Created" at bounding box center [235, 48] width 29 height 11
click at [1001, 19] on span "Cancel Delivery" at bounding box center [1022, 17] width 59 height 12
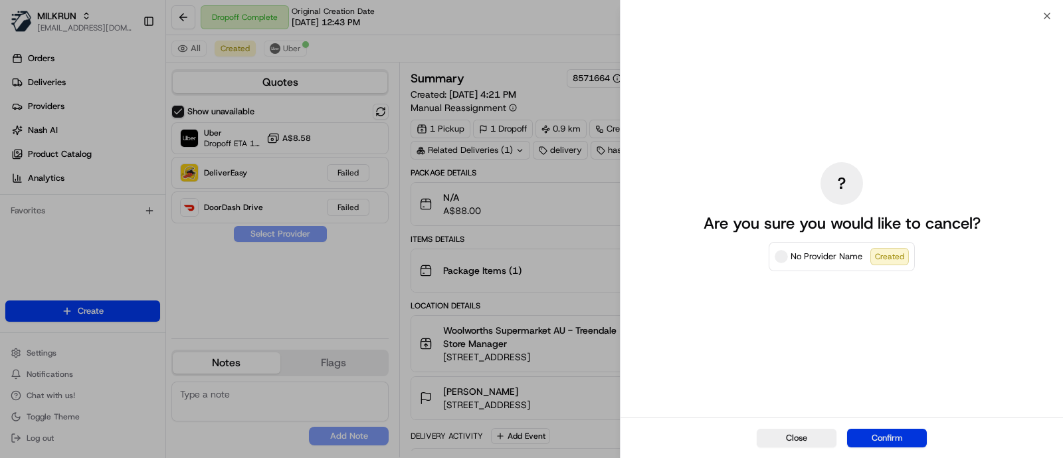
click at [886, 441] on button "Confirm" at bounding box center [887, 438] width 80 height 19
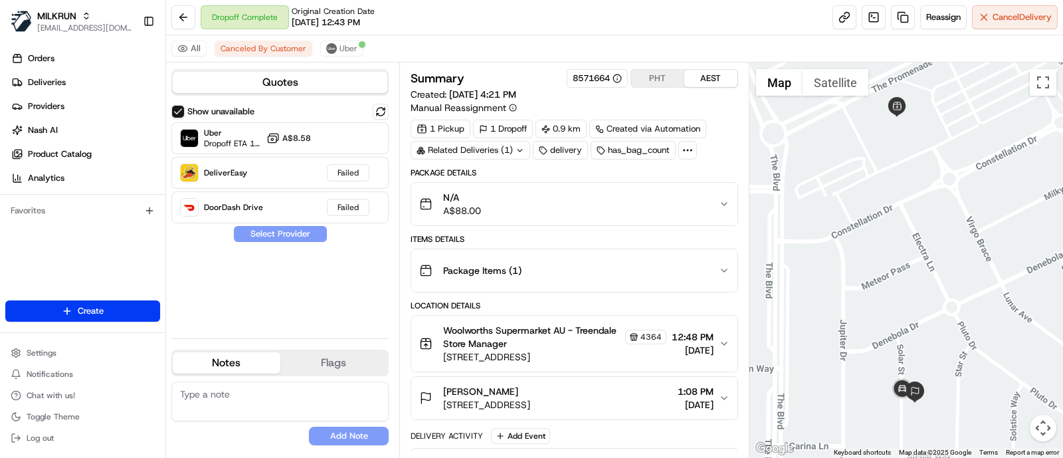
click at [186, 1] on div "Dropoff Complete Original Creation Date [DATE] 12:43 PM Reassign Cancel Delivery" at bounding box center [614, 17] width 897 height 35
click at [181, 22] on button at bounding box center [183, 17] width 24 height 24
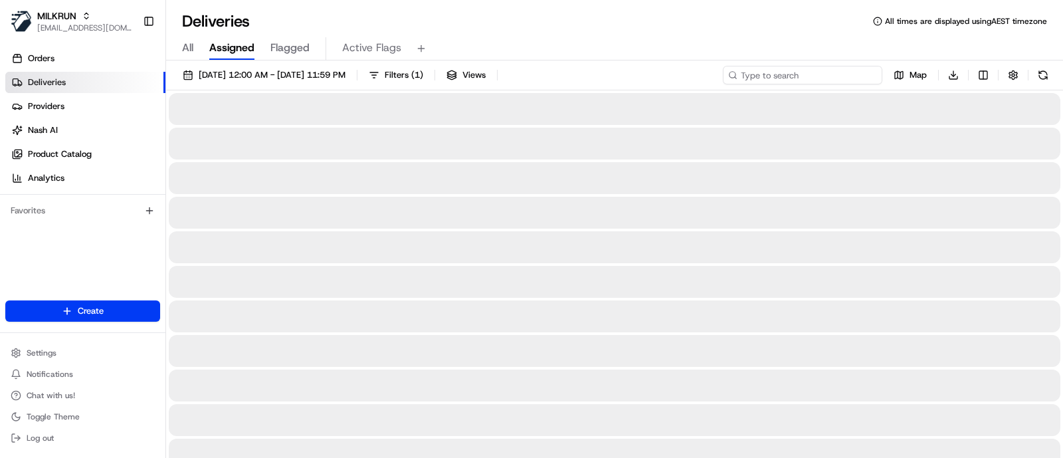
click at [841, 69] on input at bounding box center [802, 75] width 159 height 19
paste input "Seacrest"
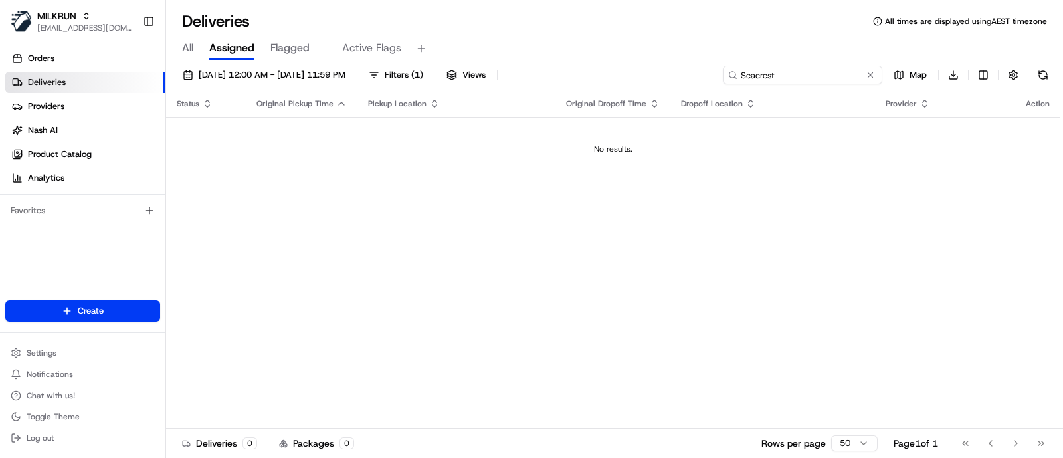
click at [741, 74] on input "Seacrest" at bounding box center [802, 75] width 159 height 19
type input "Seacrest"
click at [233, 72] on span "[DATE] 12:00 AM - [DATE] 11:59 PM" at bounding box center [272, 75] width 147 height 12
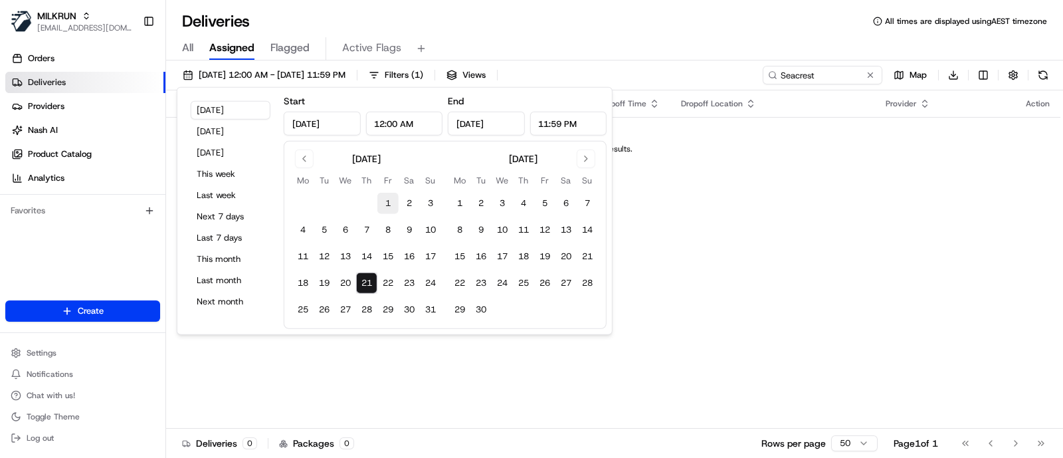
click at [391, 207] on button "1" at bounding box center [387, 203] width 21 height 21
type input "[DATE]"
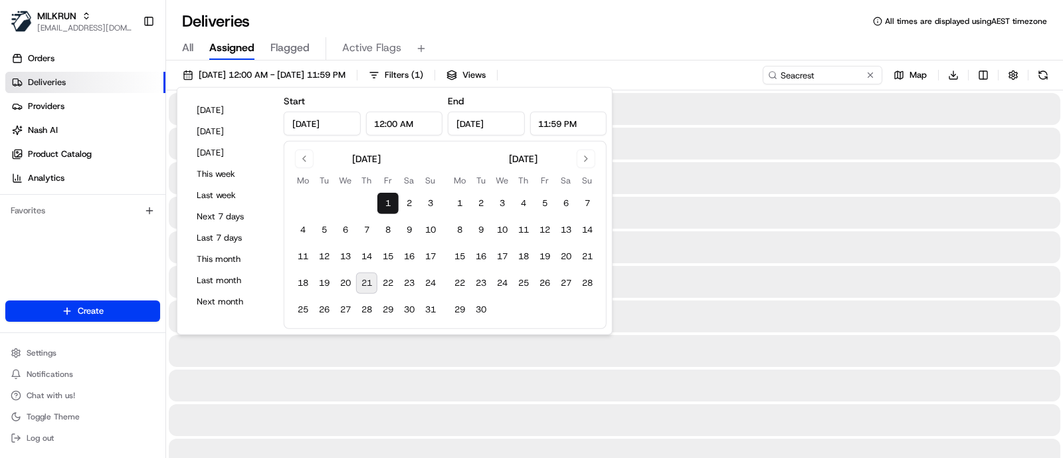
click at [365, 284] on button "21" at bounding box center [366, 282] width 21 height 21
type input "[DATE]"
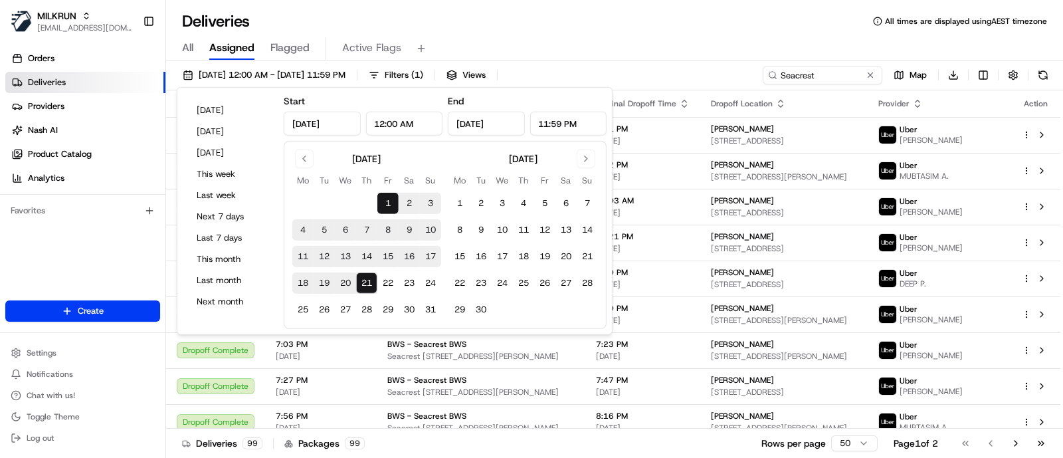
click at [689, 23] on div "Deliveries All times are displayed using AEST timezone" at bounding box center [614, 21] width 897 height 21
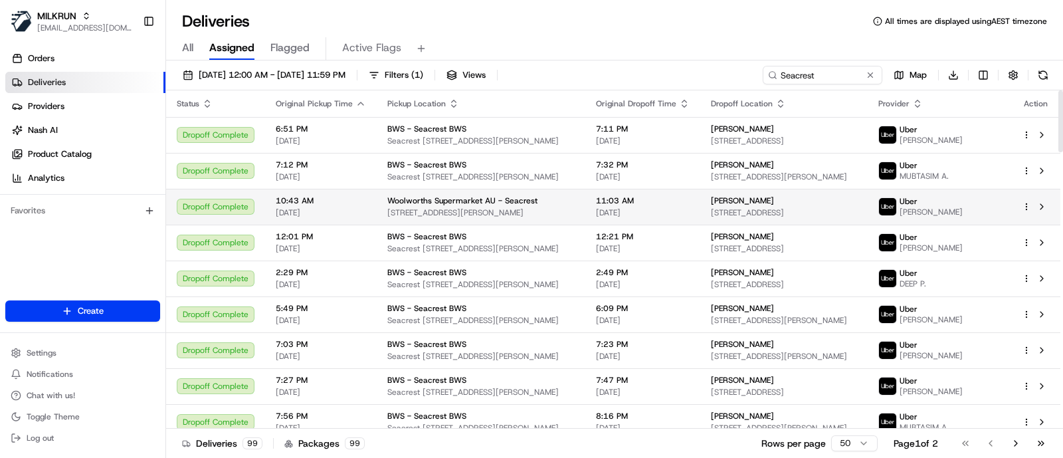
click at [466, 209] on span "[STREET_ADDRESS][PERSON_NAME]" at bounding box center [480, 212] width 187 height 11
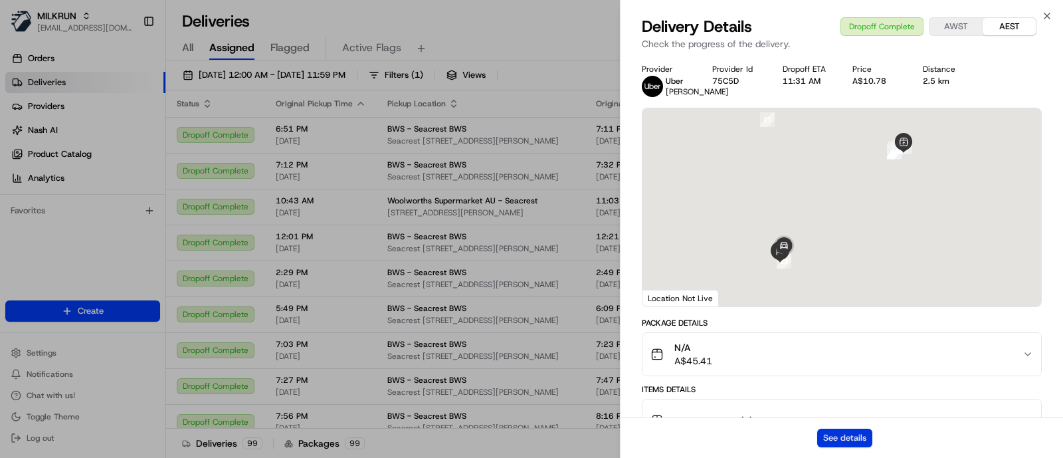
click at [866, 430] on button "See details" at bounding box center [844, 438] width 55 height 19
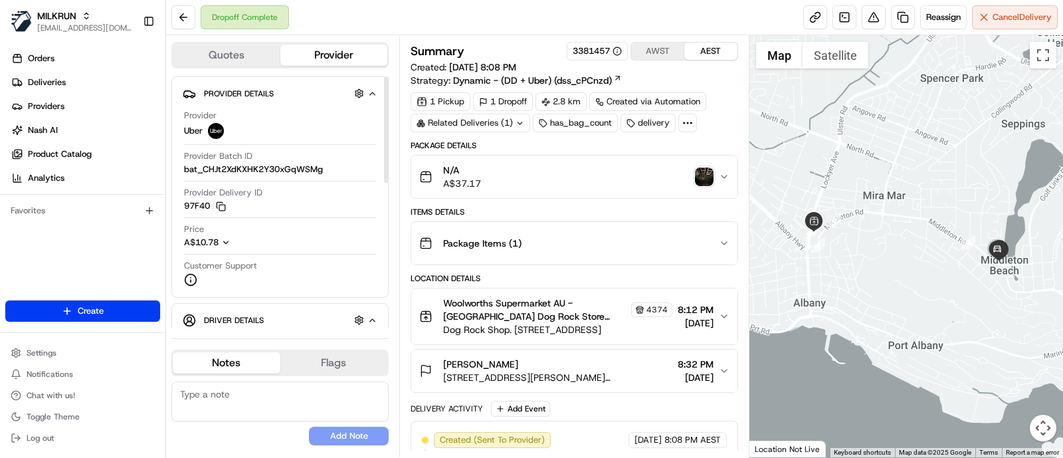
click at [247, 58] on button "Quotes" at bounding box center [227, 55] width 108 height 21
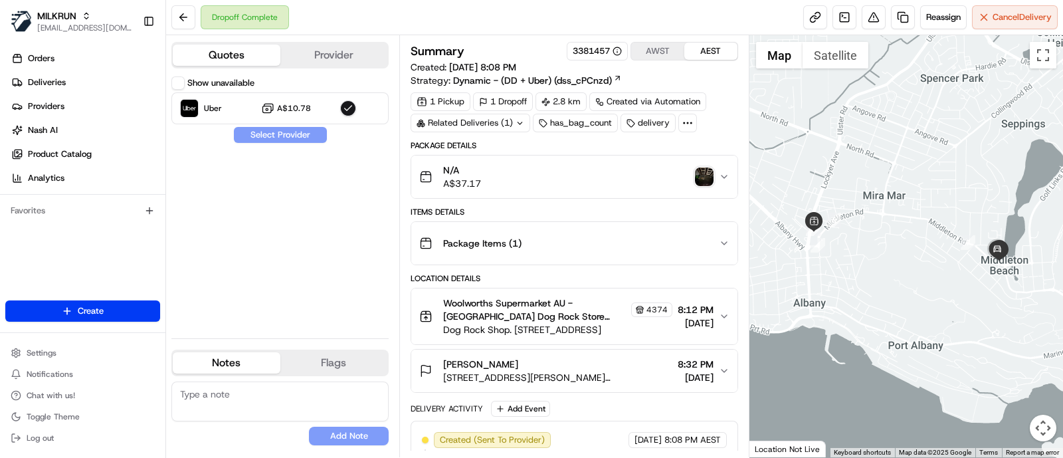
click at [184, 88] on div "Show unavailable" at bounding box center [212, 82] width 83 height 13
click at [176, 81] on button "Show unavailable" at bounding box center [177, 82] width 13 height 13
click at [932, 22] on span "Reassign" at bounding box center [943, 17] width 35 height 12
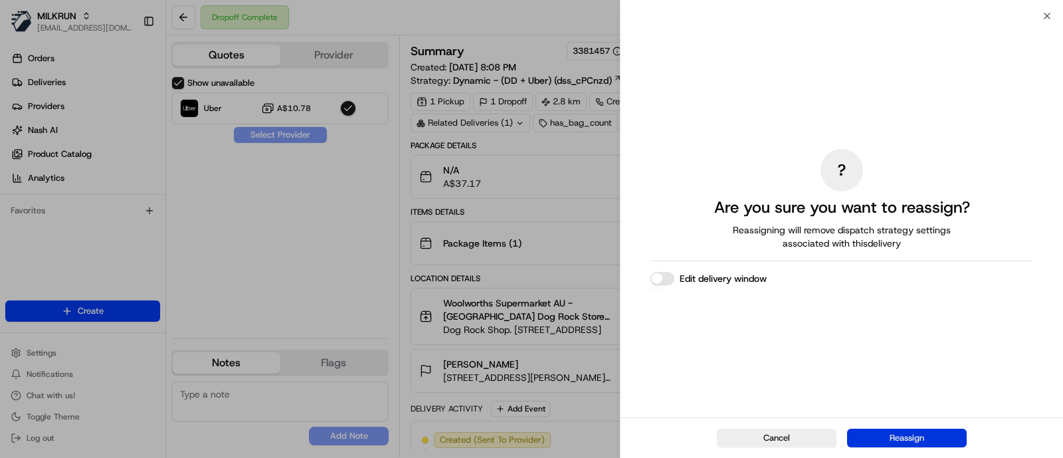
click at [953, 433] on button "Reassign" at bounding box center [907, 438] width 120 height 19
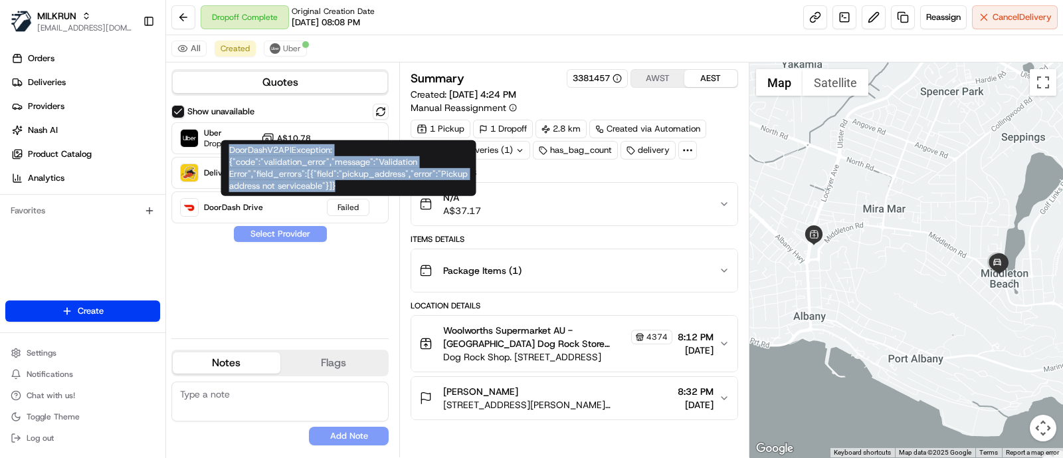
drag, startPoint x: 362, startPoint y: 187, endPoint x: 229, endPoint y: 151, distance: 137.8
click at [229, 151] on div "DoorDashV2APIException: {"code":"validation_error","message":"Validation Error"…" at bounding box center [348, 168] width 255 height 56
copy div "DoorDashV2APIException: {"code":"validation_error","message":"Validation Error"…"
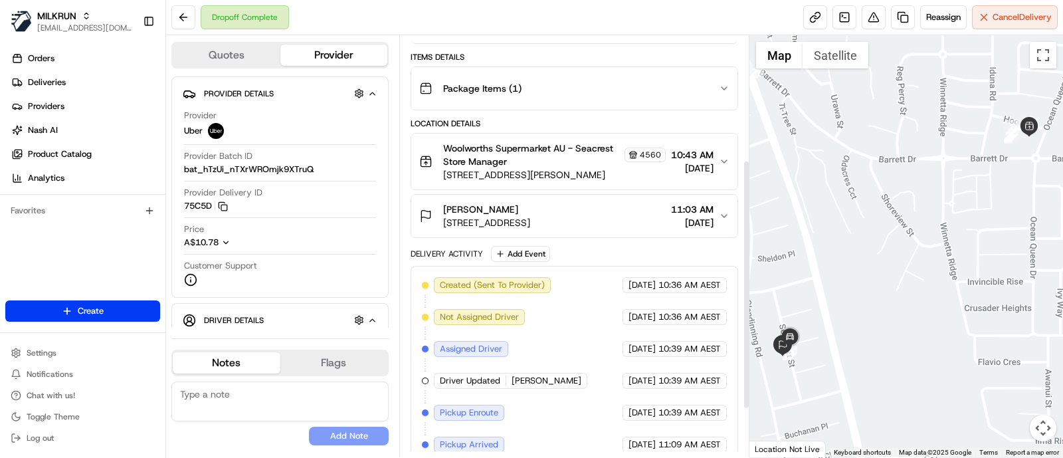
scroll to position [291, 0]
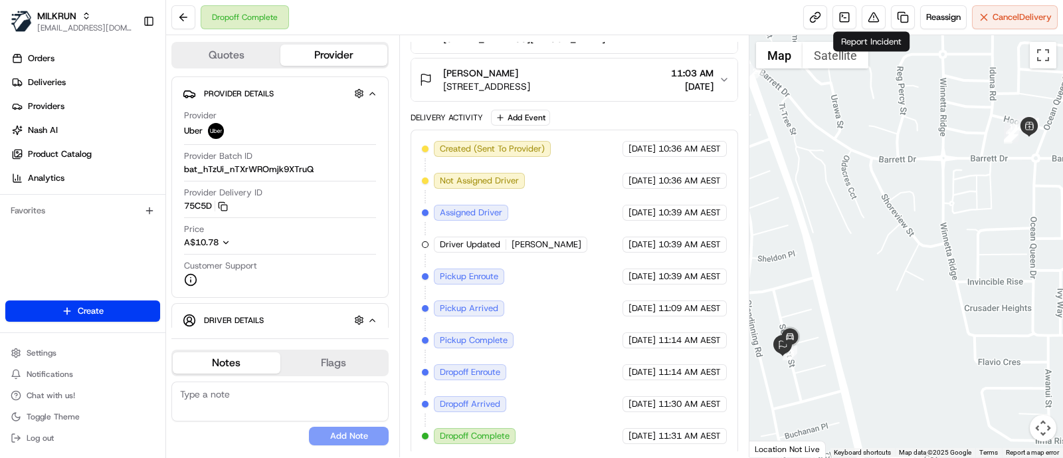
click at [203, 68] on div "Quotes Provider Provider Details Hidden ( 3 ) Provider Uber Provider Batch ID b…" at bounding box center [282, 246] width 233 height 422
click at [213, 52] on button "Quotes" at bounding box center [227, 55] width 108 height 21
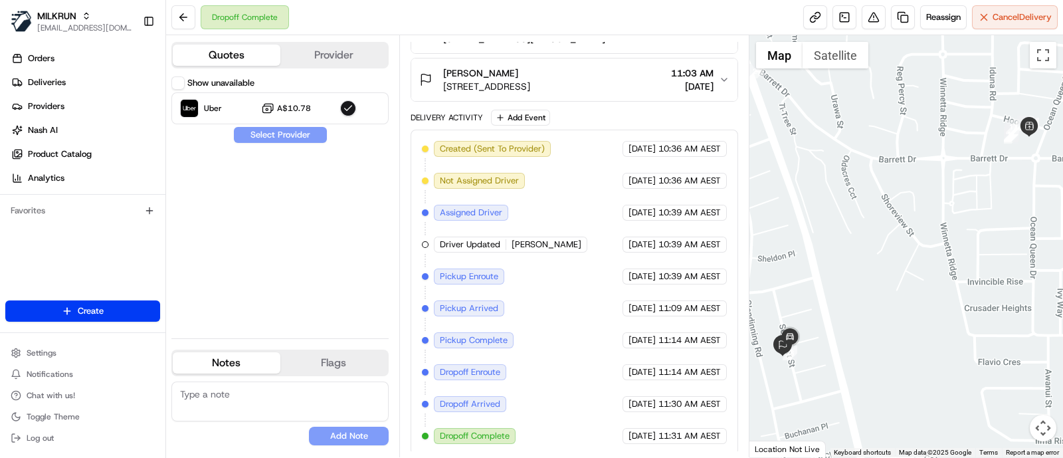
click at [177, 84] on button "Show unavailable" at bounding box center [177, 82] width 13 height 13
click at [937, 19] on span "Reassign" at bounding box center [943, 17] width 35 height 12
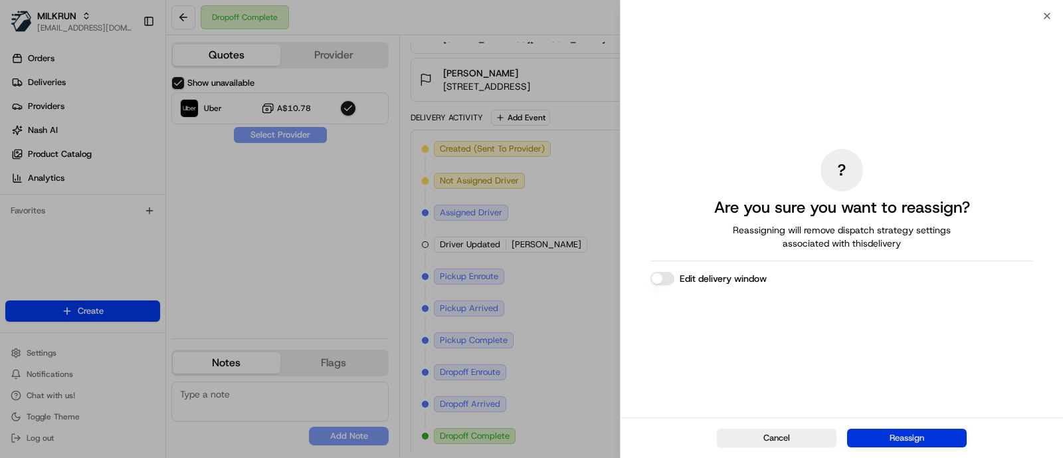
click at [904, 439] on button "Reassign" at bounding box center [907, 438] width 120 height 19
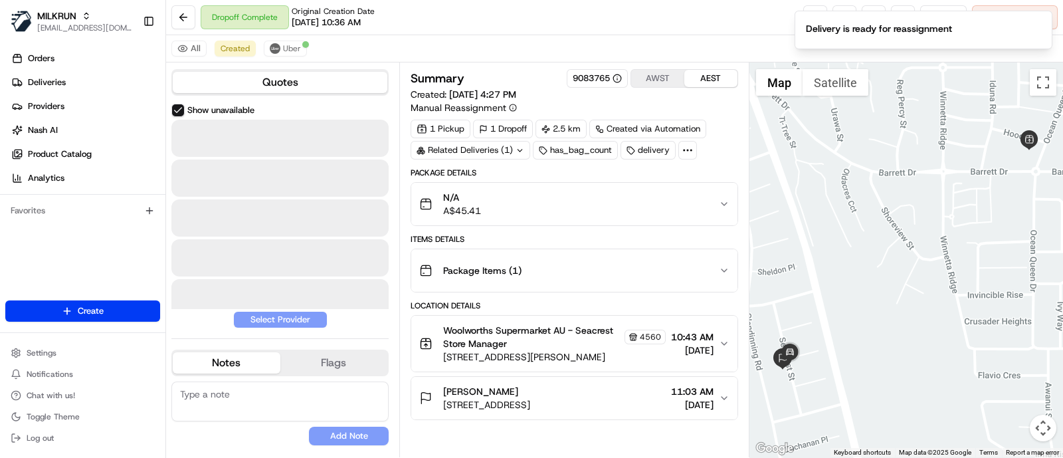
scroll to position [0, 0]
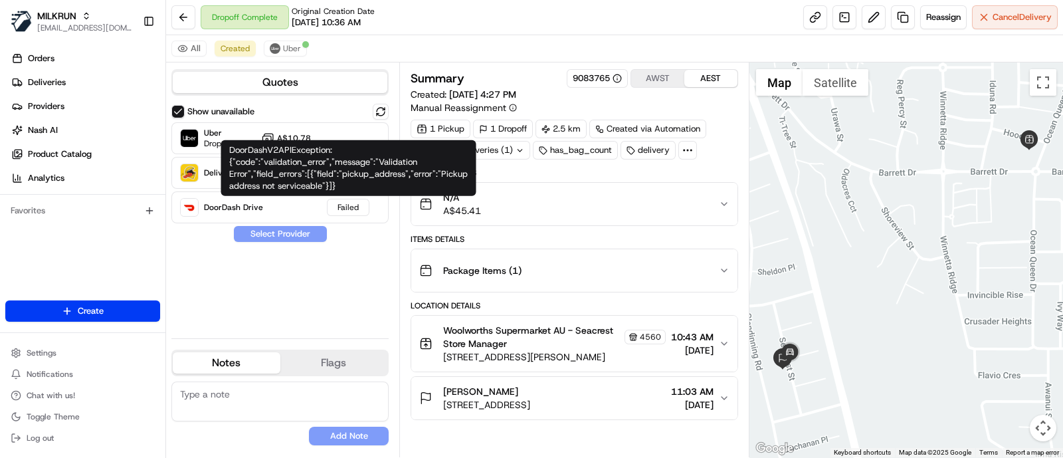
click at [365, 178] on div "DoorDashV2APIException: {"code":"validation_error","message":"Validation Error"…" at bounding box center [348, 168] width 255 height 56
click at [365, 183] on div "DoorDashV2APIException: {"code":"validation_error","message":"Validation Error"…" at bounding box center [348, 168] width 255 height 56
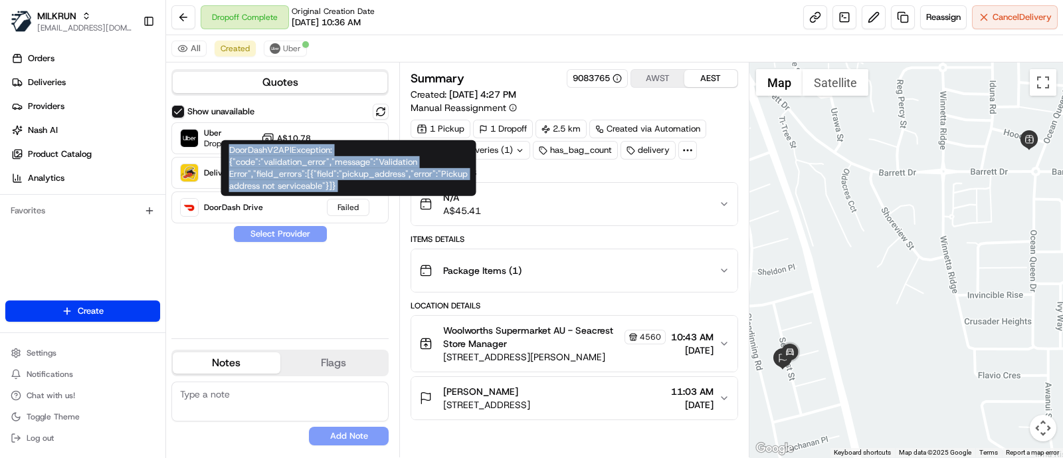
click at [365, 183] on div "DoorDashV2APIException: {"code":"validation_error","message":"Validation Error"…" at bounding box center [348, 168] width 255 height 56
copy div "DoorDashV2APIException: {"code":"validation_error","message":"Validation Error"…"
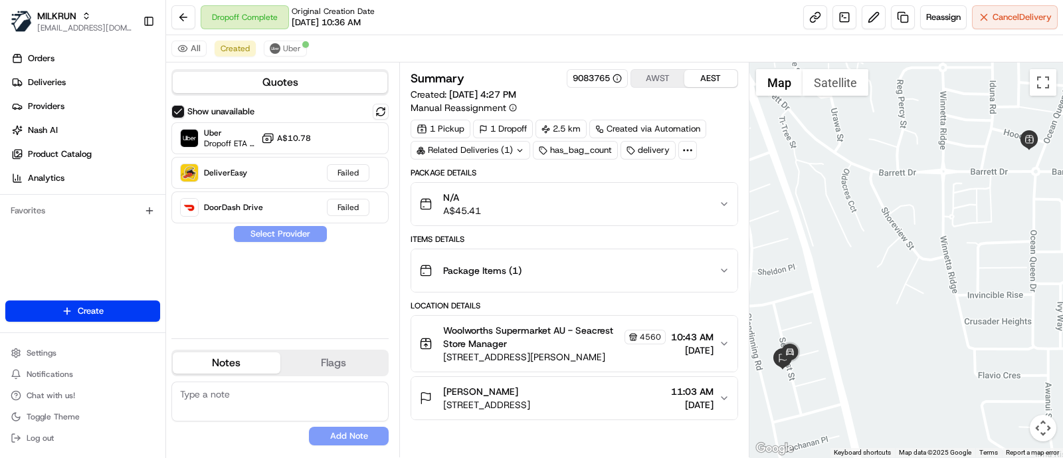
click at [304, 308] on div "Show unavailable Uber Dropoff ETA 25 minutes A$10.78 DeliverEasy Failed DoorDas…" at bounding box center [279, 216] width 217 height 224
